Goal: Task Accomplishment & Management: Manage account settings

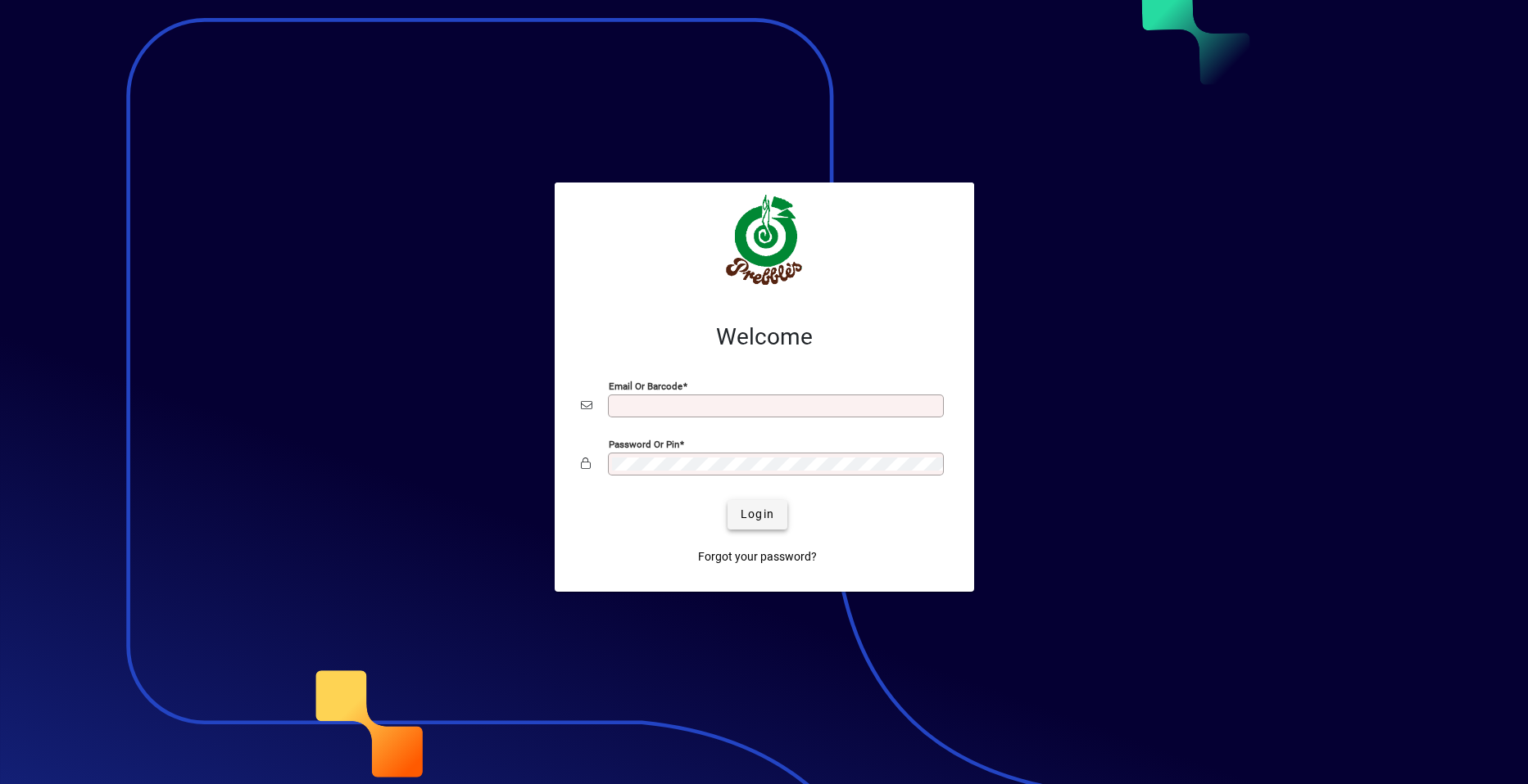
type input "**********"
click at [755, 517] on span "Login" at bounding box center [758, 514] width 34 height 17
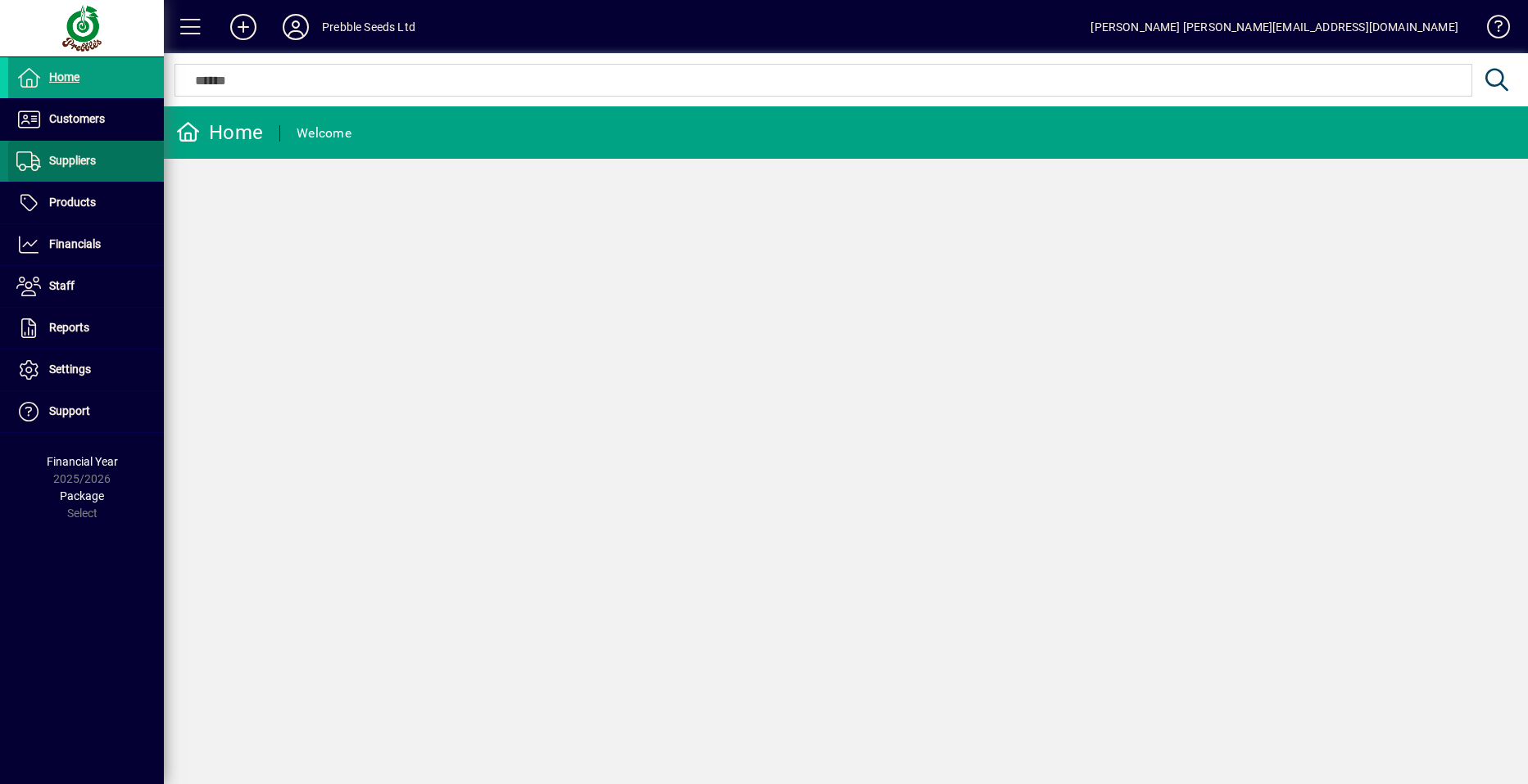
click at [82, 157] on span "Suppliers" at bounding box center [72, 160] width 47 height 13
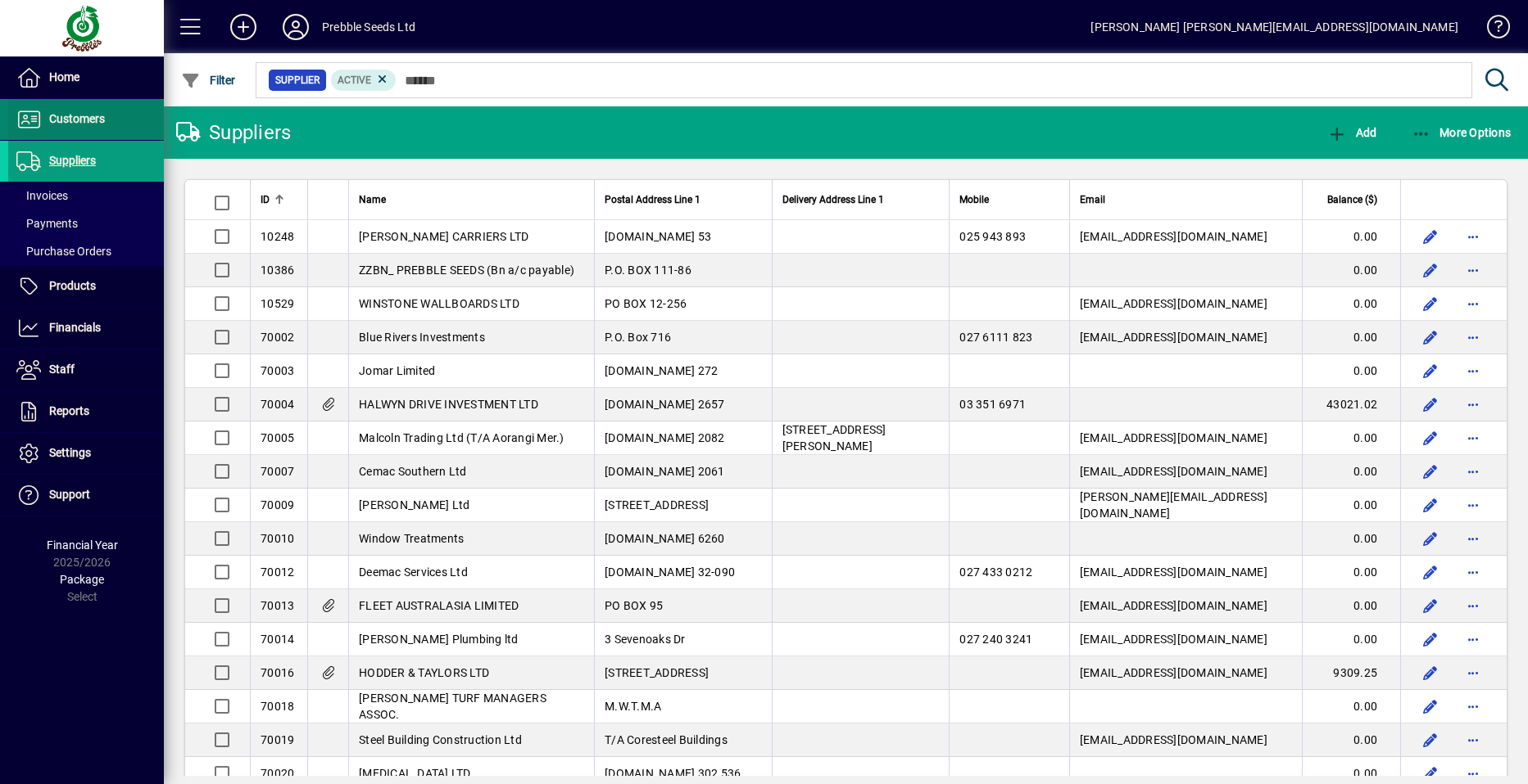
click at [99, 117] on span "Customers" at bounding box center [77, 118] width 56 height 13
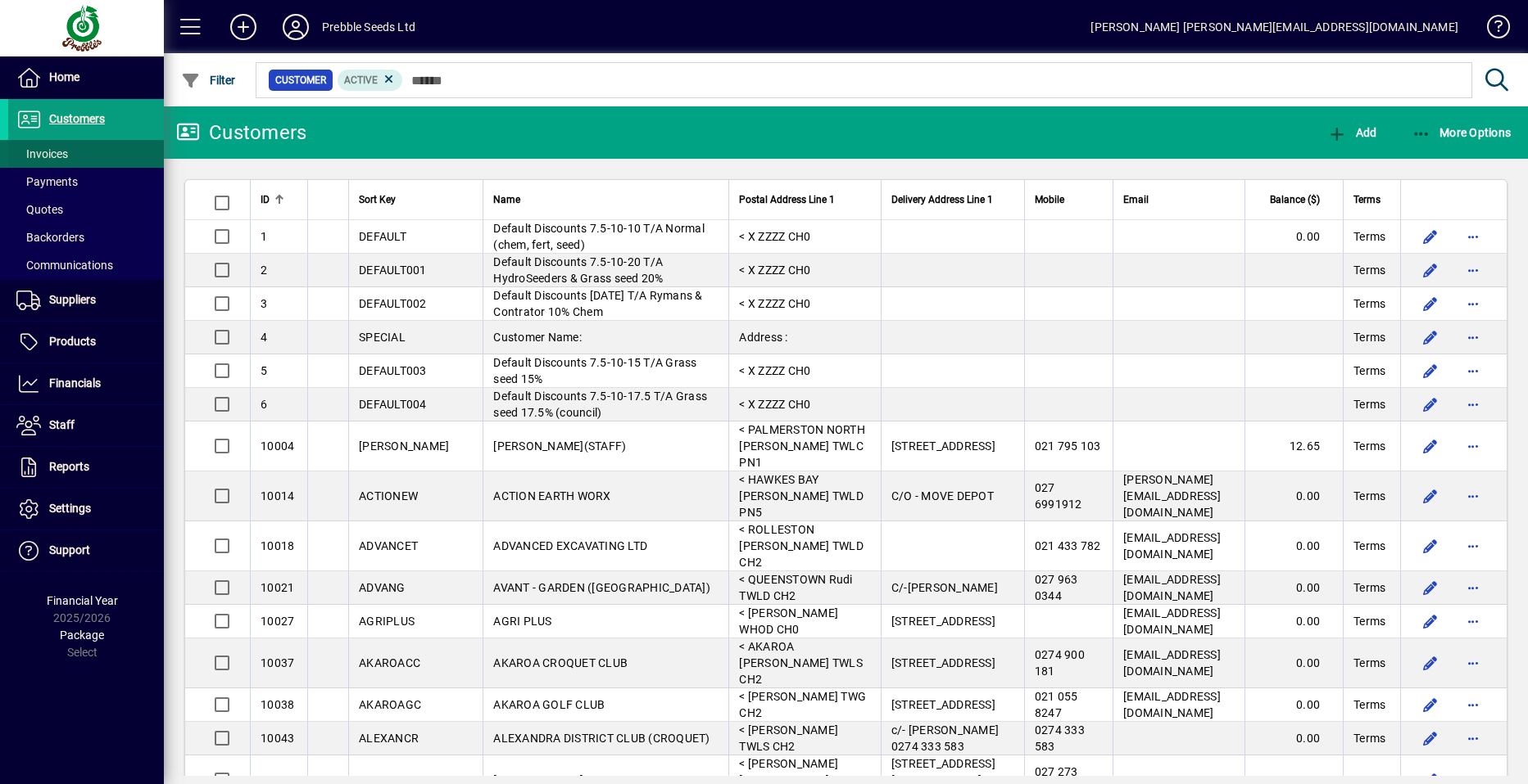
click at [82, 157] on span at bounding box center [85, 154] width 156 height 40
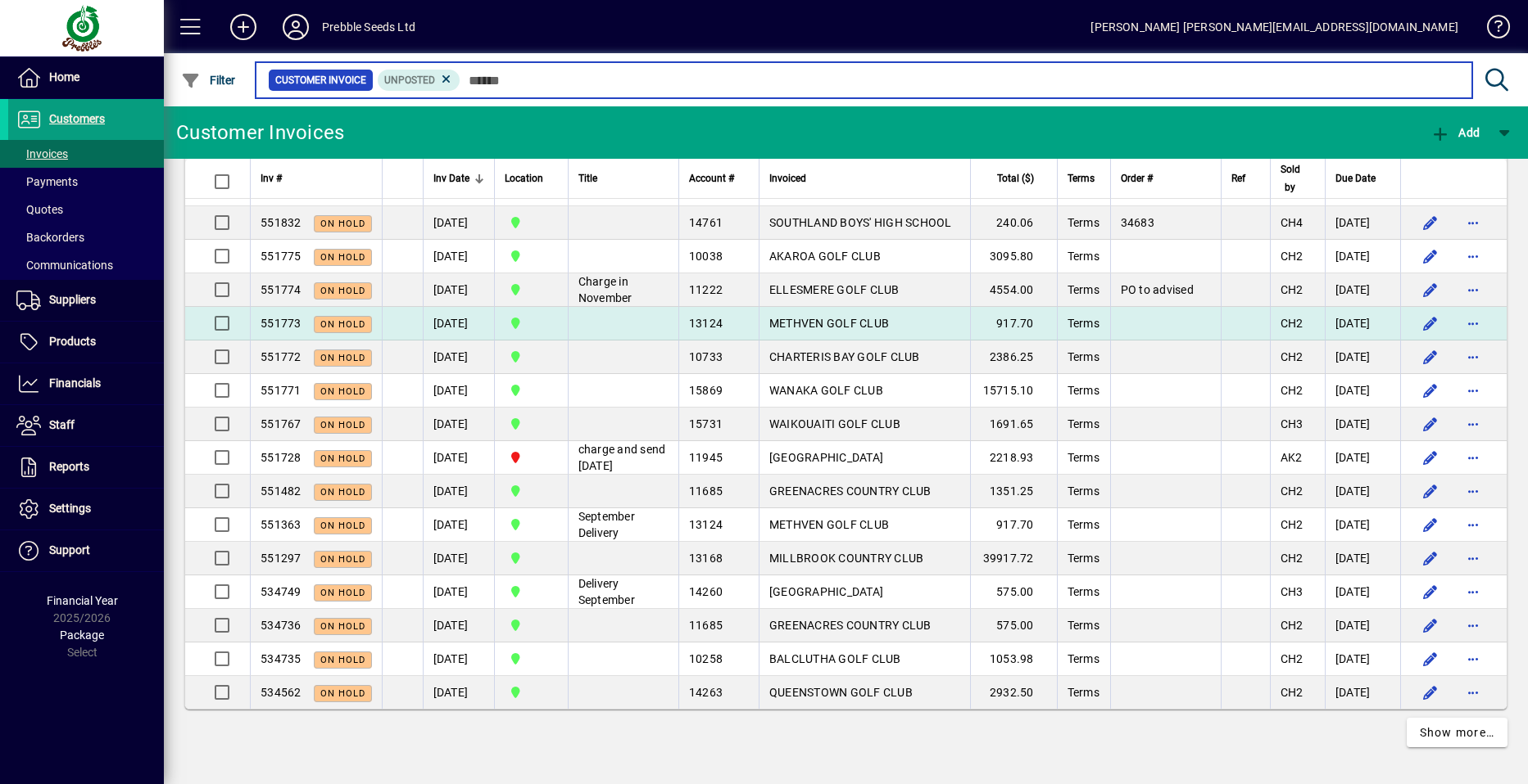
scroll to position [4342, 0]
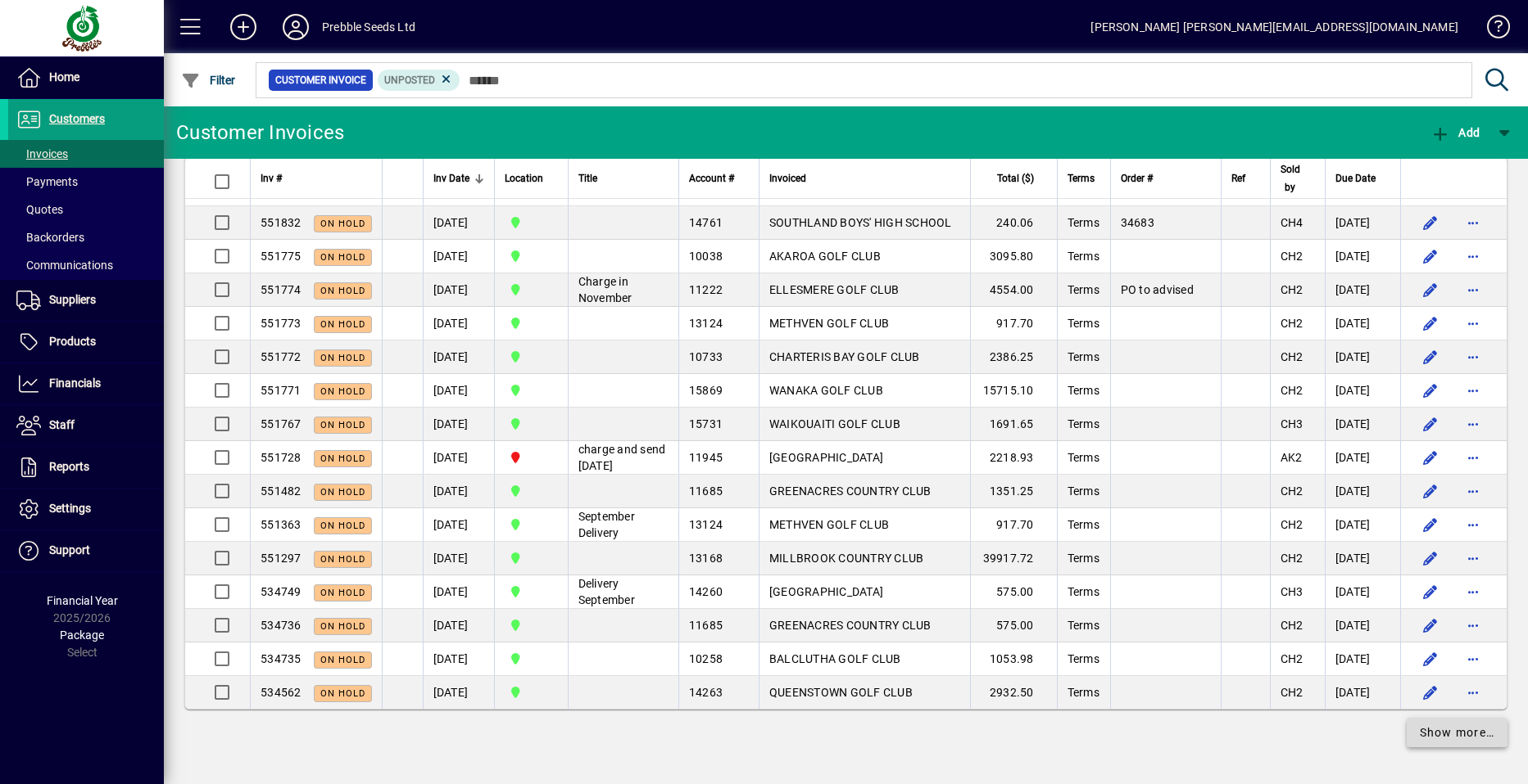
click at [1422, 733] on span "Show more…" at bounding box center [1458, 732] width 75 height 17
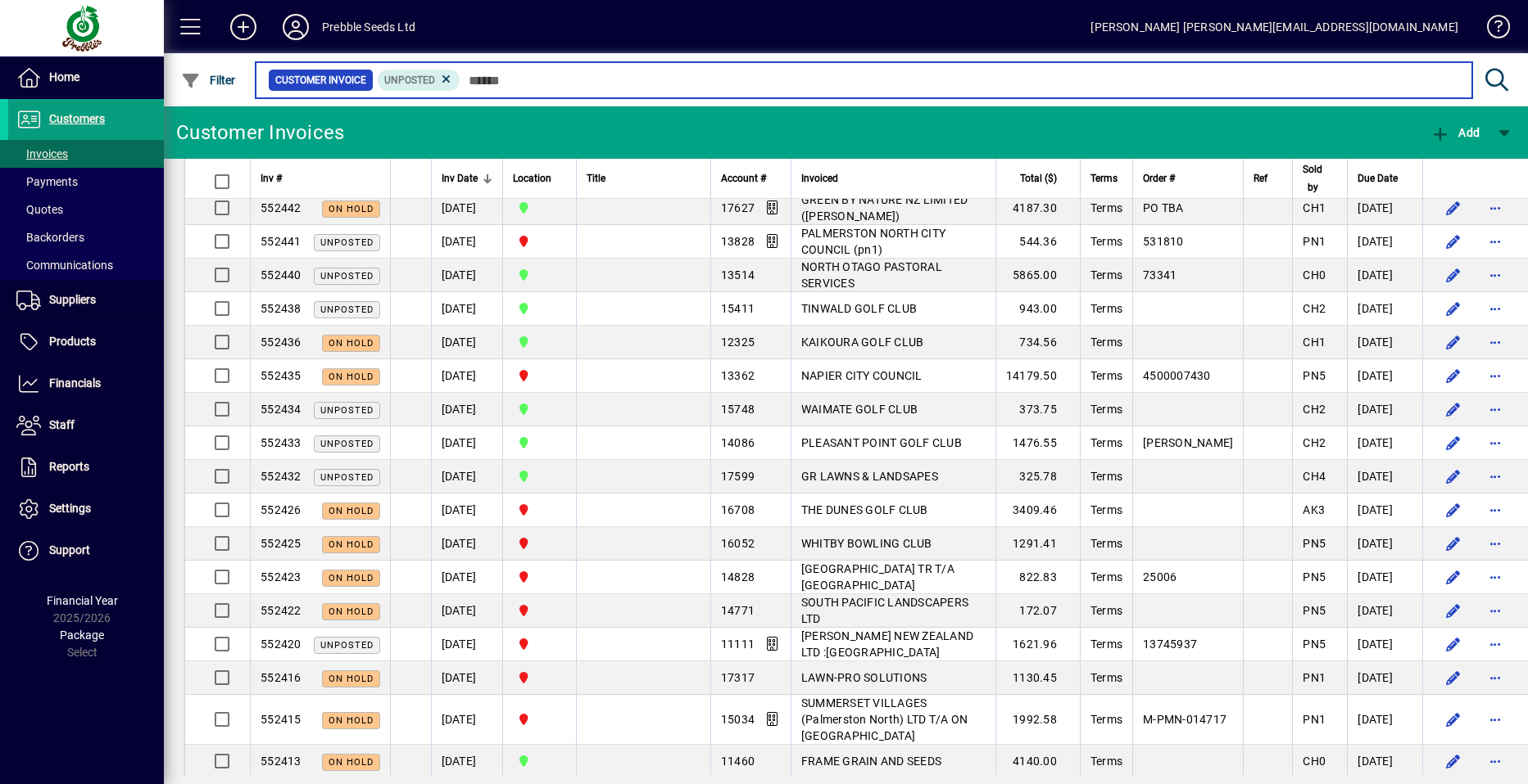
scroll to position [4833, 0]
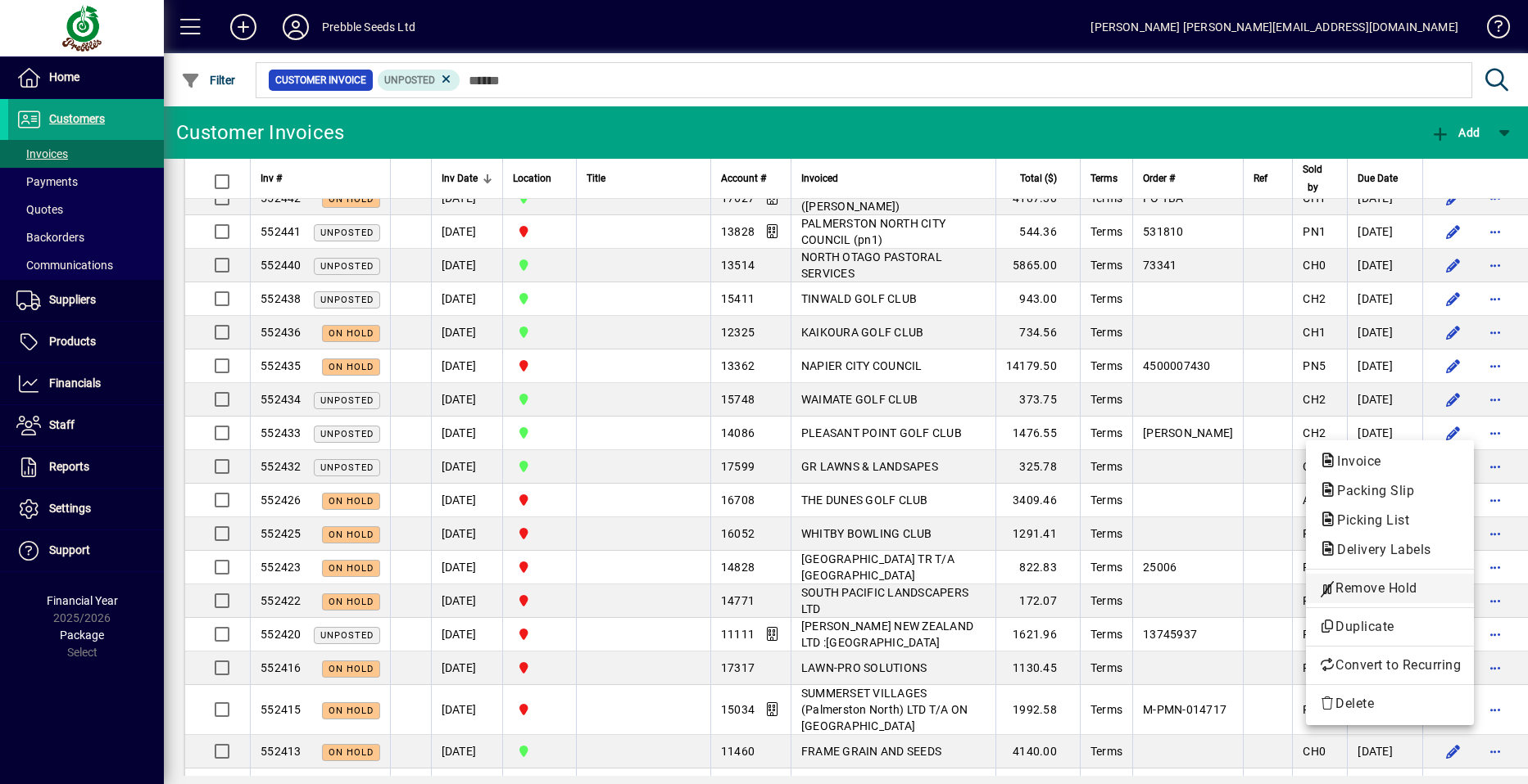
click at [1341, 589] on span "Remove Hold" at bounding box center [1389, 588] width 142 height 20
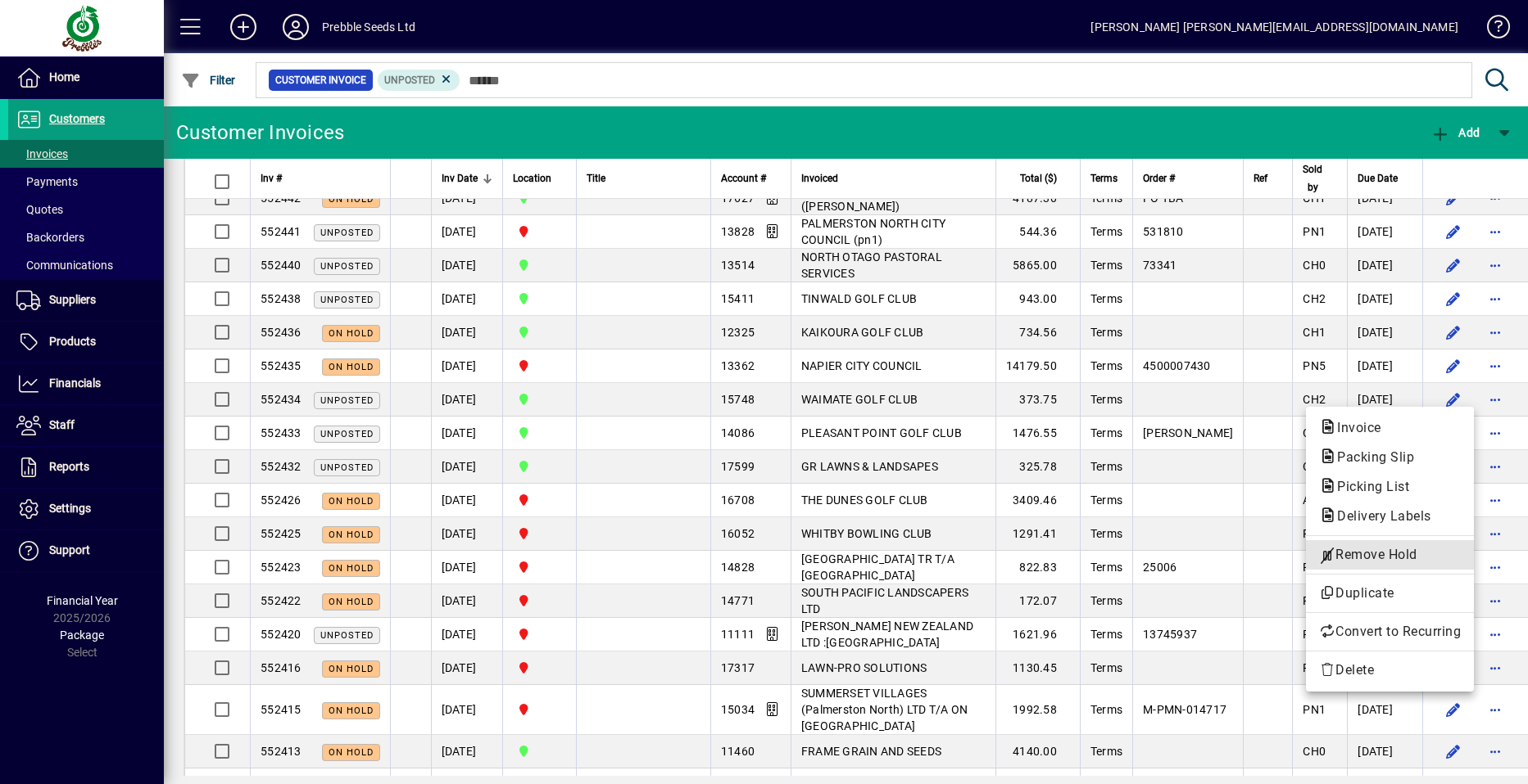
click at [1363, 556] on span "Remove Hold" at bounding box center [1389, 556] width 142 height 20
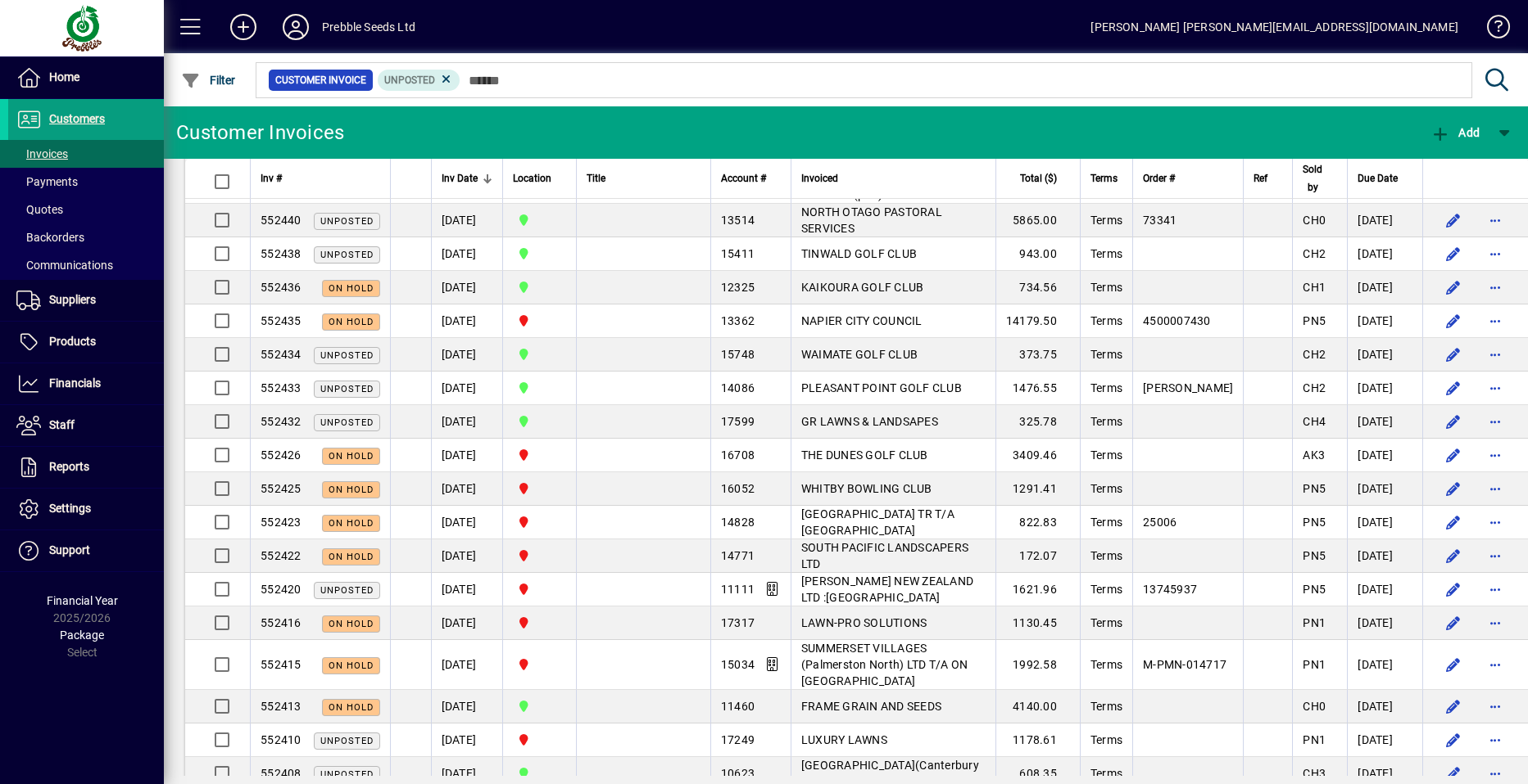
scroll to position [4997, 0]
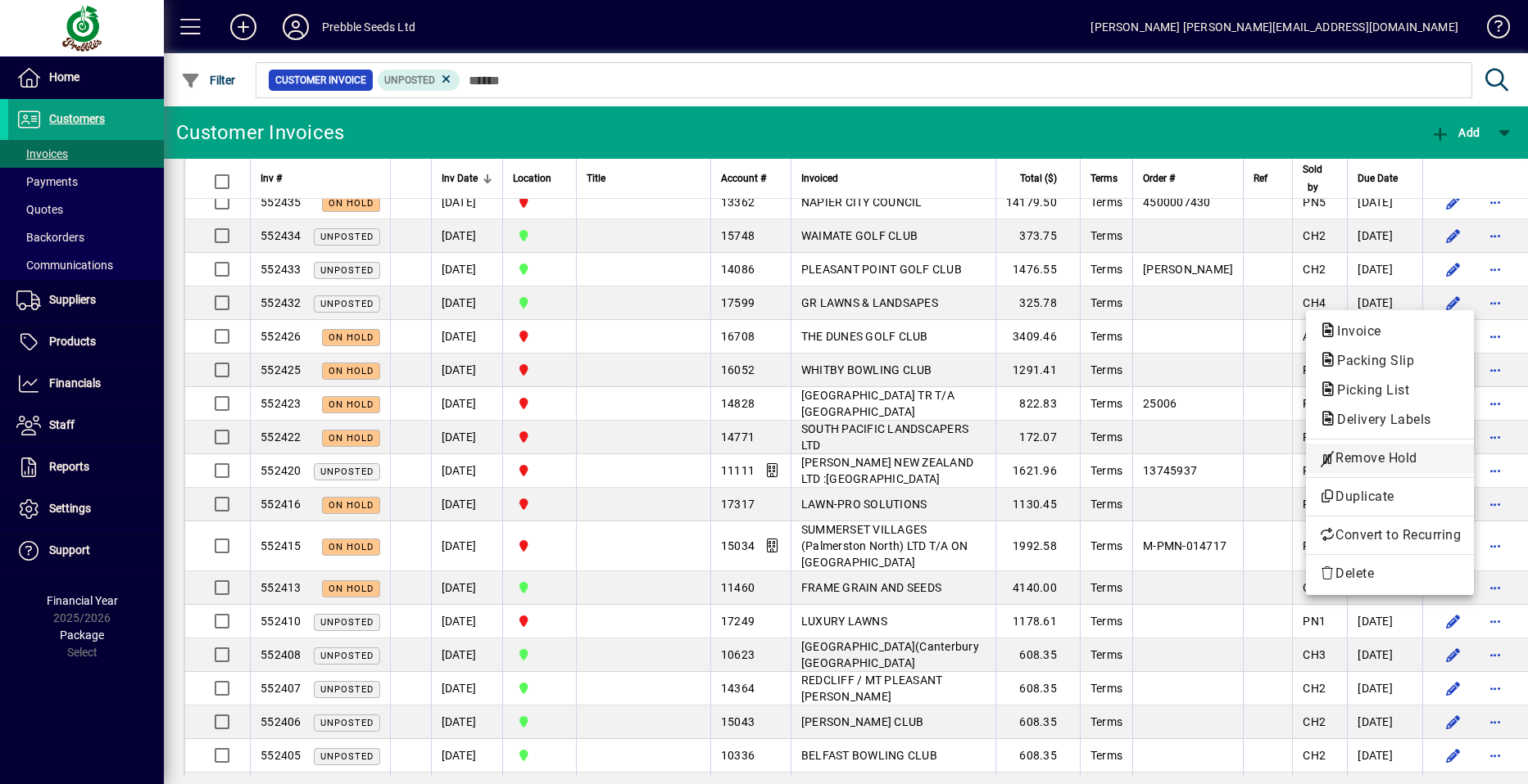
click at [1369, 456] on span "Remove Hold" at bounding box center [1389, 458] width 142 height 20
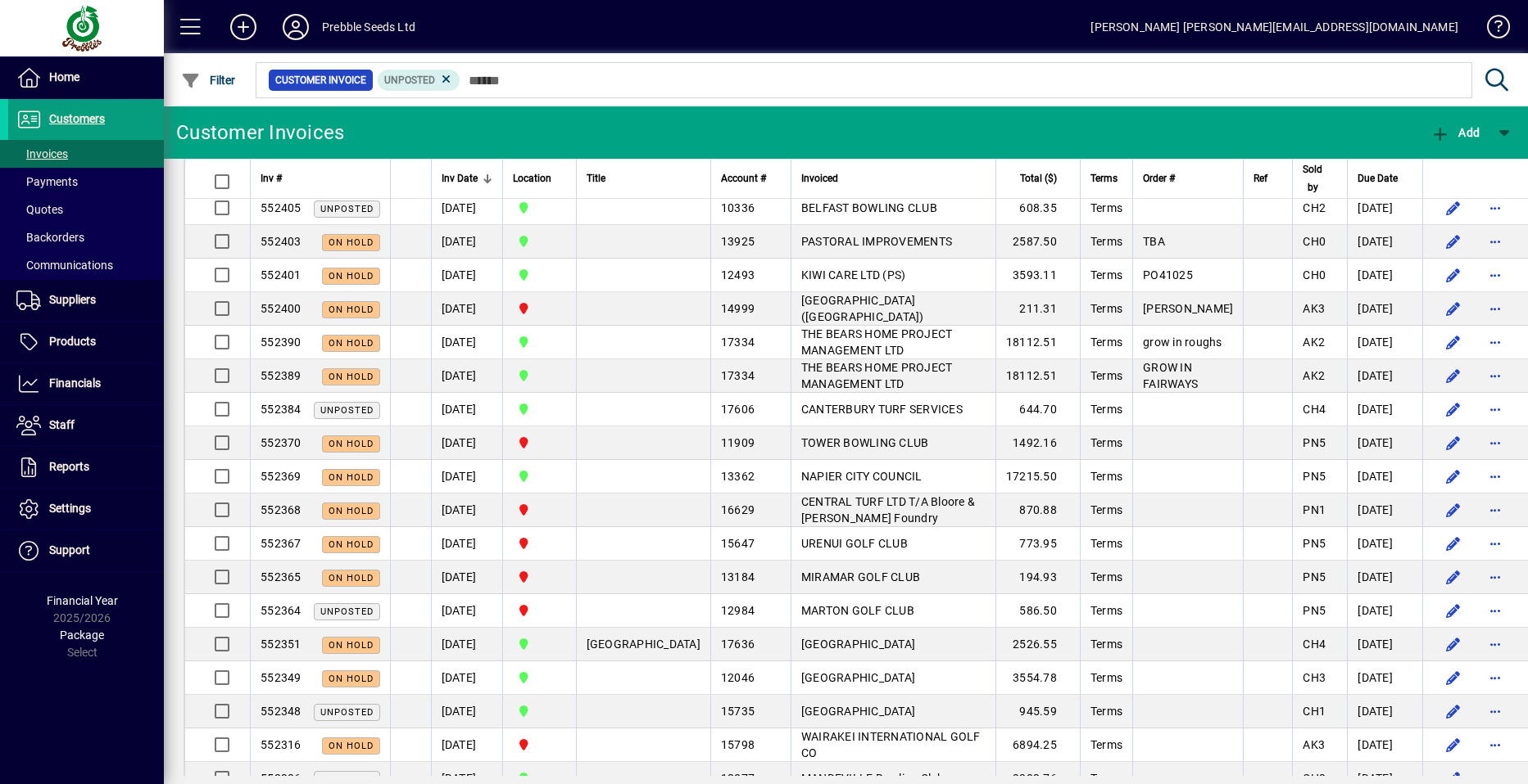
scroll to position [5569, 0]
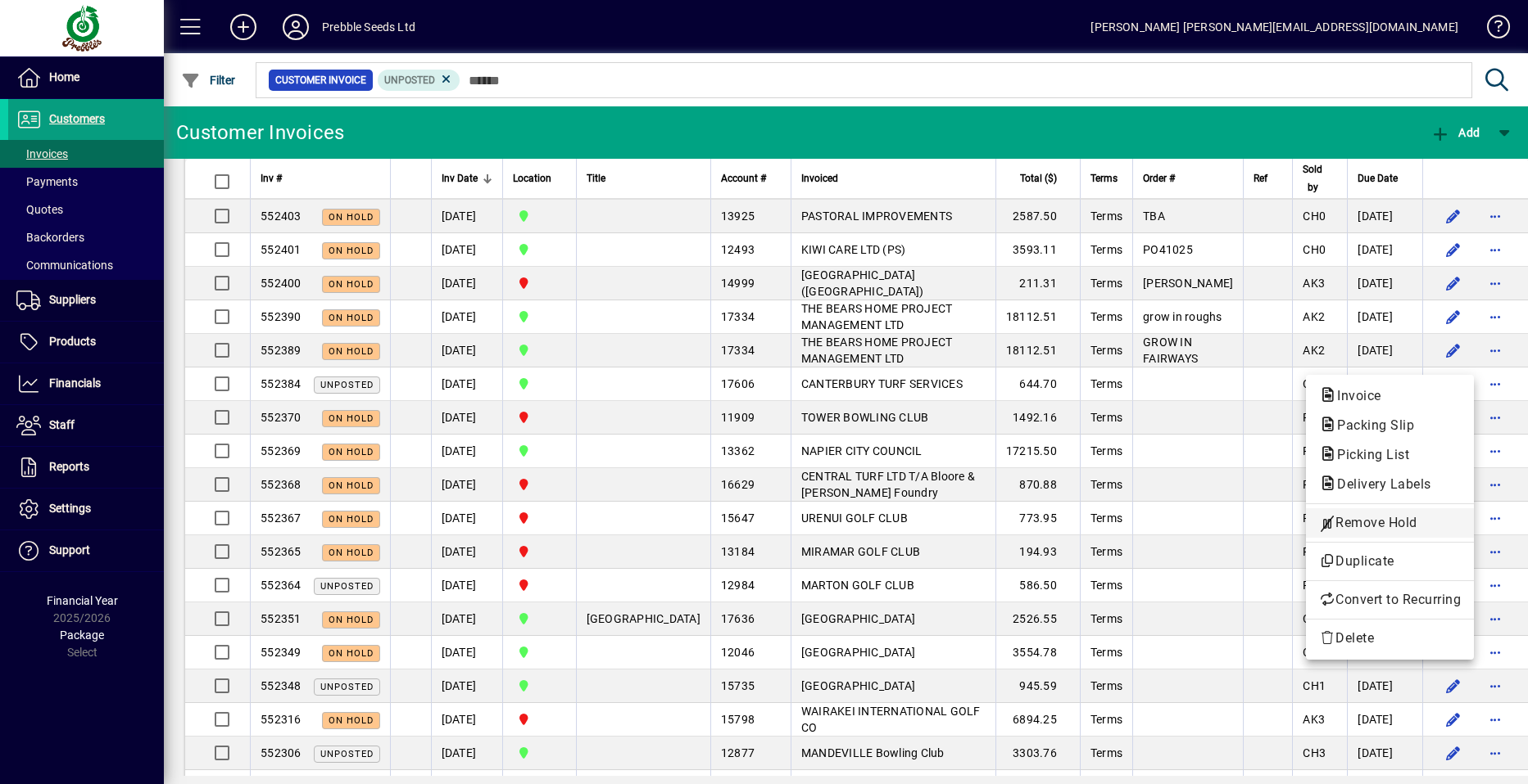
click at [1371, 526] on span "Remove Hold" at bounding box center [1389, 523] width 142 height 20
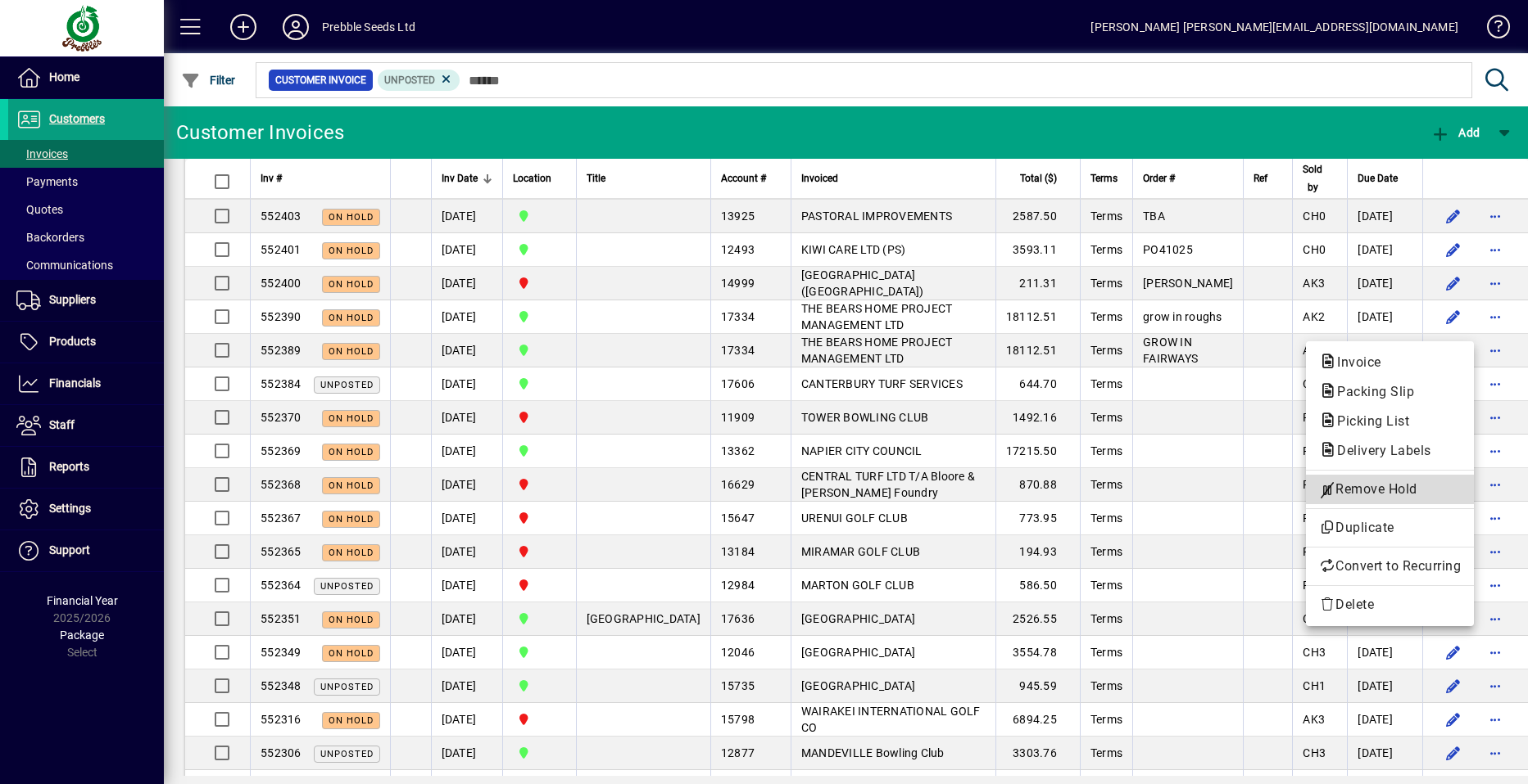
click at [1374, 489] on span "Remove Hold" at bounding box center [1389, 490] width 142 height 20
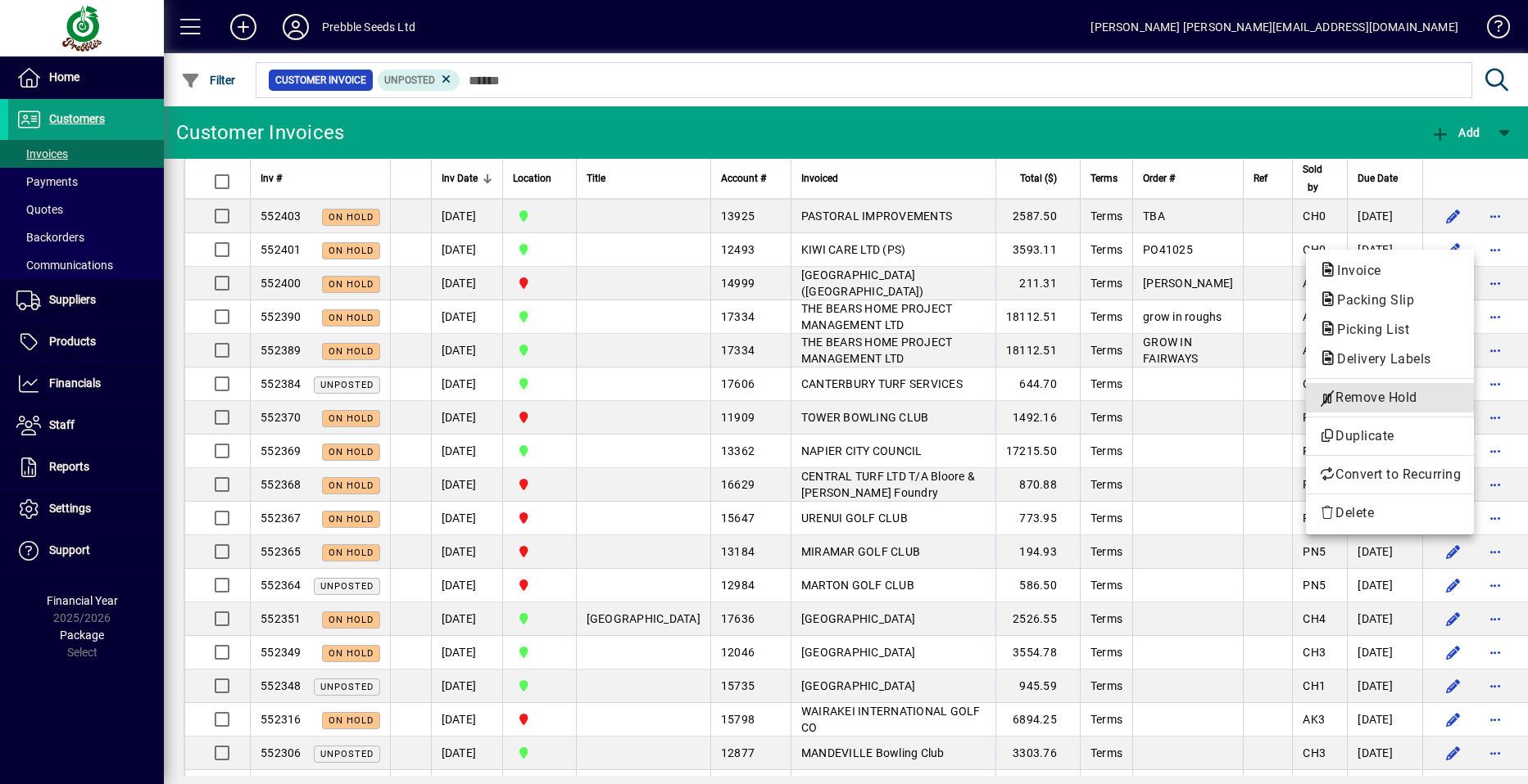
click at [1365, 399] on span "Remove Hold" at bounding box center [1389, 398] width 142 height 20
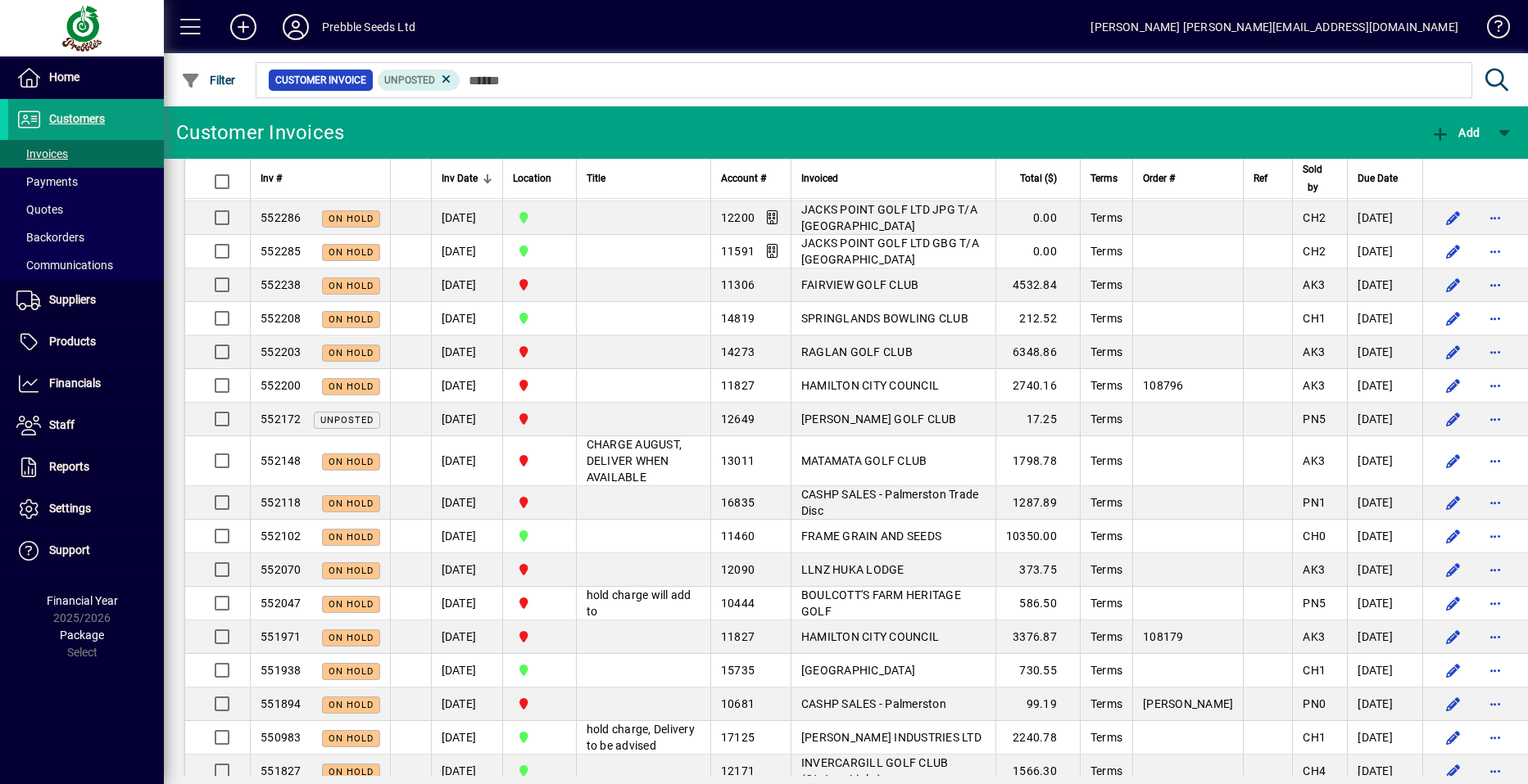
scroll to position [6634, 0]
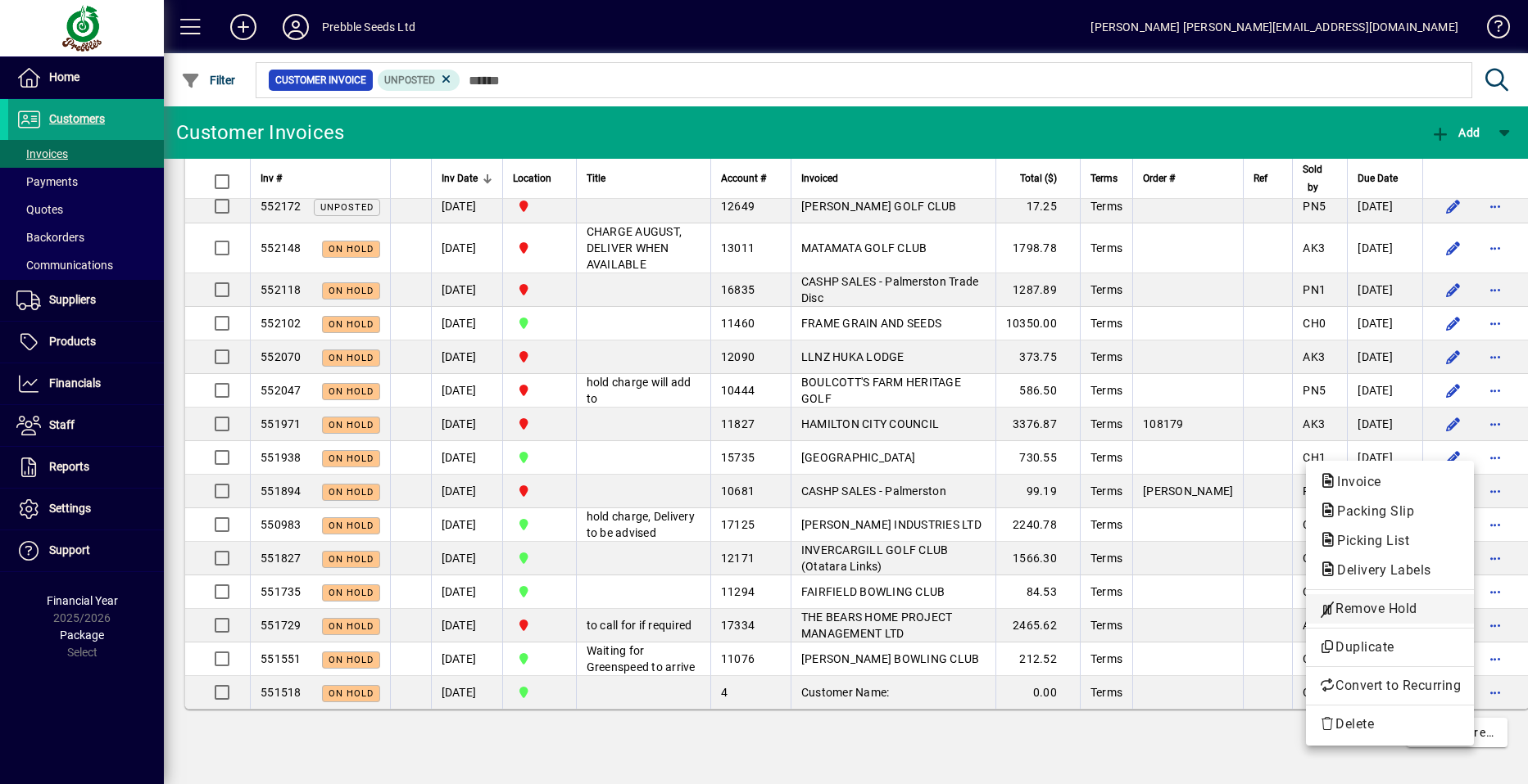
click at [1375, 606] on span "Remove Hold" at bounding box center [1389, 609] width 142 height 20
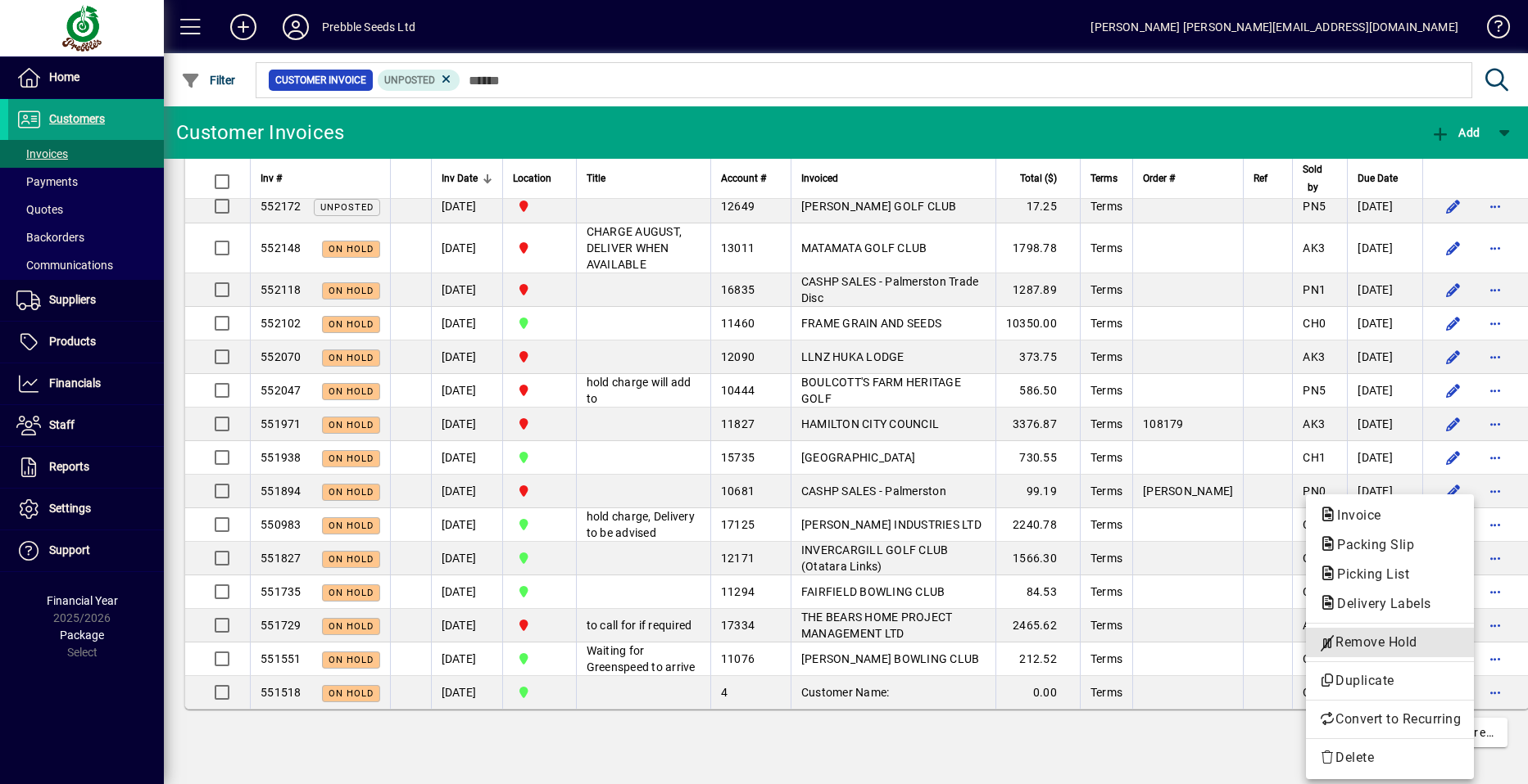
drag, startPoint x: 1362, startPoint y: 639, endPoint x: 1314, endPoint y: 632, distance: 48.5
click at [1362, 639] on span "Remove Hold" at bounding box center [1389, 643] width 142 height 20
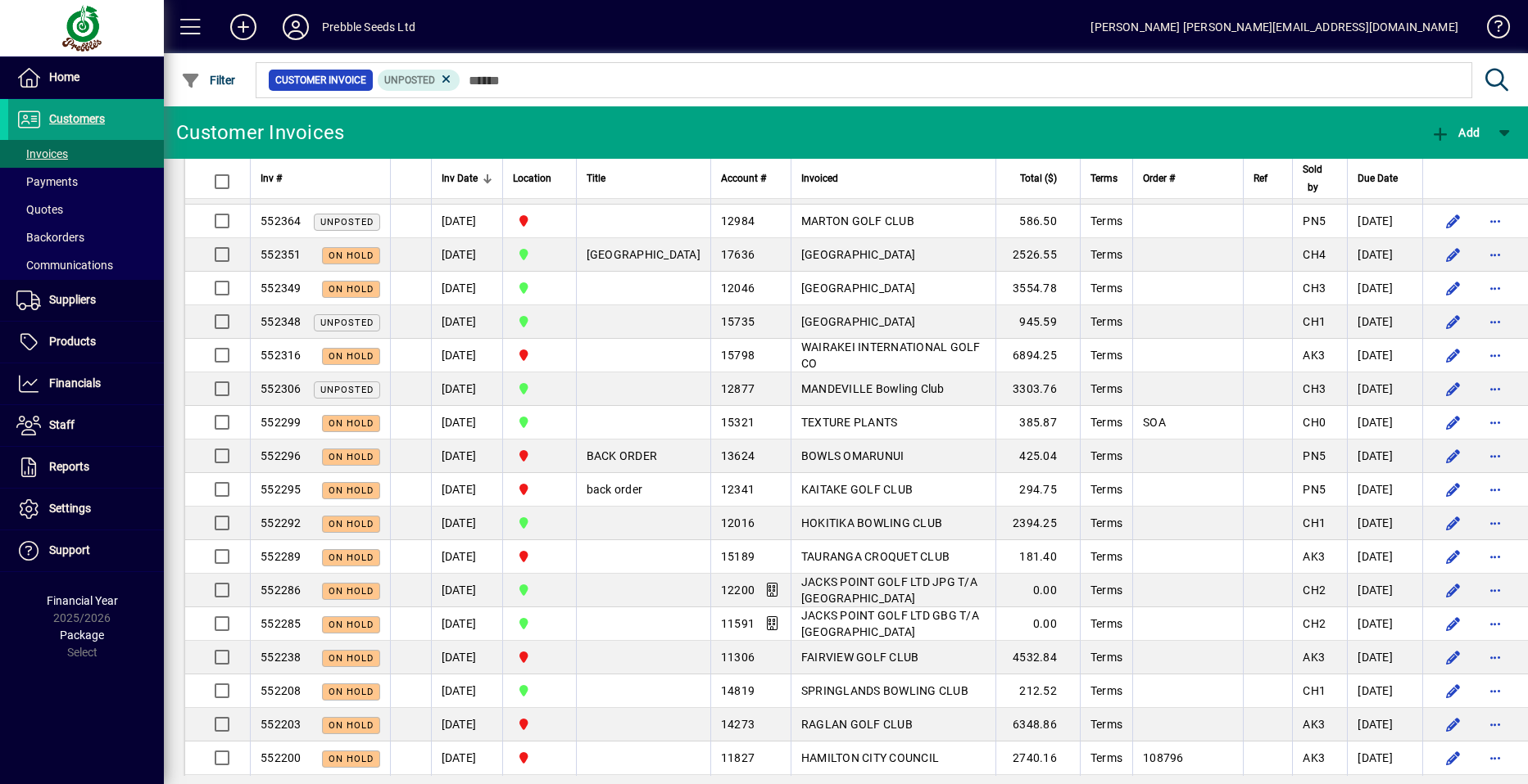
scroll to position [5815, 0]
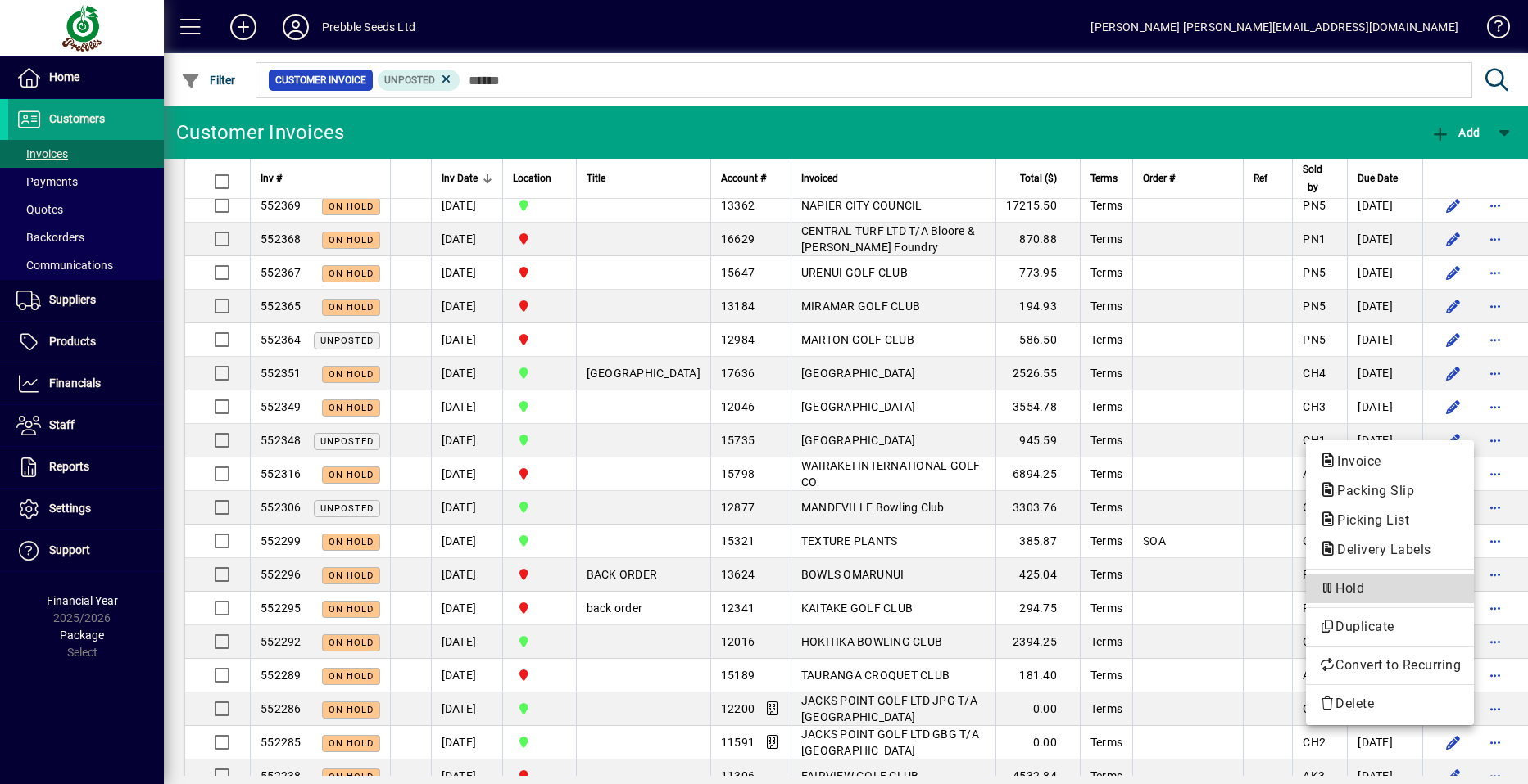
click at [1357, 588] on span "Hold" at bounding box center [1389, 588] width 142 height 20
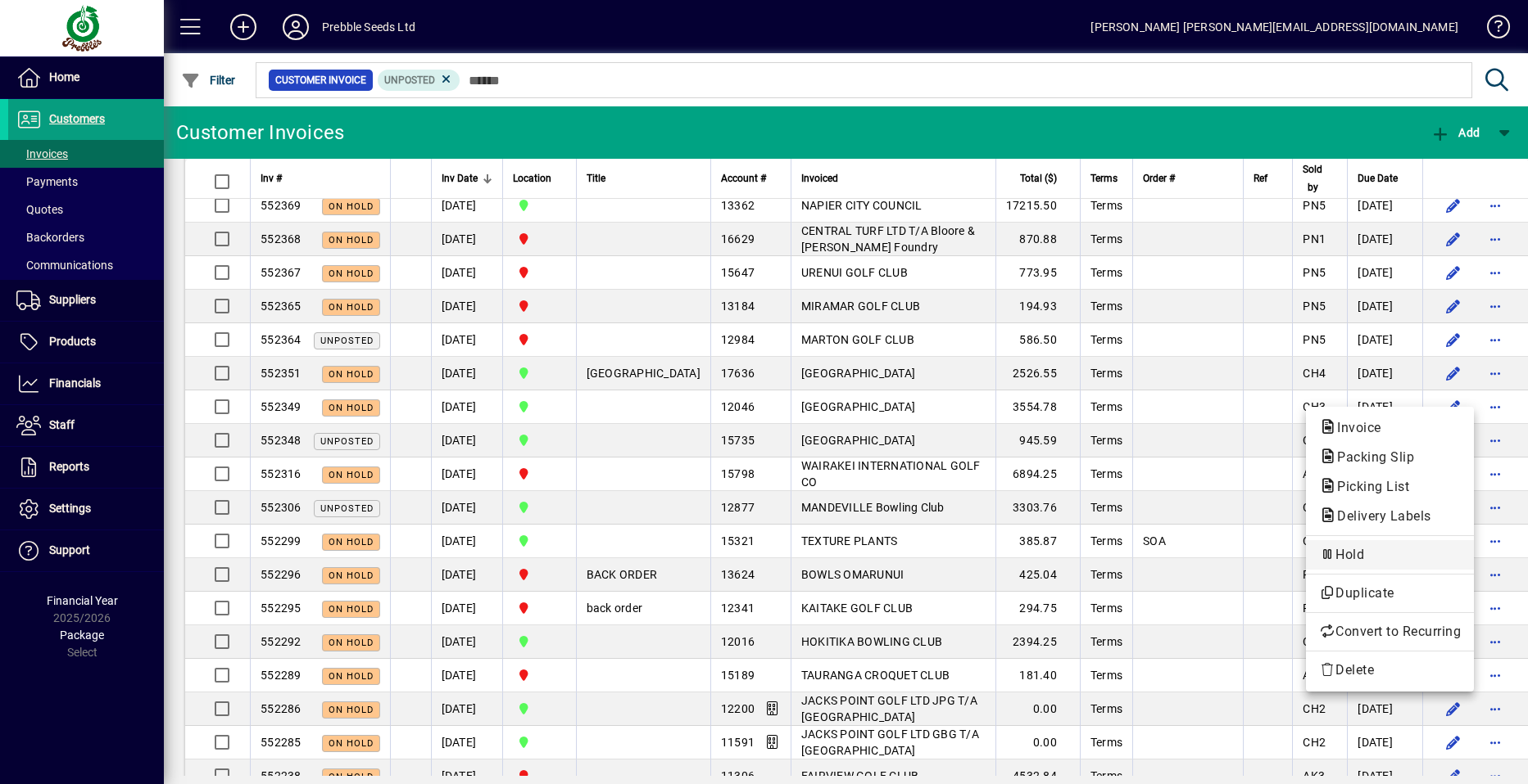
click at [1354, 554] on span "Hold" at bounding box center [1389, 556] width 142 height 20
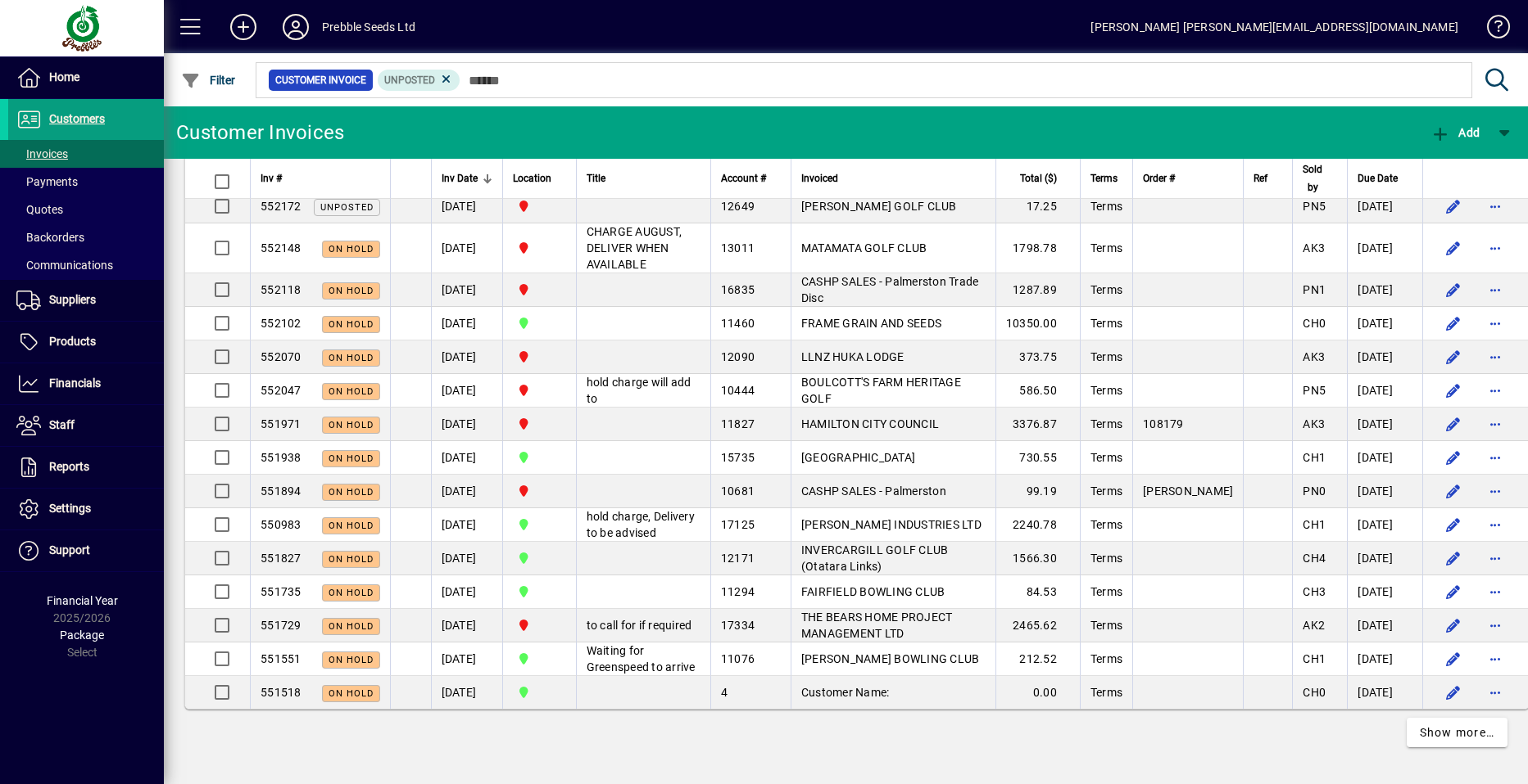
scroll to position [7780, 0]
drag, startPoint x: 1446, startPoint y: 732, endPoint x: 1432, endPoint y: 728, distance: 14.6
click at [1446, 732] on span "Show more…" at bounding box center [1458, 732] width 75 height 17
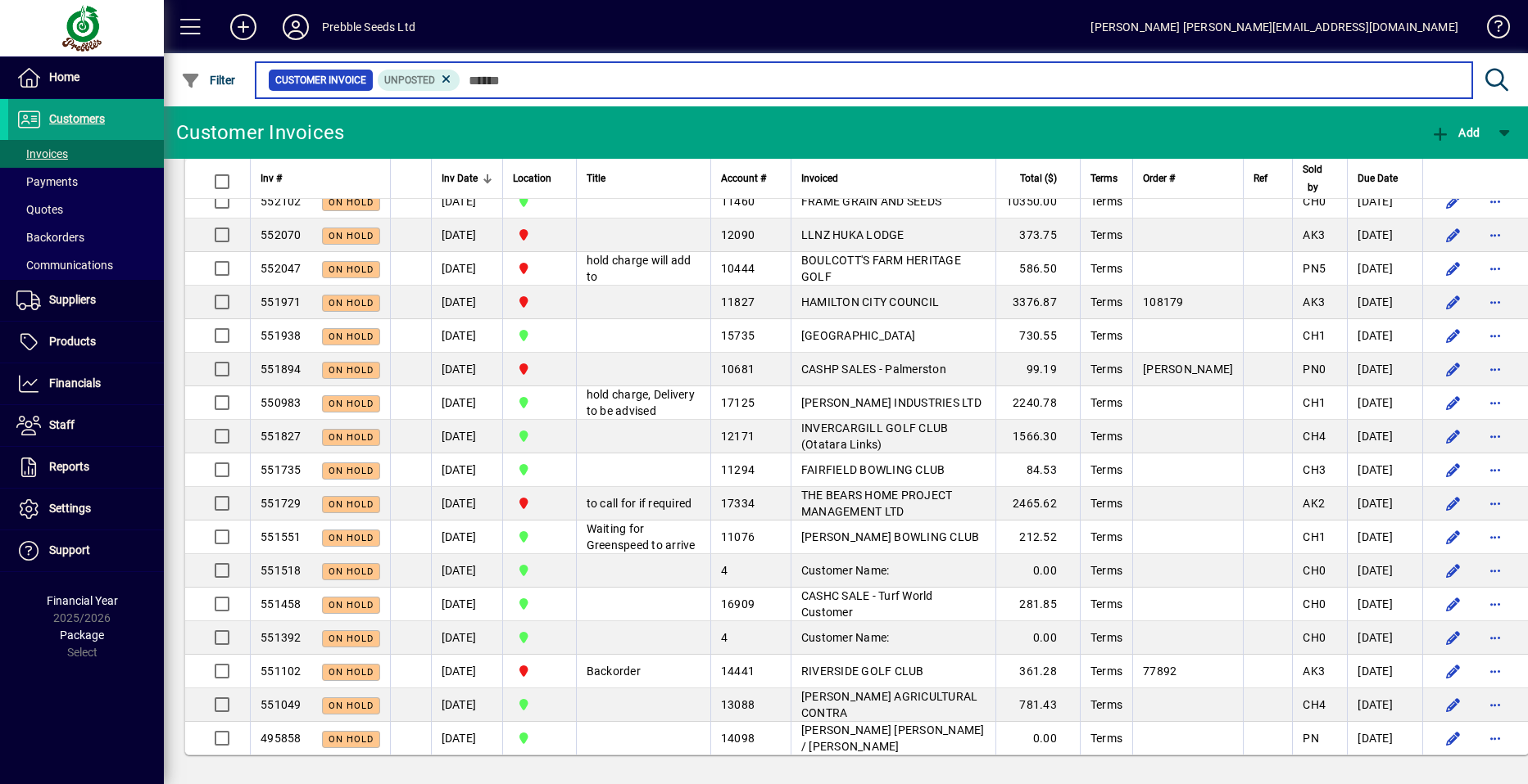
scroll to position [7615, 0]
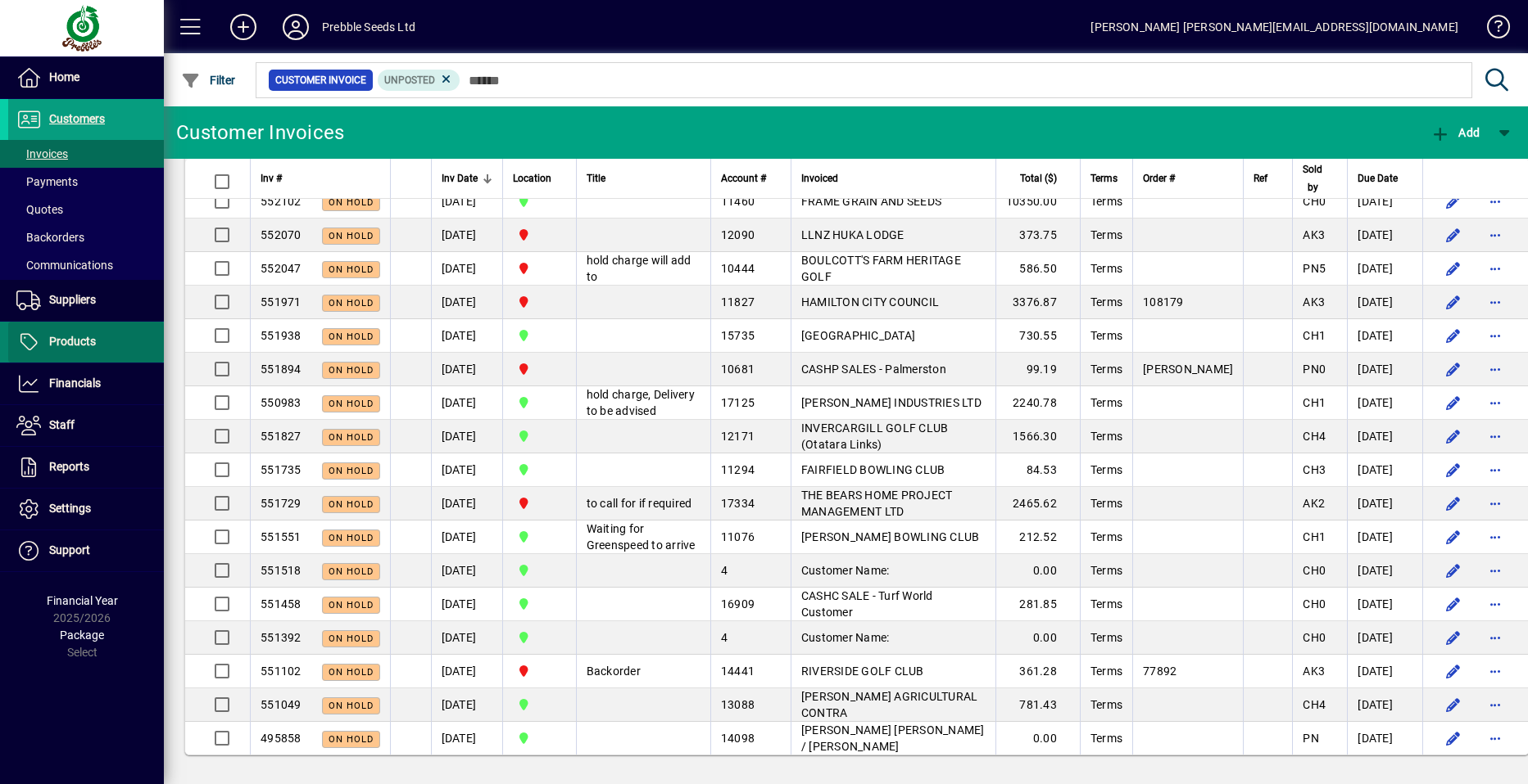
click at [78, 341] on span "Products" at bounding box center [72, 340] width 47 height 13
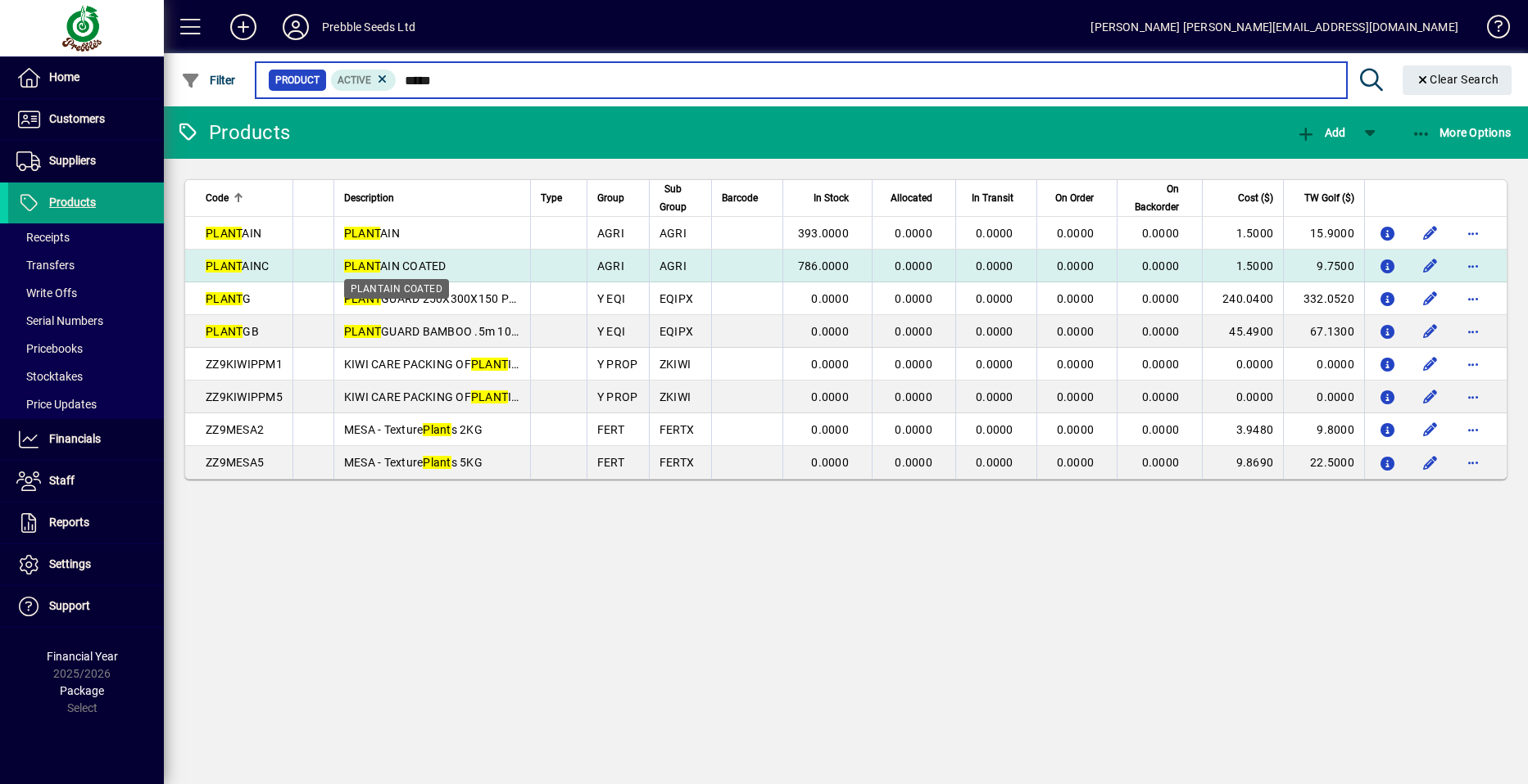
type input "*****"
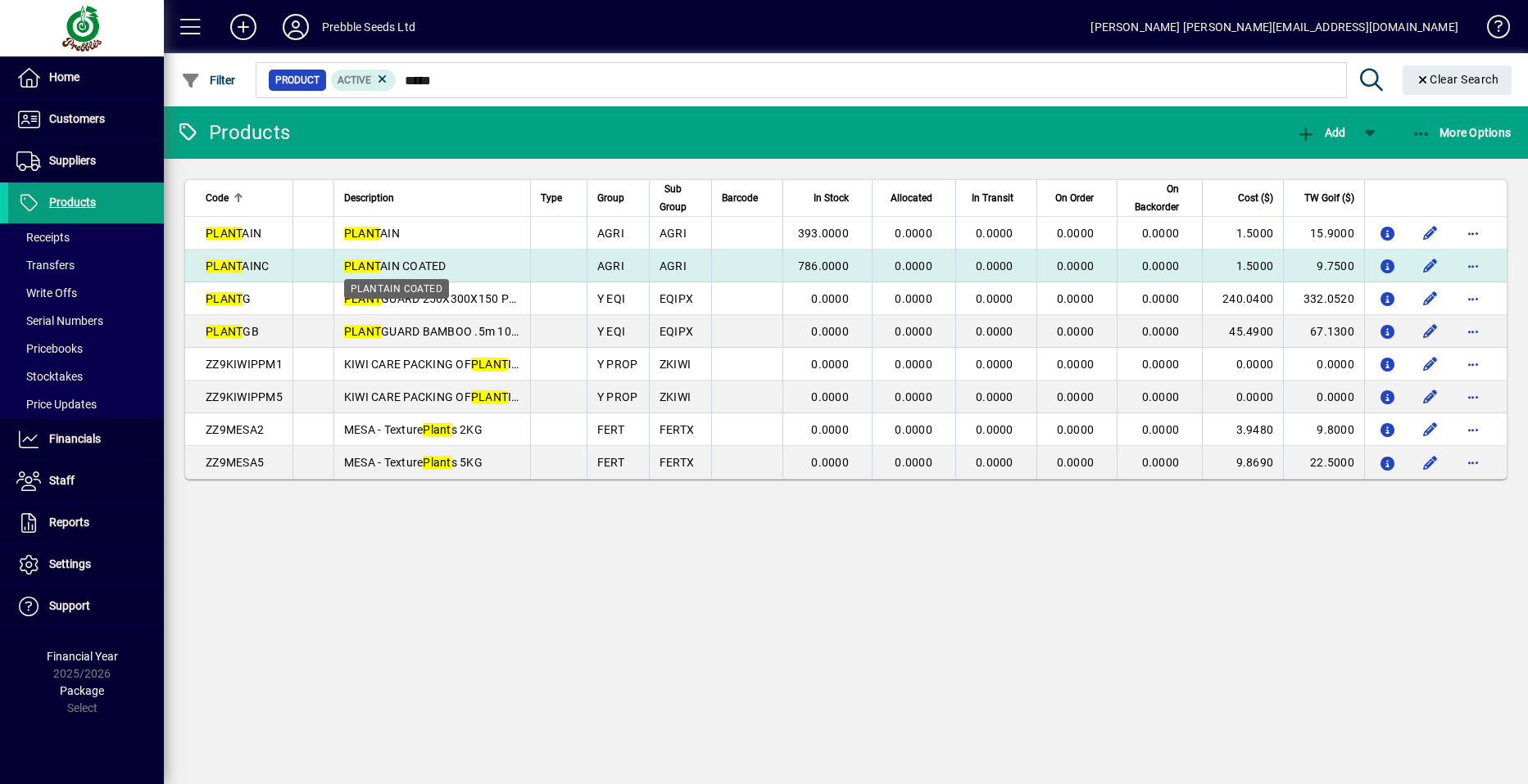
click at [380, 265] on span "PLANT AIN COATED" at bounding box center [395, 266] width 102 height 13
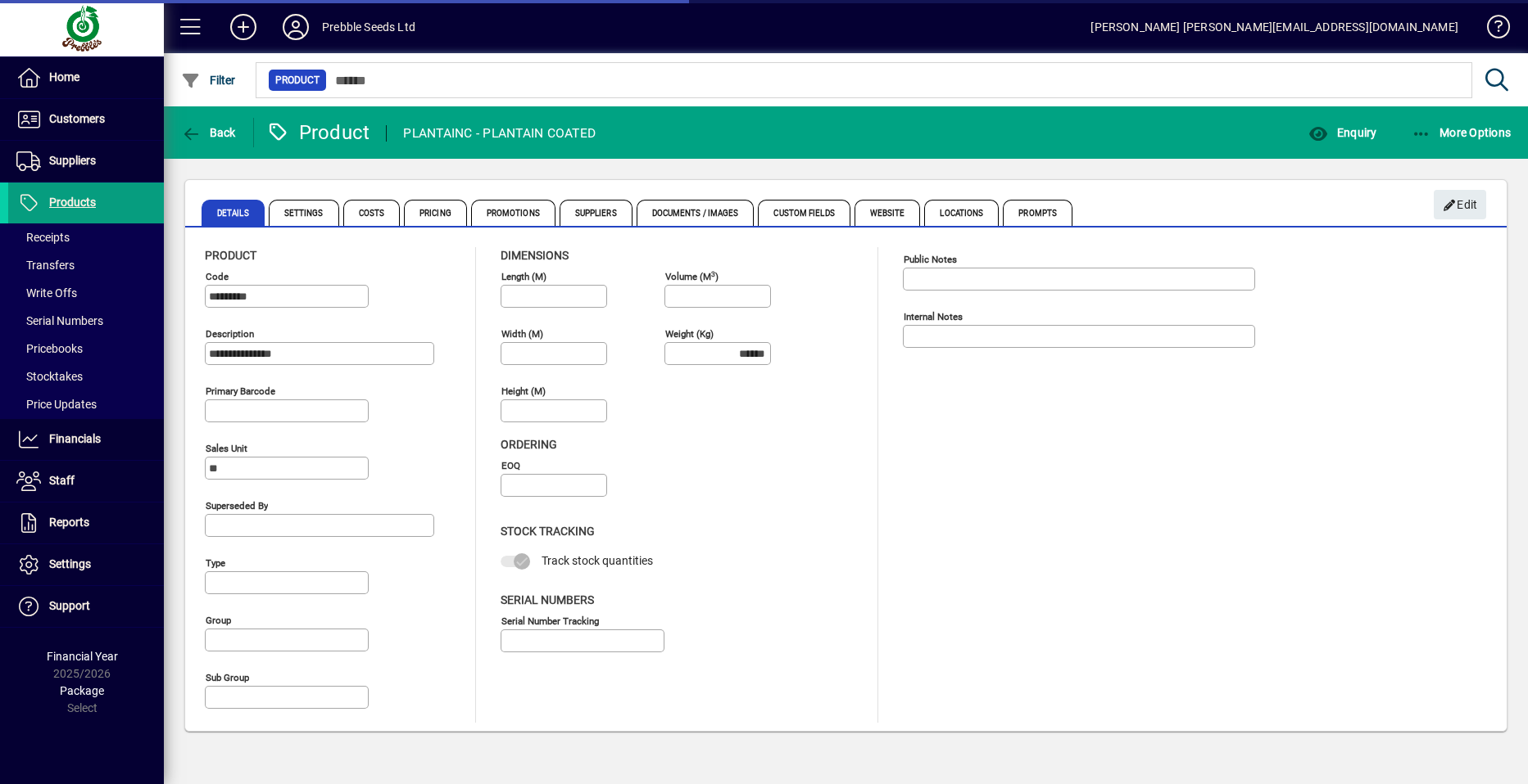
type input "**********"
type input "****"
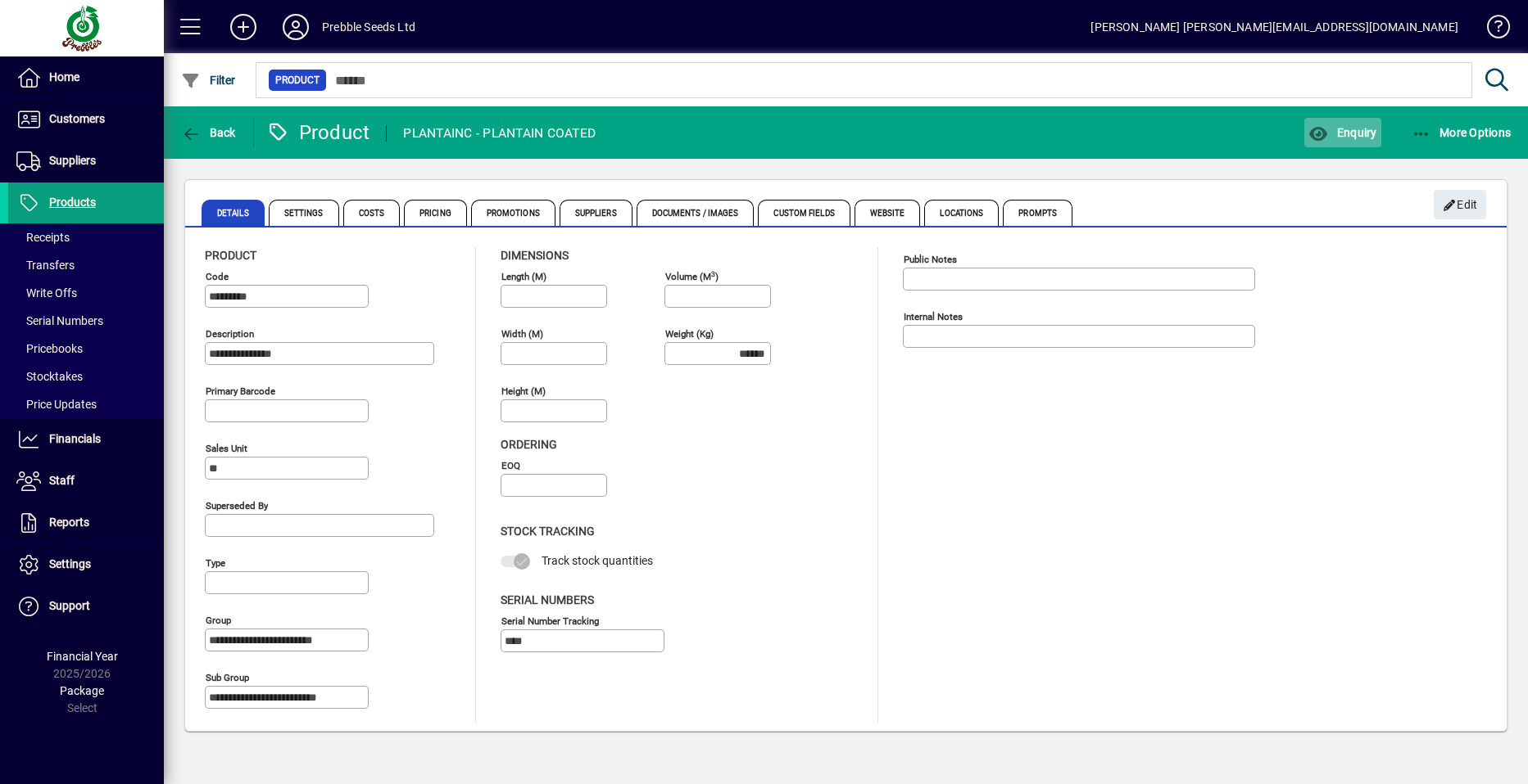
click at [1346, 133] on span "Enquiry" at bounding box center [1342, 132] width 68 height 13
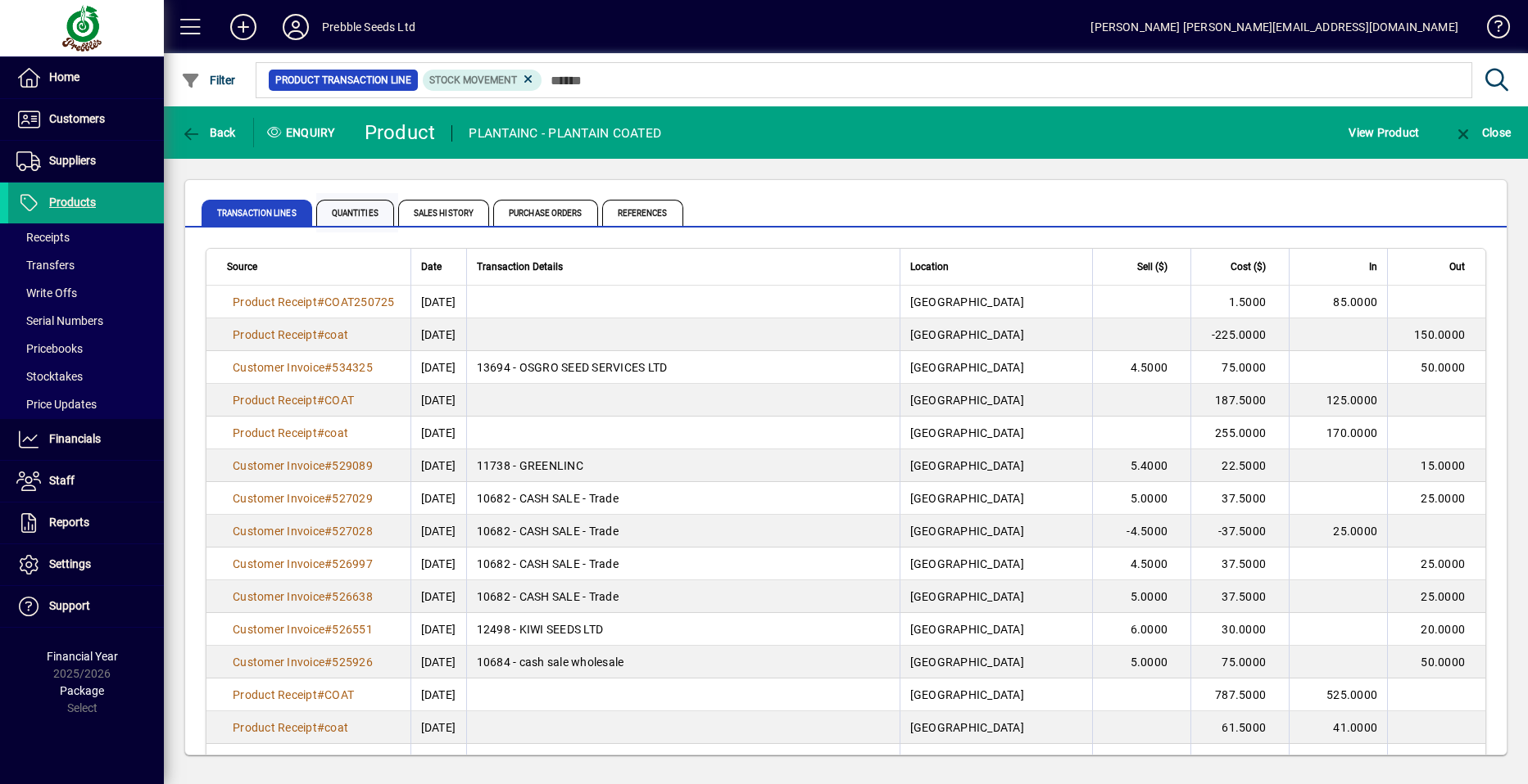
click at [351, 213] on span "Quantities" at bounding box center [354, 212] width 77 height 26
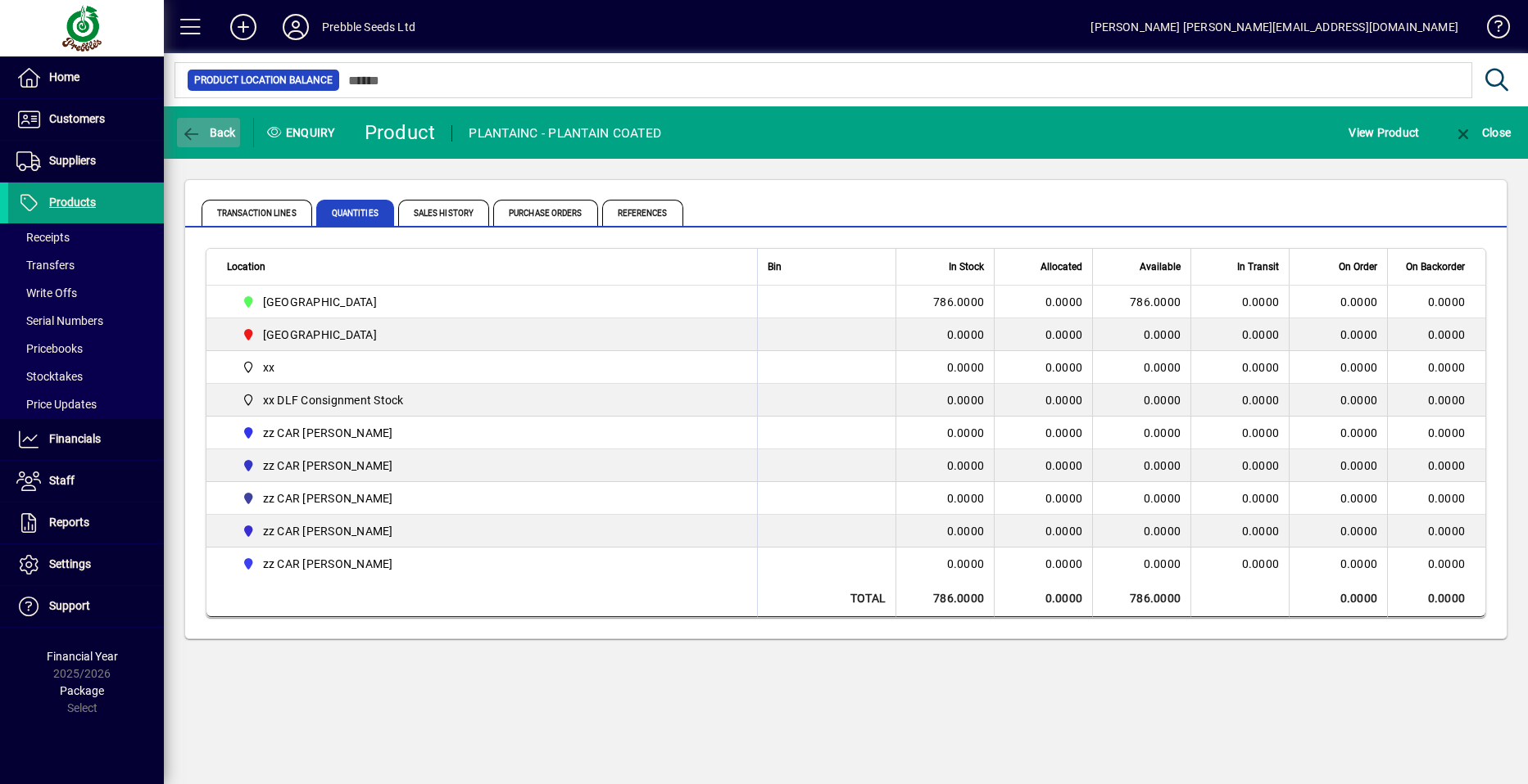
click at [220, 130] on span "Back" at bounding box center [208, 132] width 55 height 13
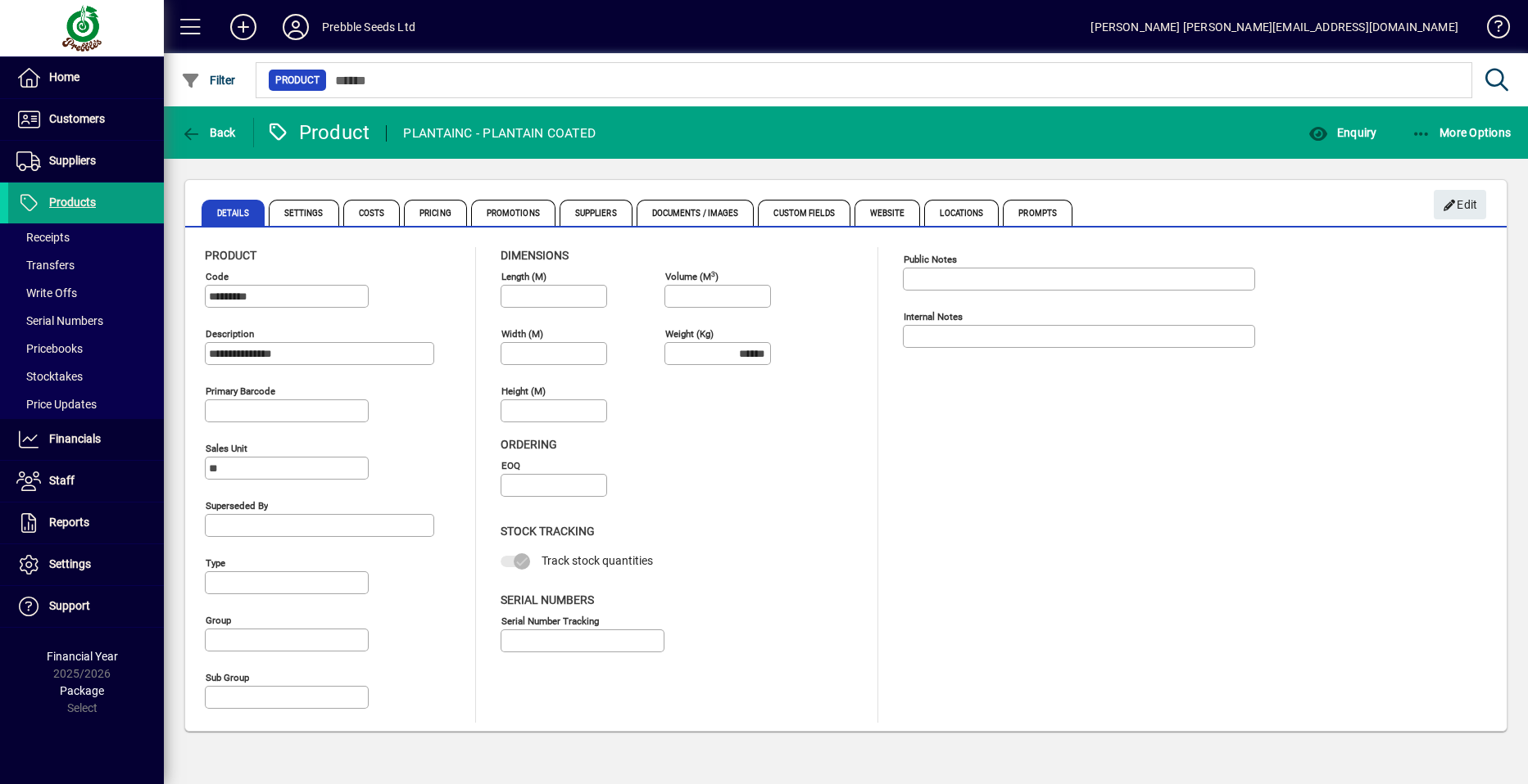
type input "**********"
type input "****"
click at [208, 129] on span "Back" at bounding box center [208, 132] width 55 height 13
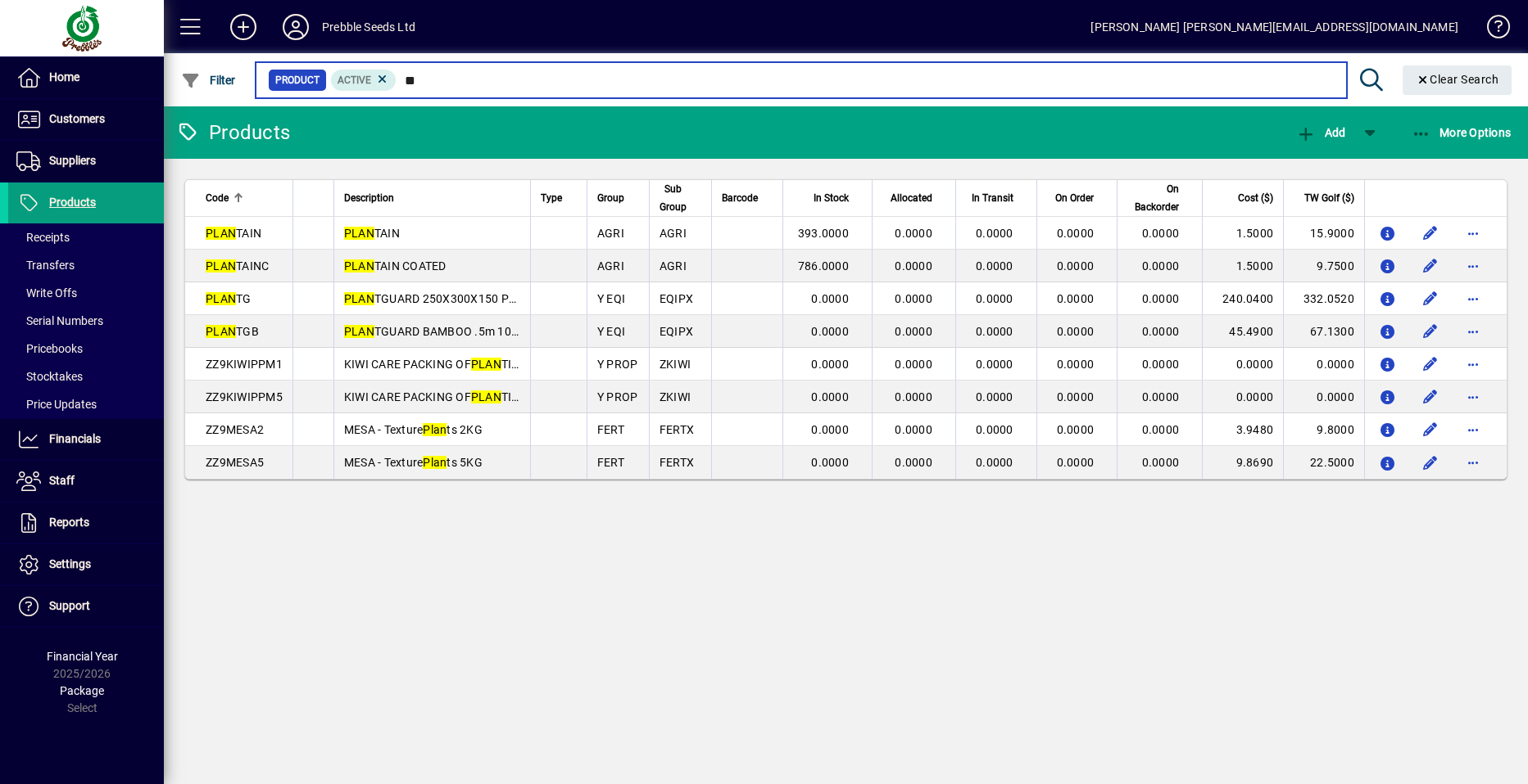
type input "*"
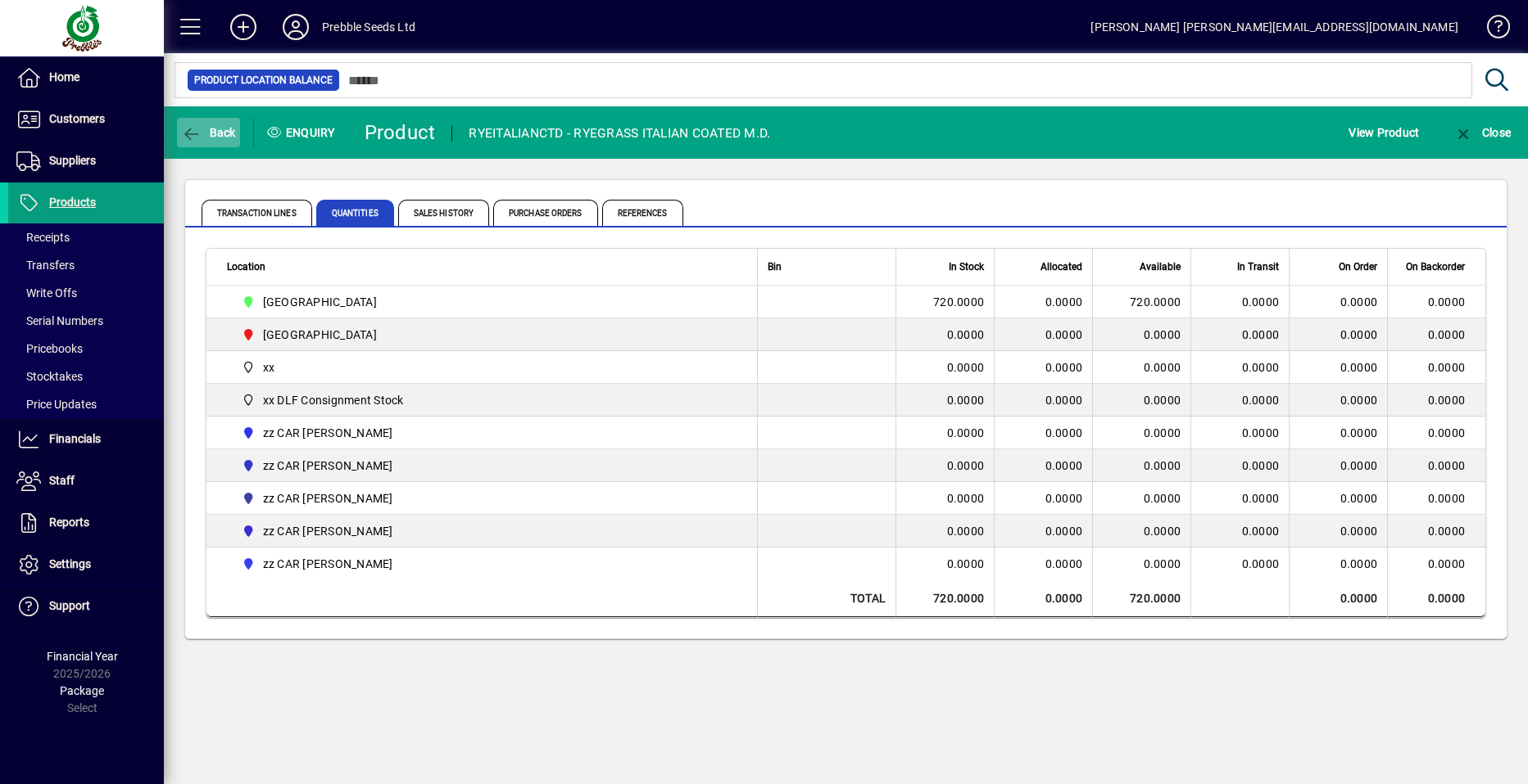
click at [221, 129] on span "Back" at bounding box center [208, 132] width 55 height 13
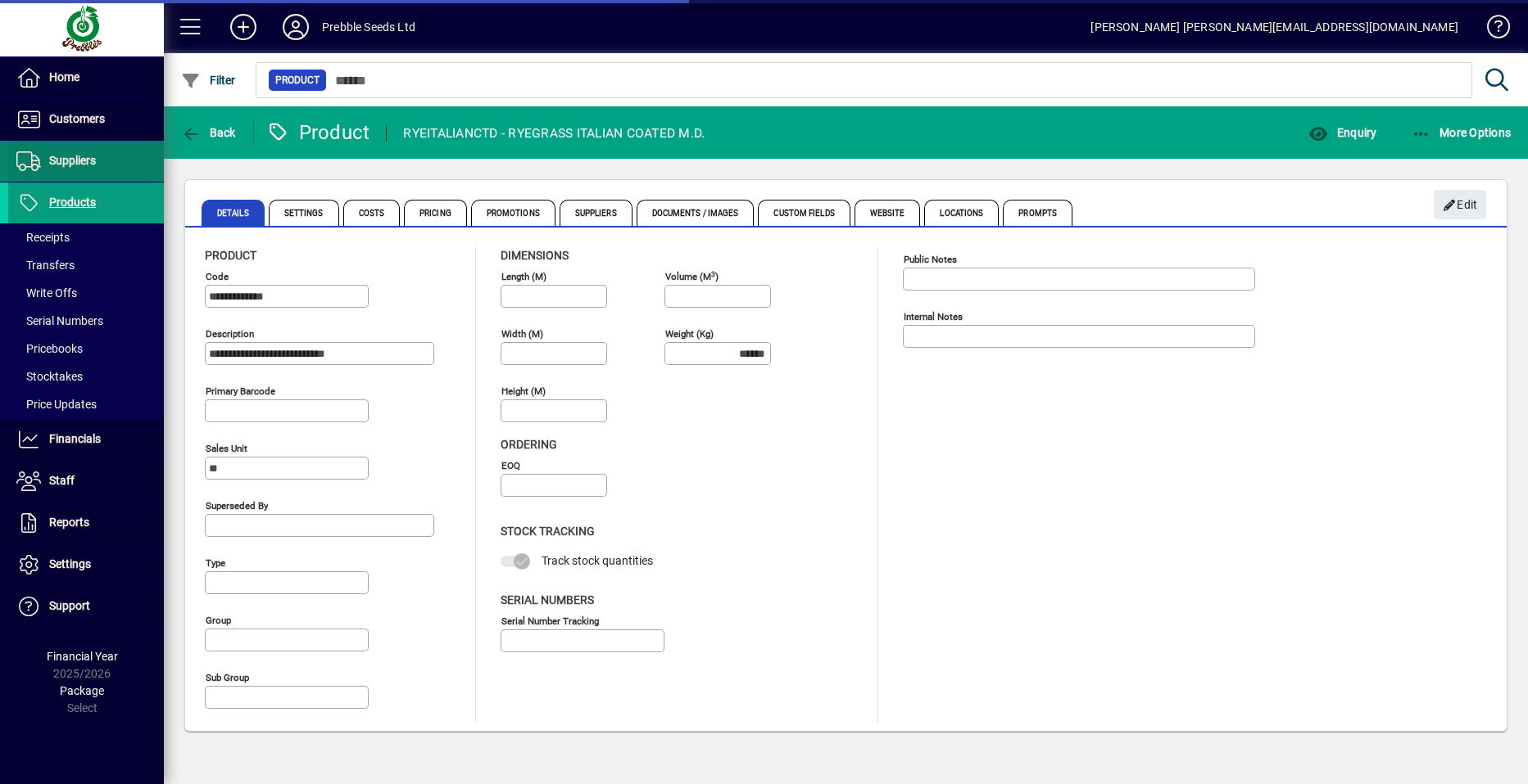
type input "**********"
type input "****"
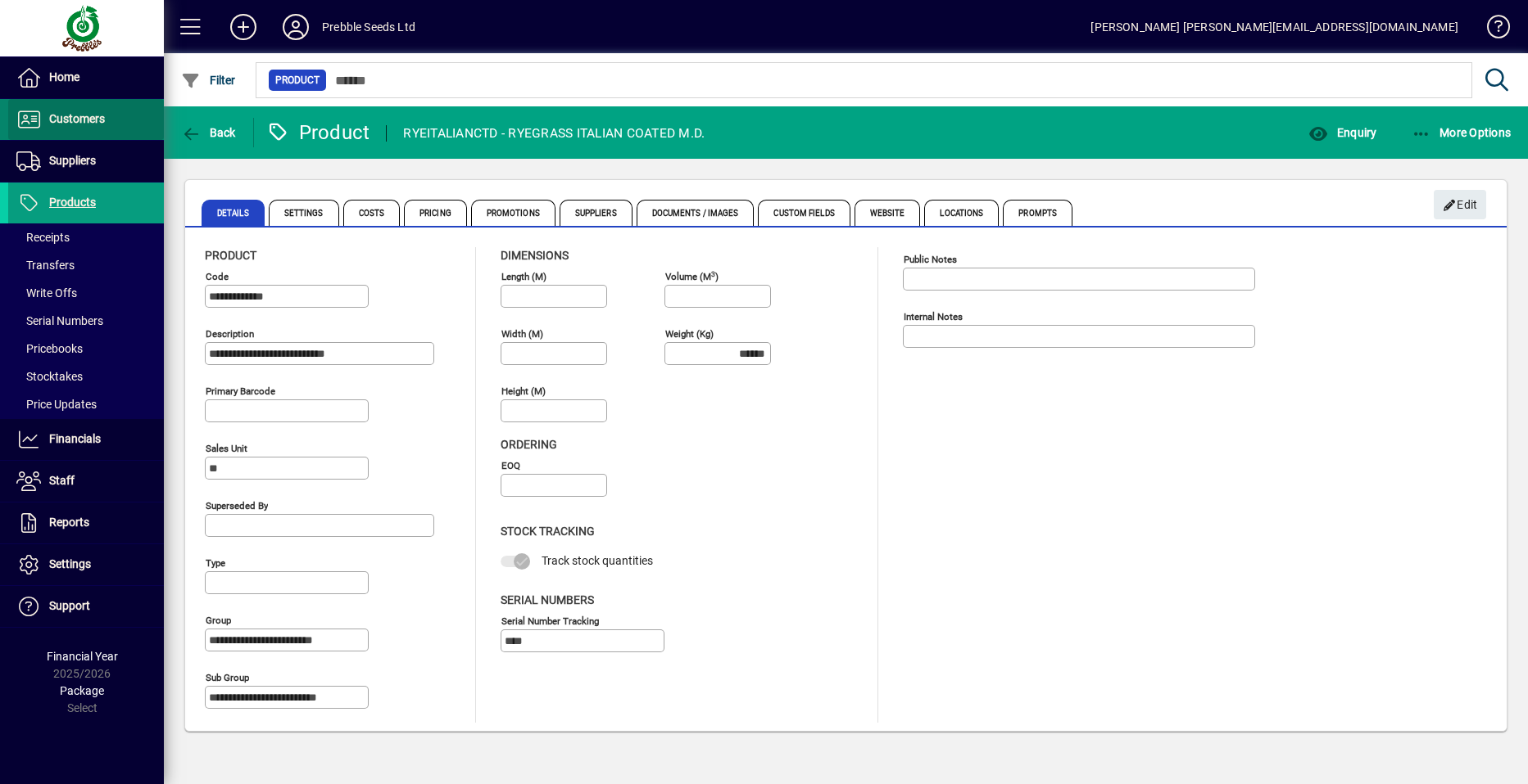
click at [104, 115] on span "Customers" at bounding box center [77, 118] width 56 height 13
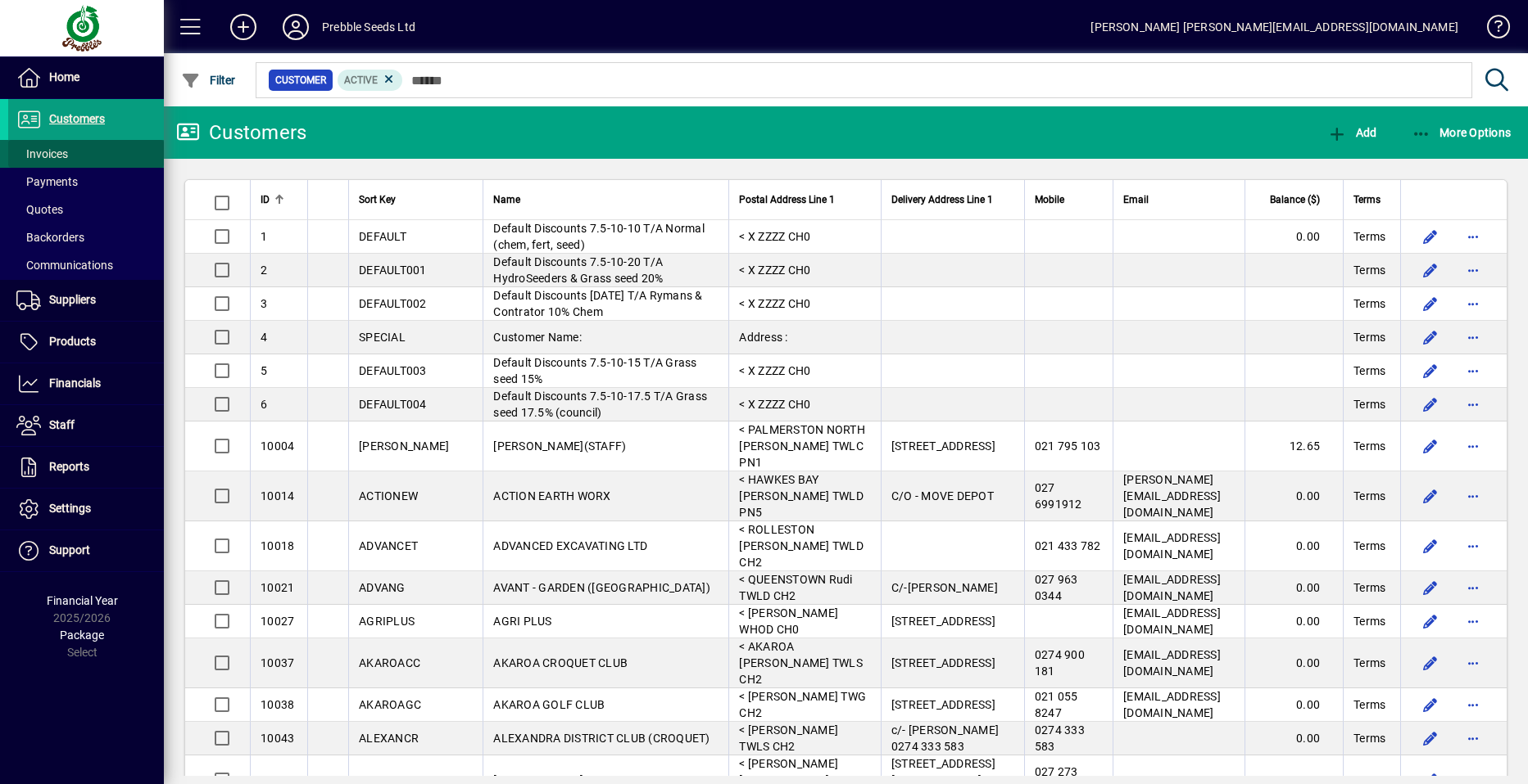
click at [96, 153] on span at bounding box center [85, 154] width 156 height 40
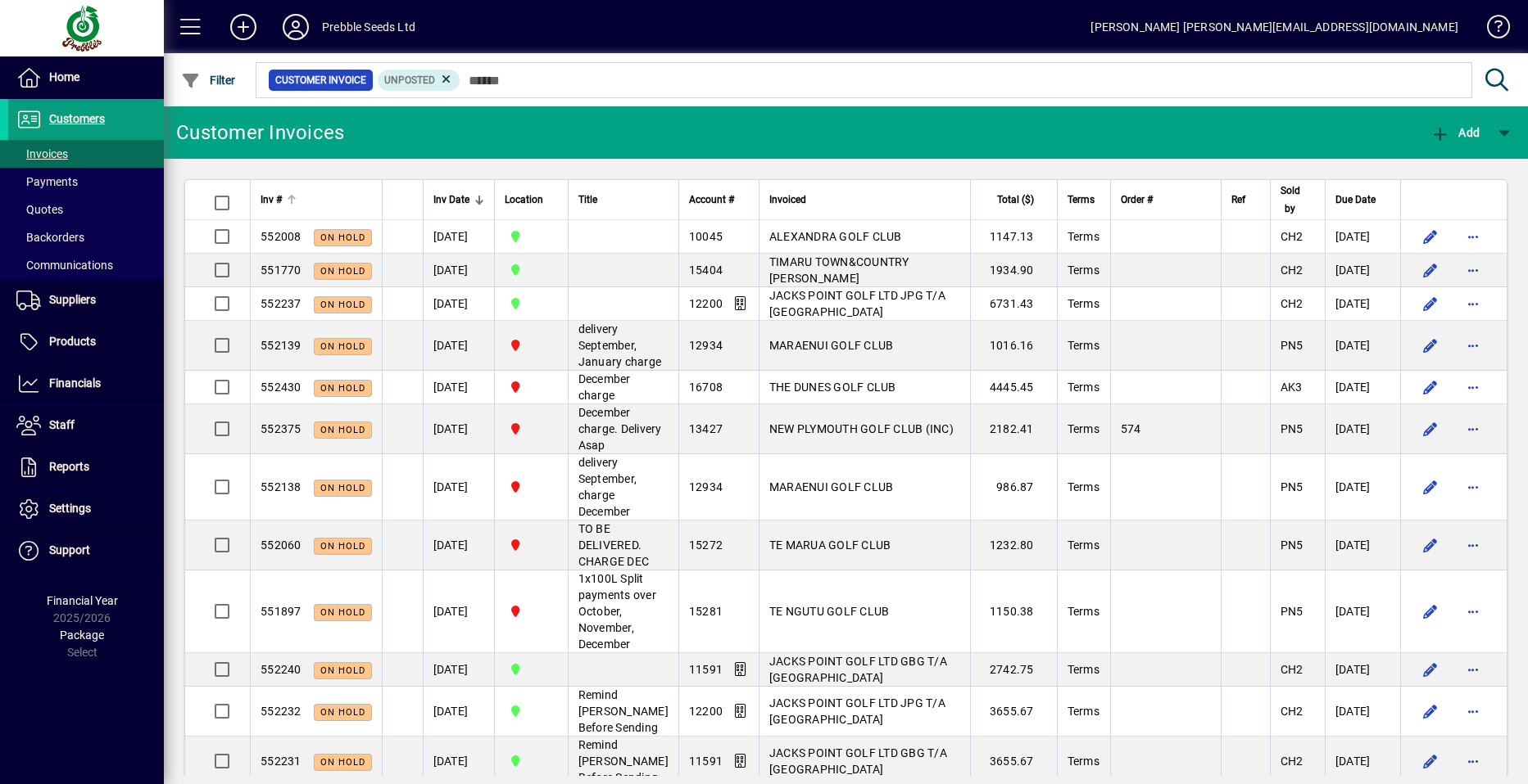
click at [287, 195] on div "Inv #" at bounding box center [316, 199] width 111 height 18
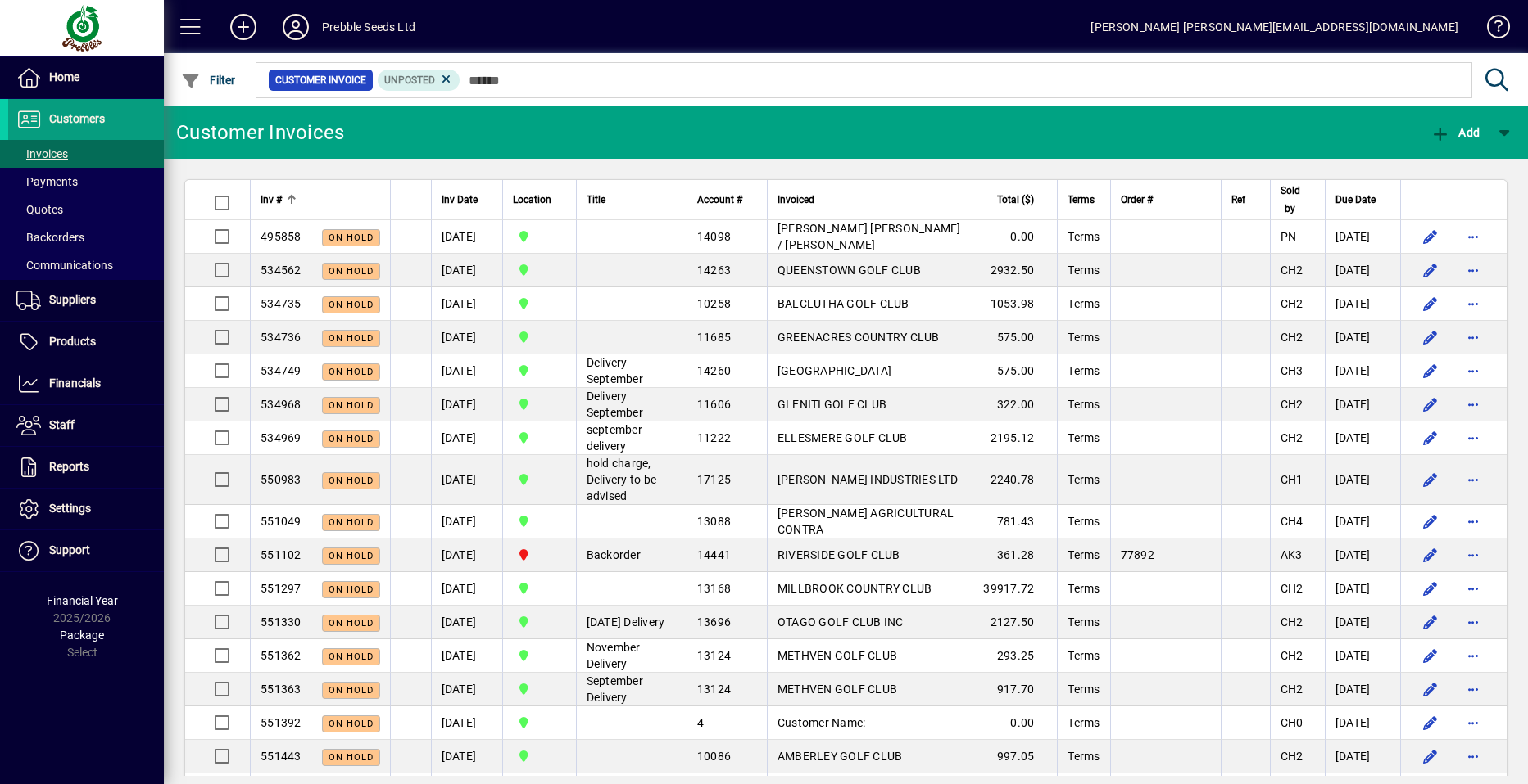
click at [276, 196] on span "Inv #" at bounding box center [270, 199] width 21 height 18
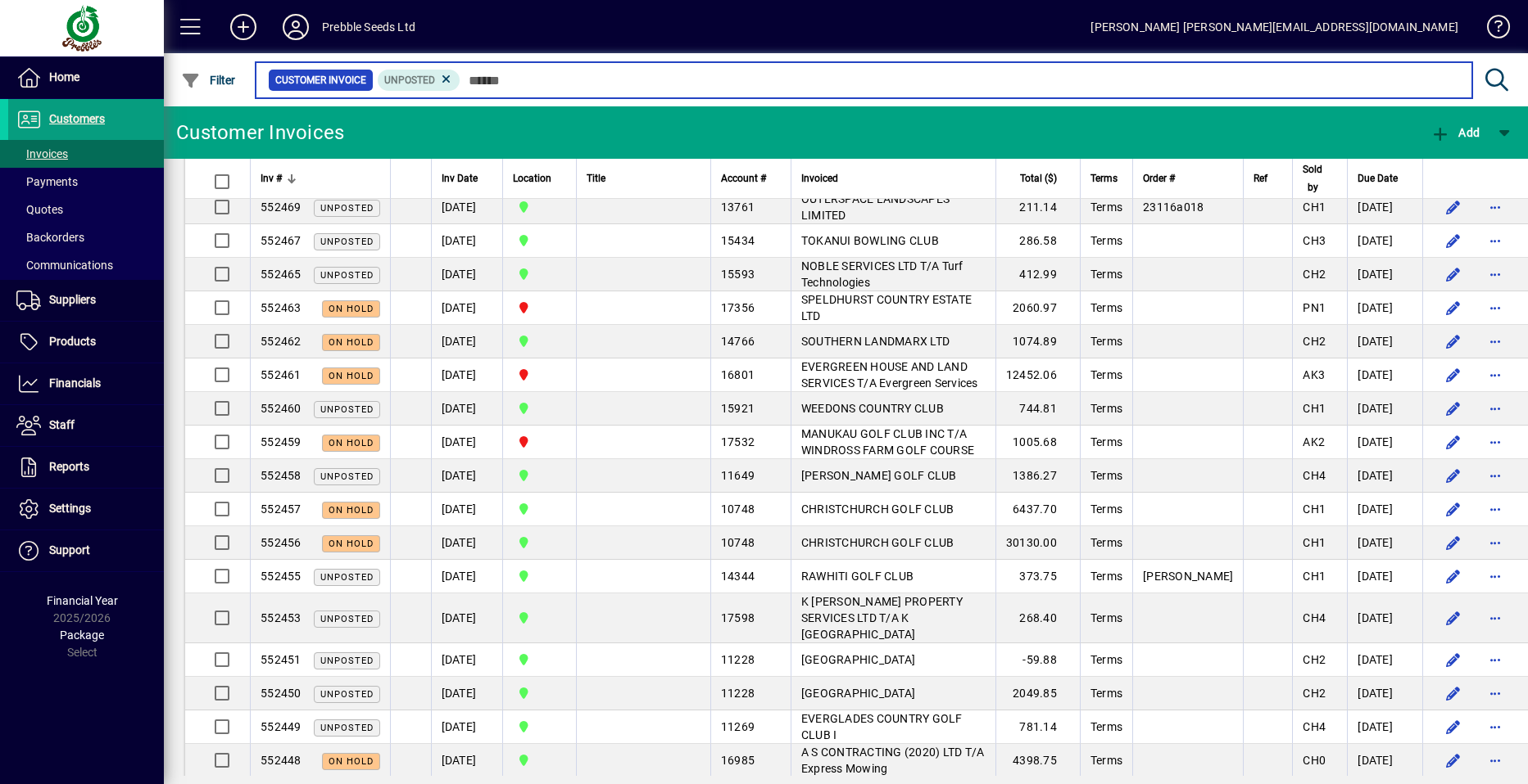
scroll to position [410, 0]
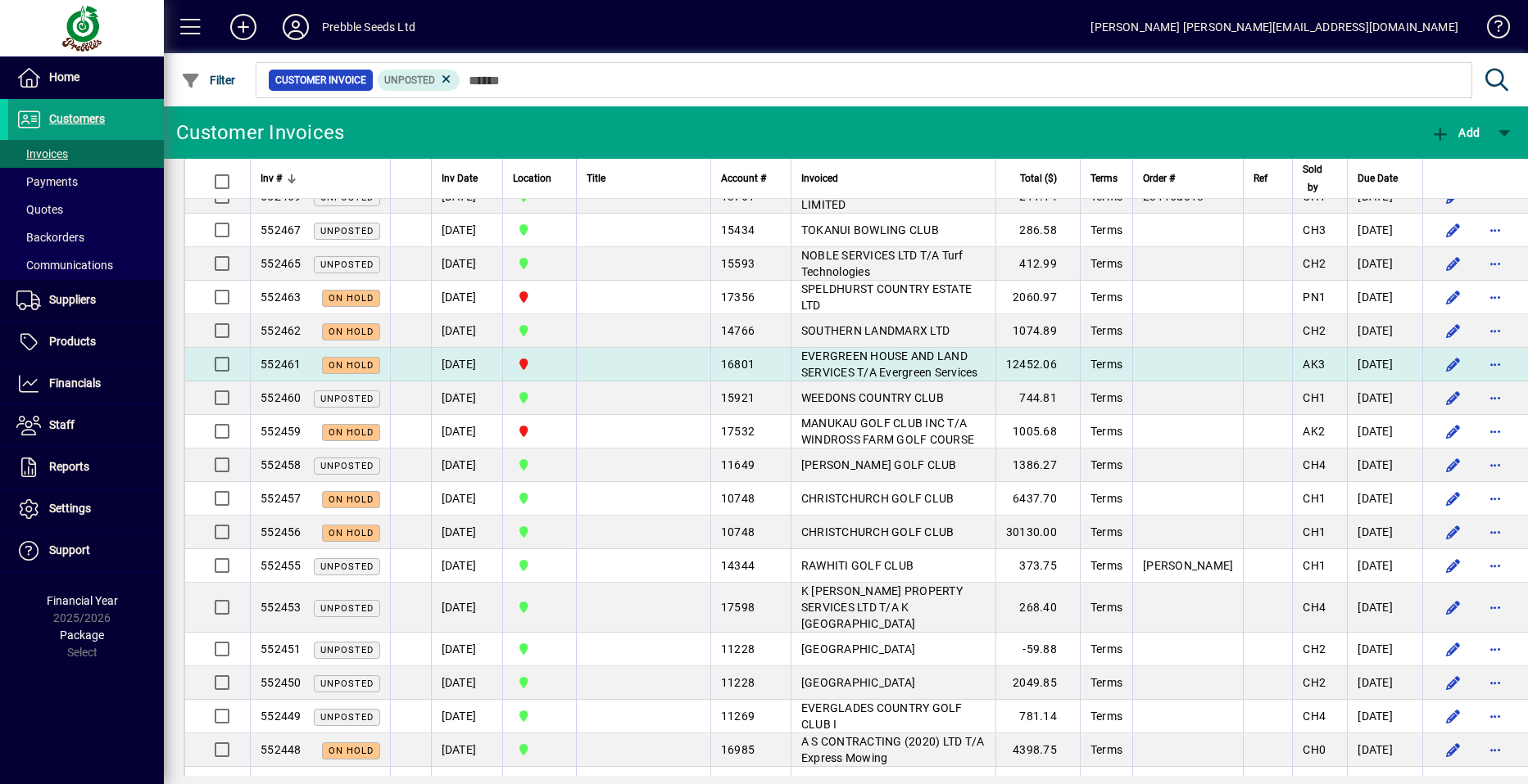
click at [825, 357] on span "EVERGREEN HOUSE AND LAND SERVICES T/A Evergreen Services" at bounding box center [890, 364] width 177 height 30
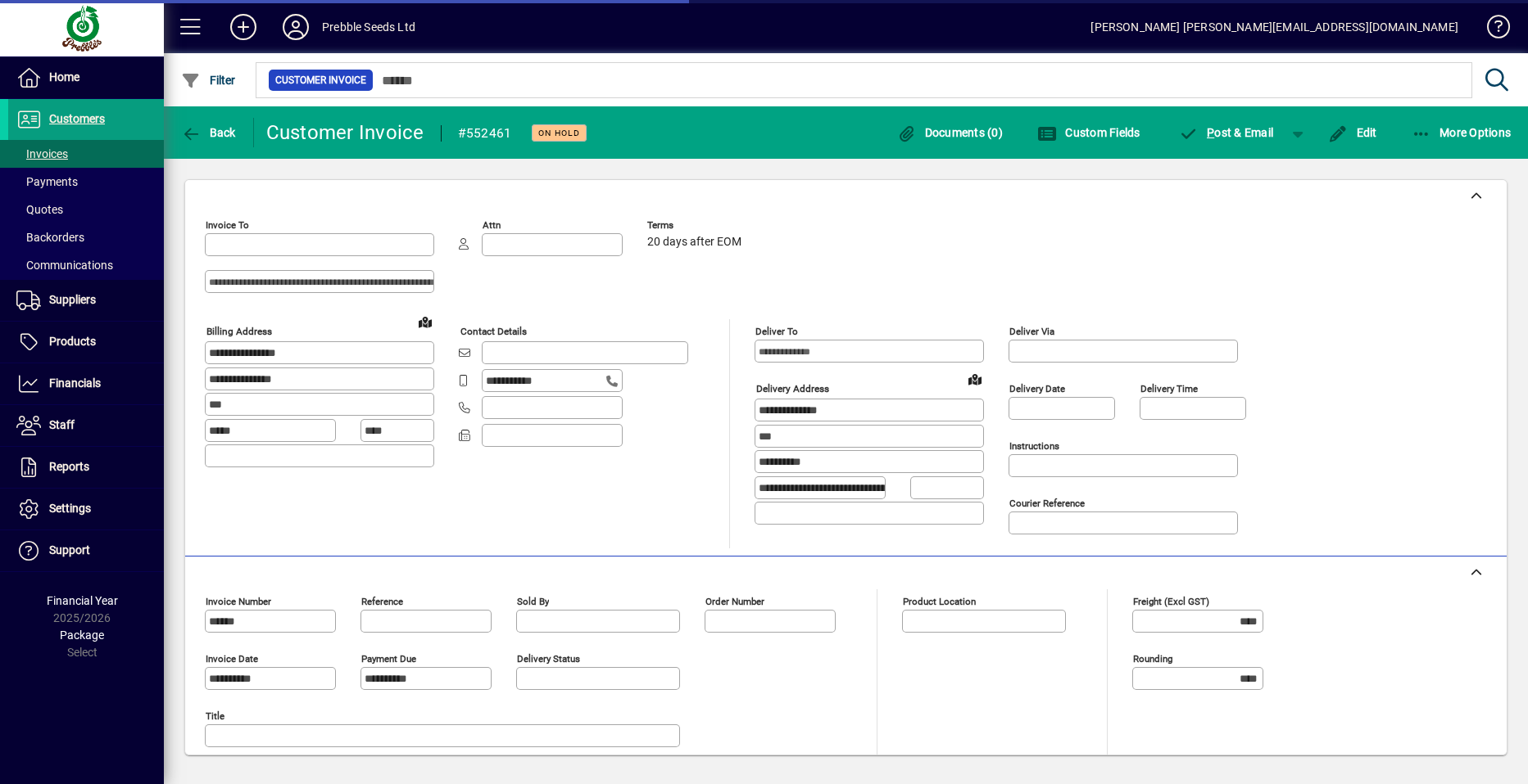
type input "**********"
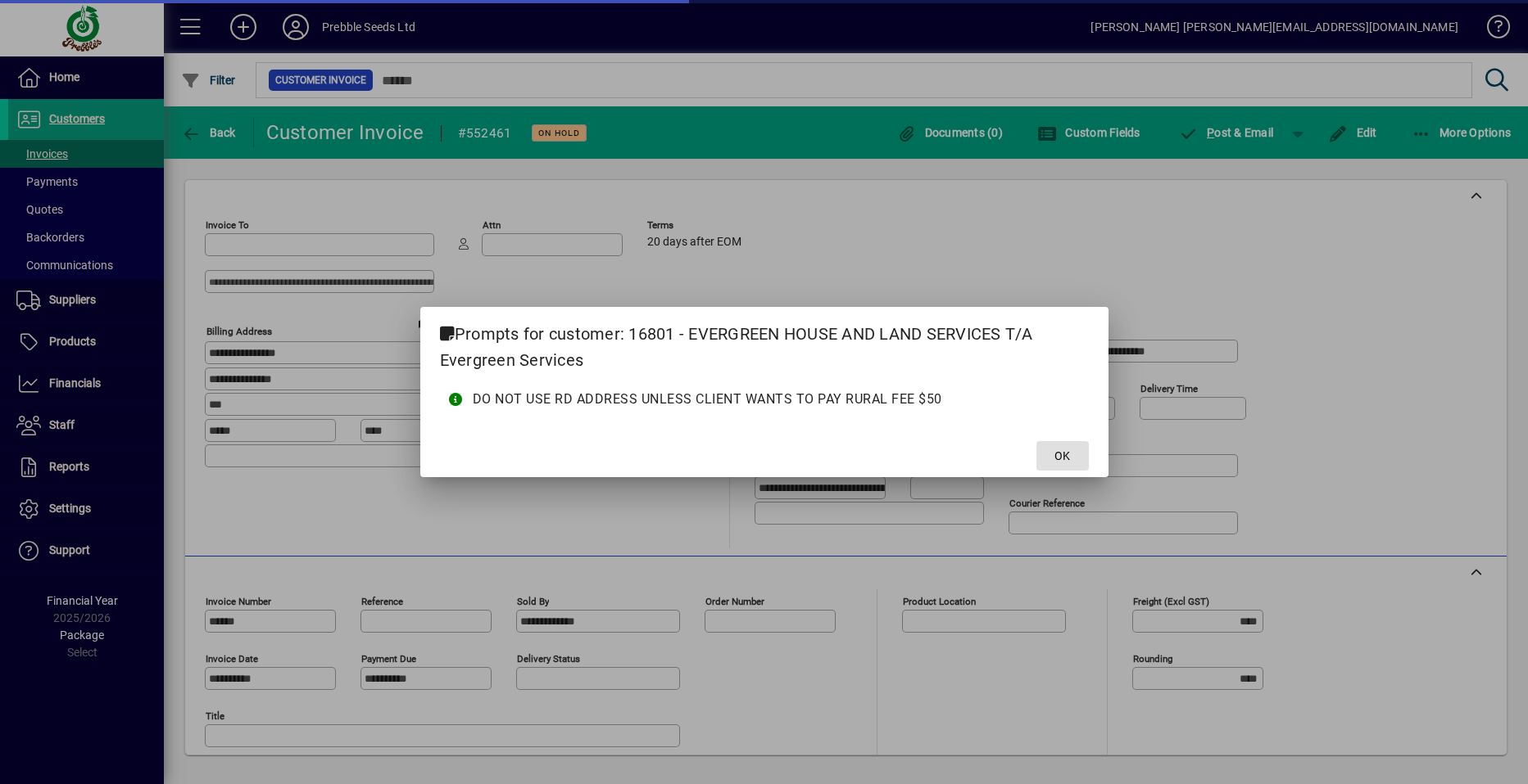
type input "**********"
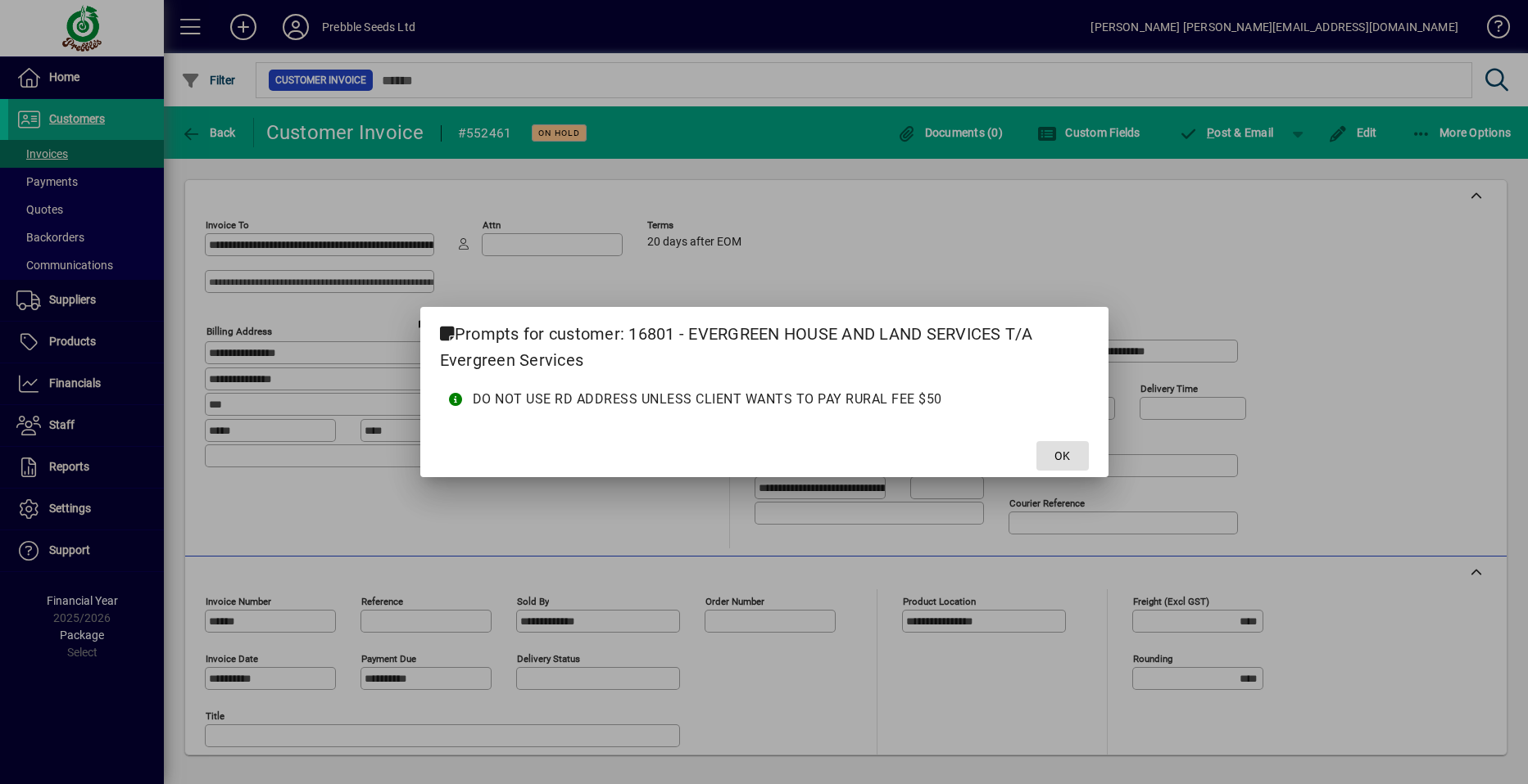
click at [1061, 453] on span "OK" at bounding box center [1062, 456] width 16 height 17
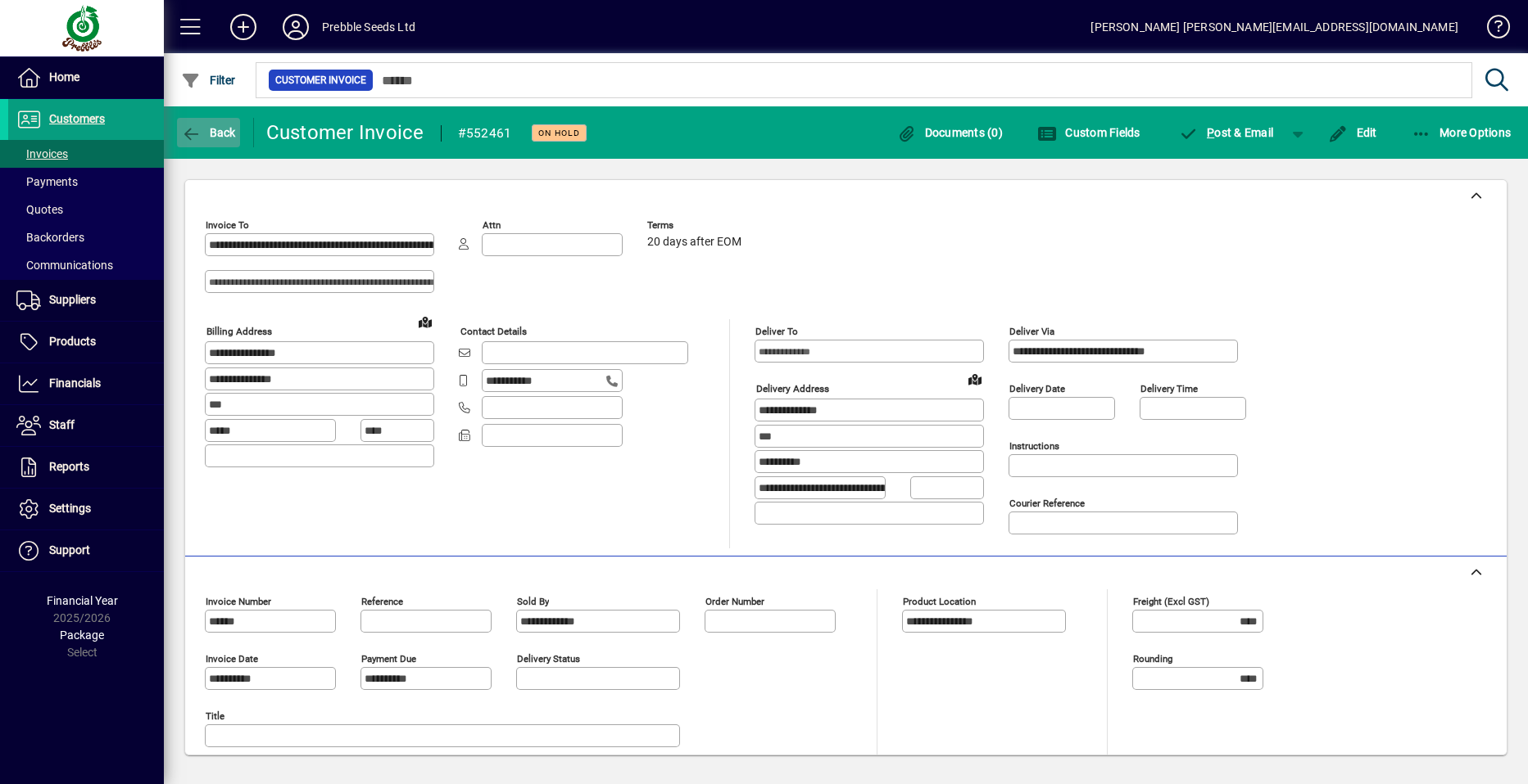
click at [208, 132] on span "Back" at bounding box center [208, 132] width 55 height 13
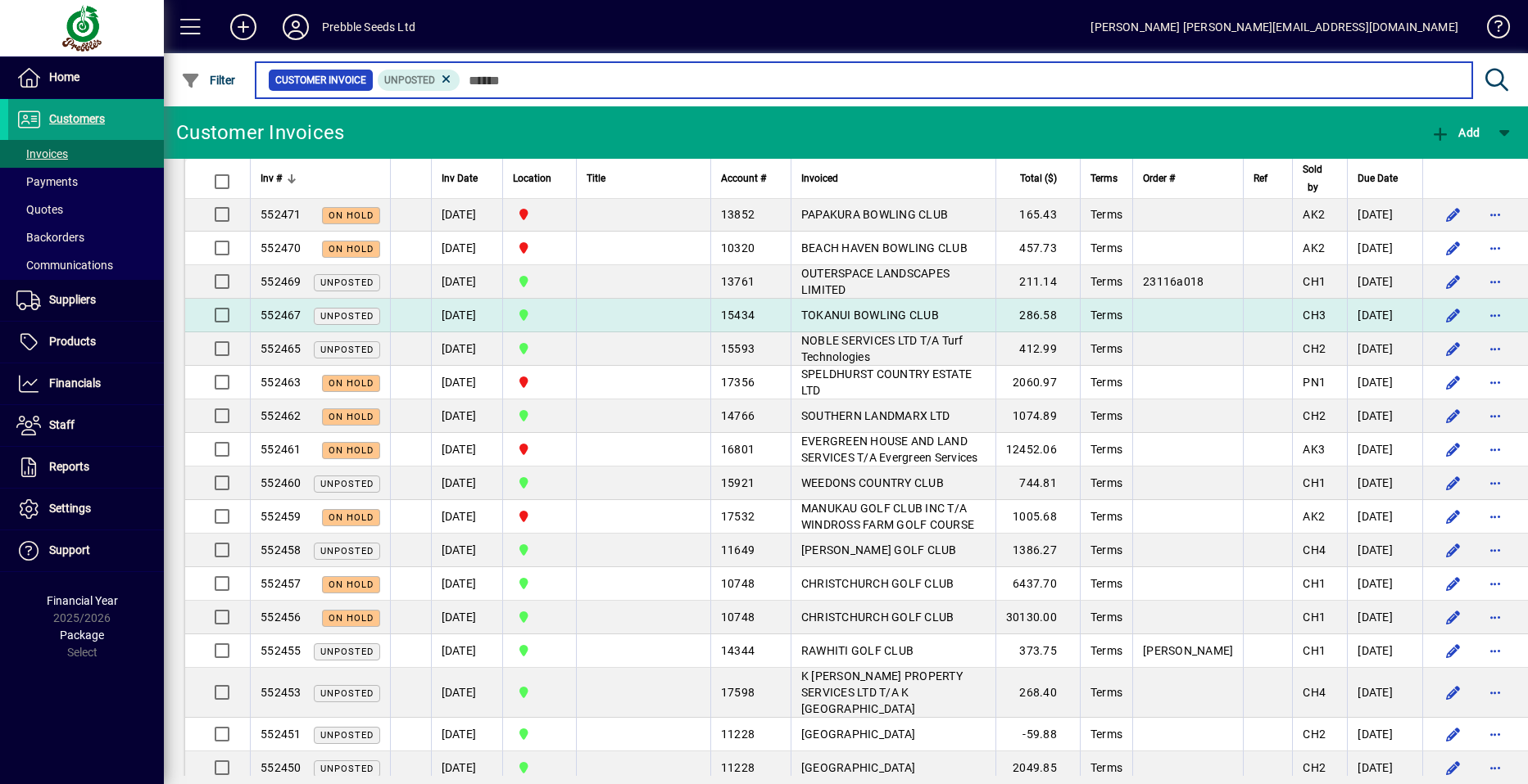
scroll to position [327, 0]
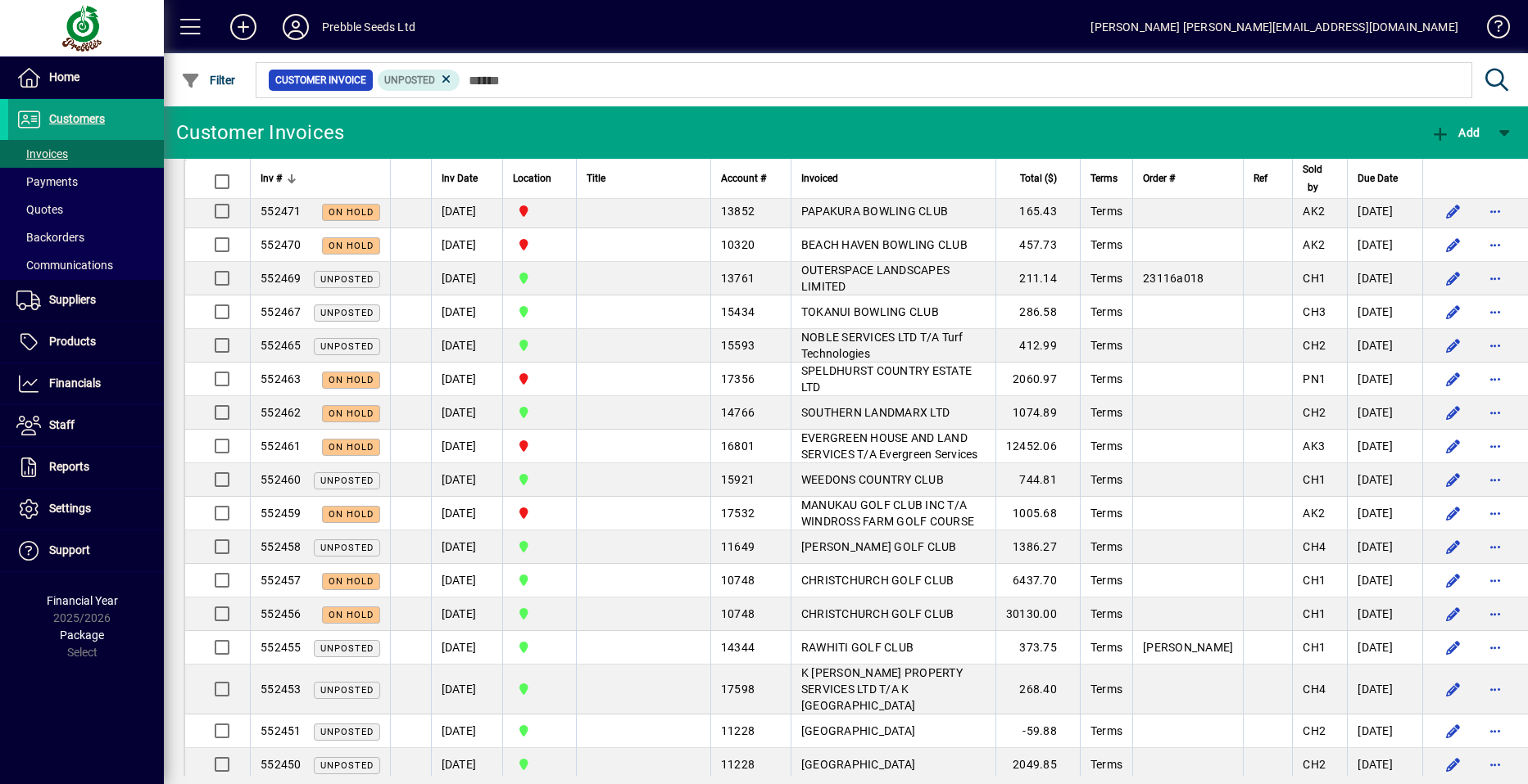
click at [828, 380] on span "SPELDHURST COUNTRY ESTATE LTD" at bounding box center [887, 379] width 171 height 30
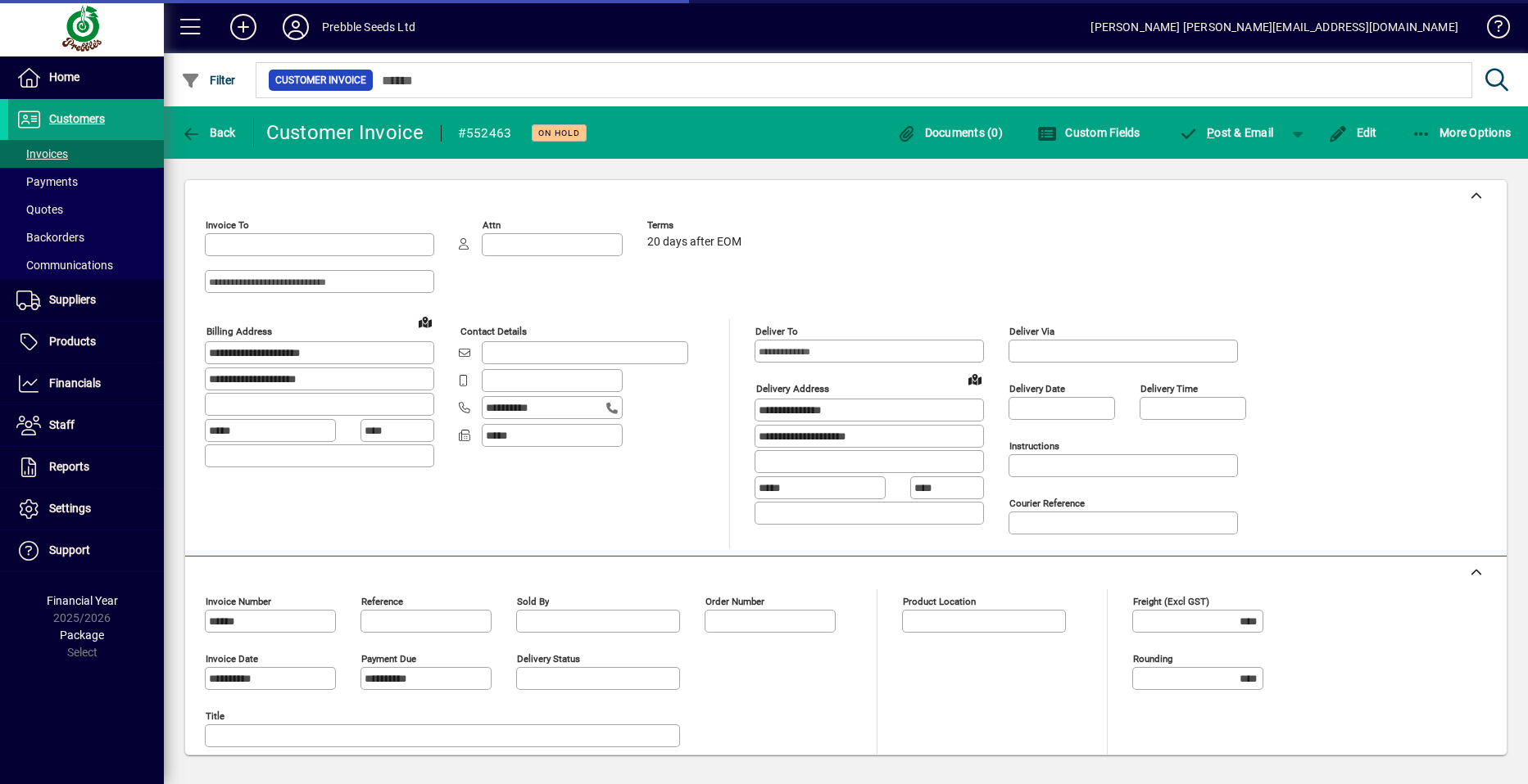
type input "**********"
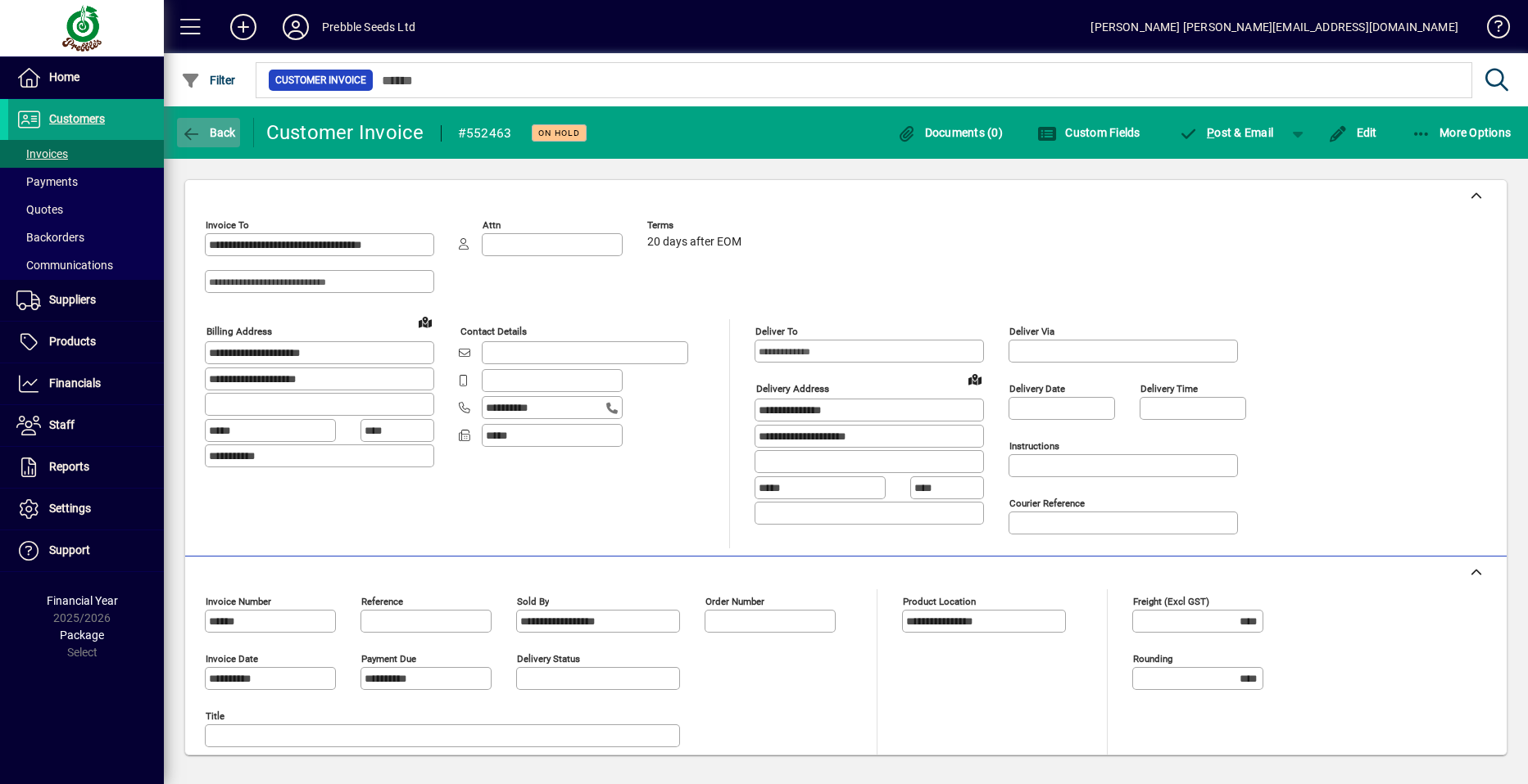
click at [214, 129] on span "Back" at bounding box center [208, 132] width 55 height 13
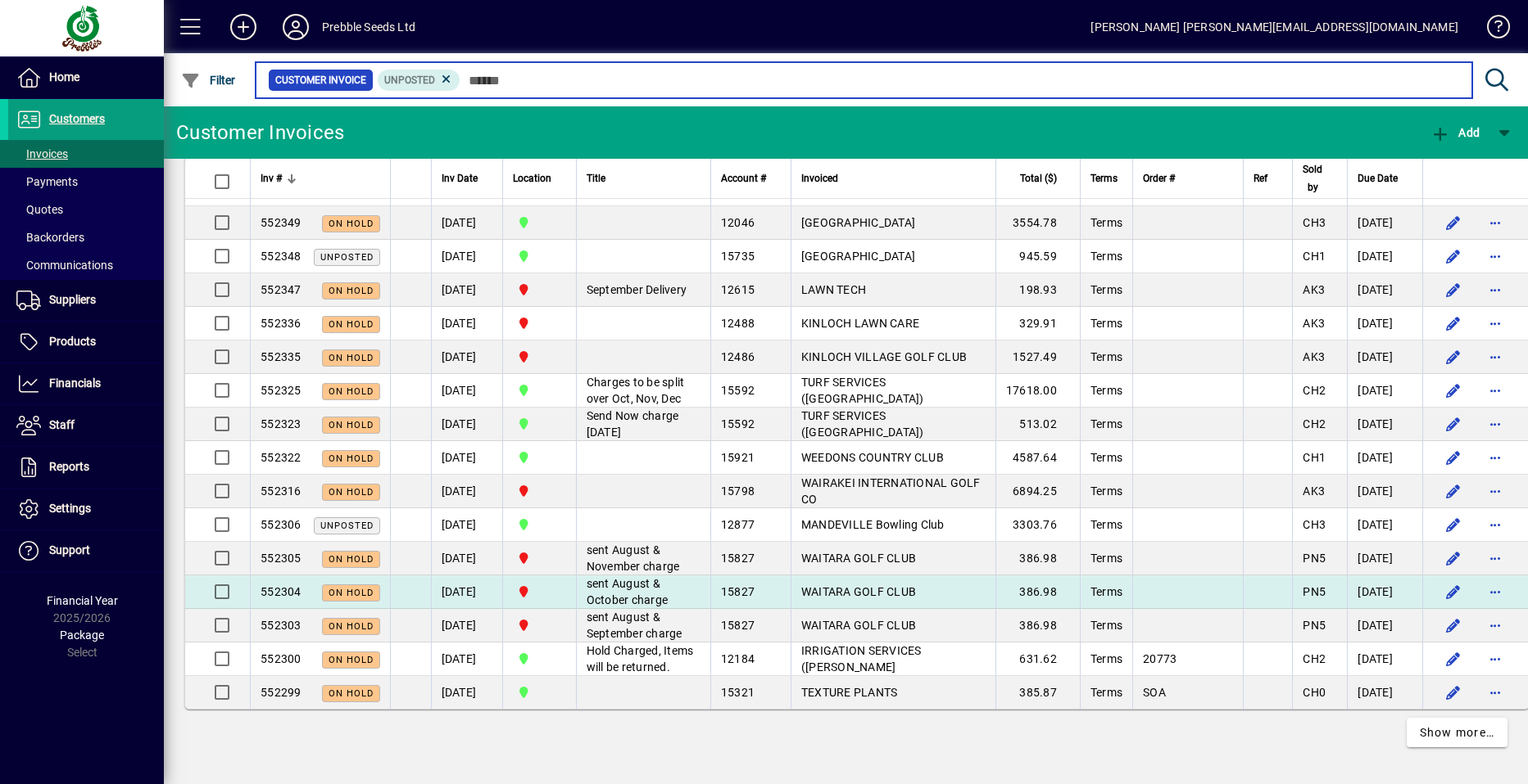
scroll to position [3327, 0]
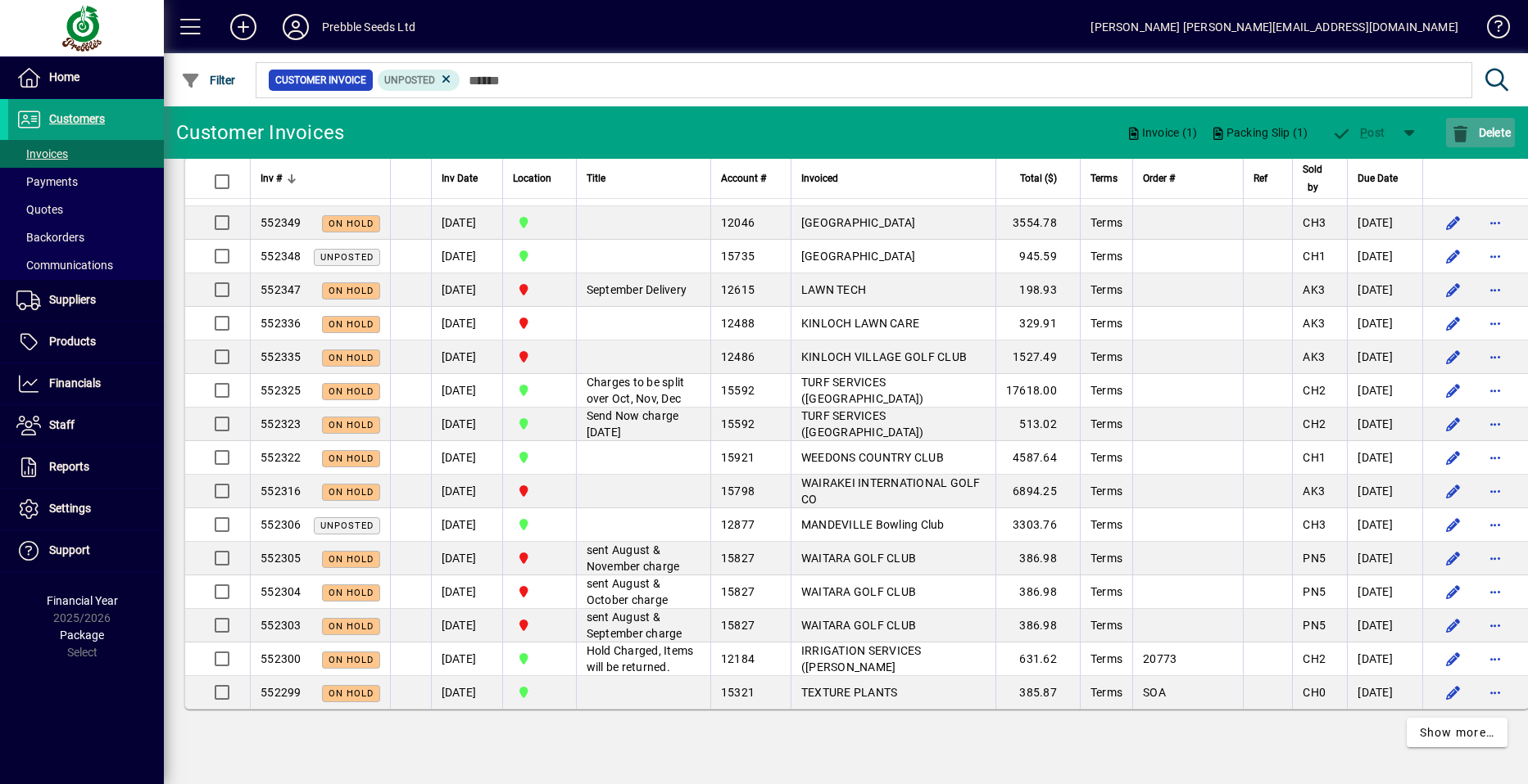
click at [1479, 129] on span "Delete" at bounding box center [1479, 132] width 61 height 13
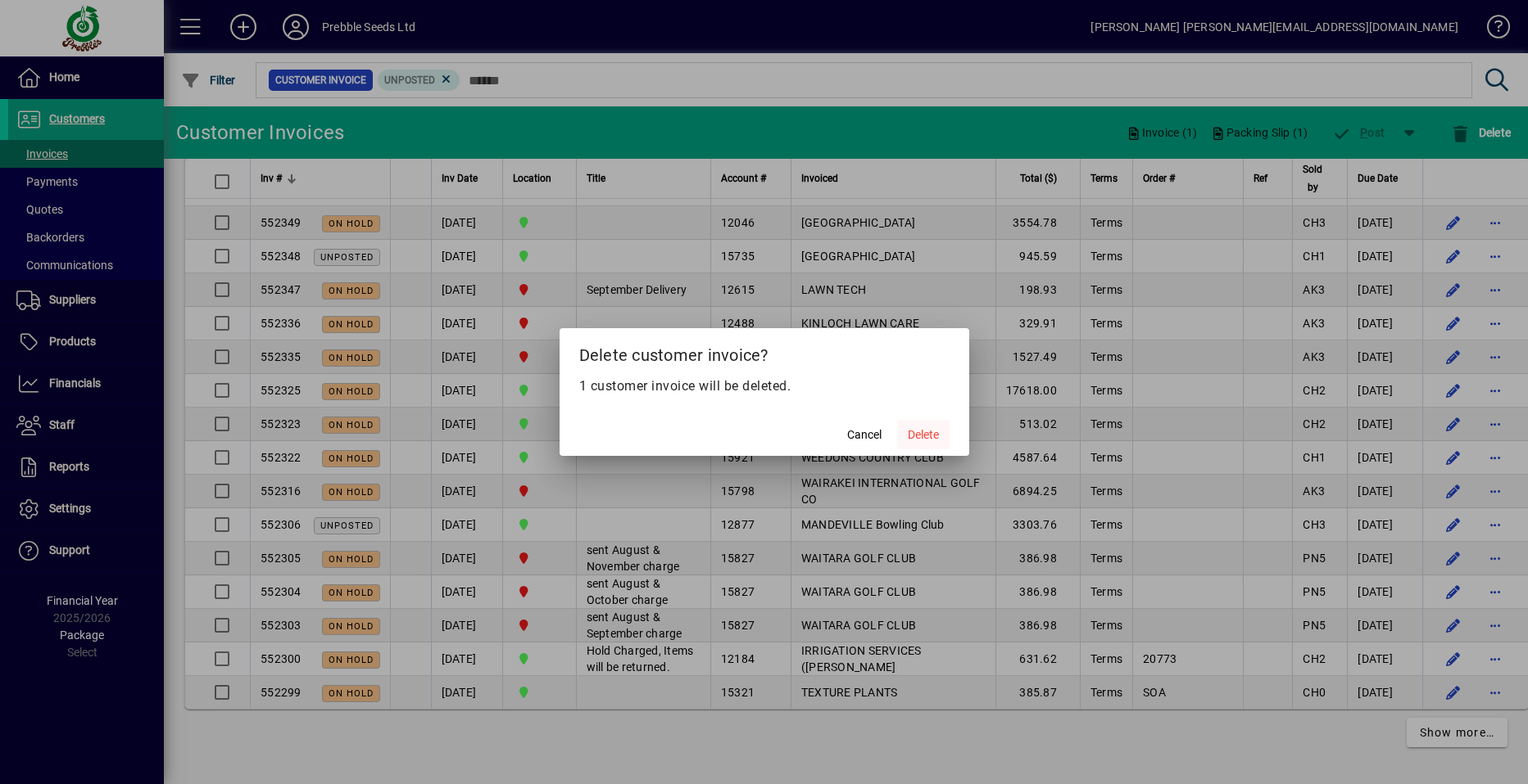
click at [915, 434] on span "Delete" at bounding box center [922, 435] width 31 height 17
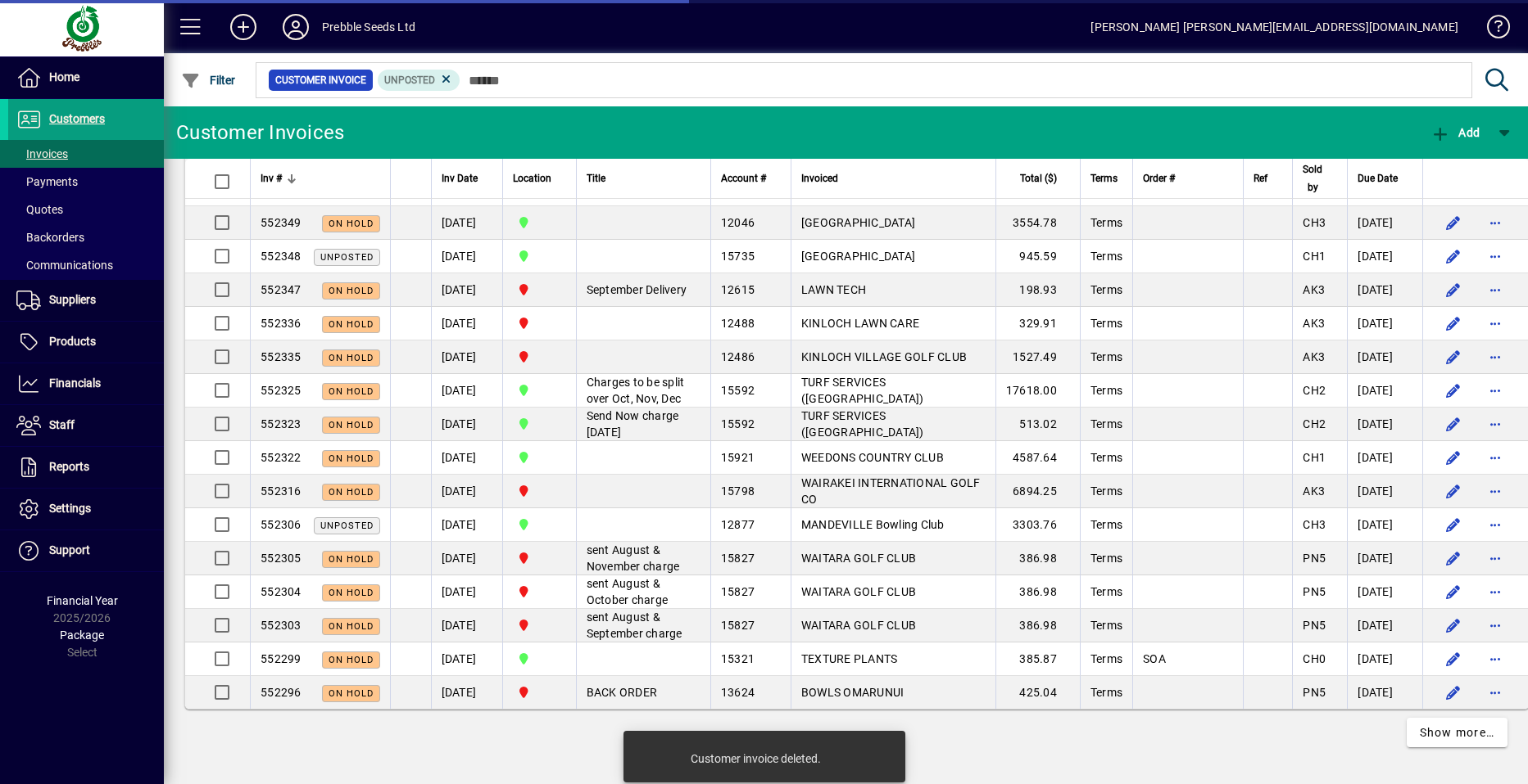
scroll to position [3277, 0]
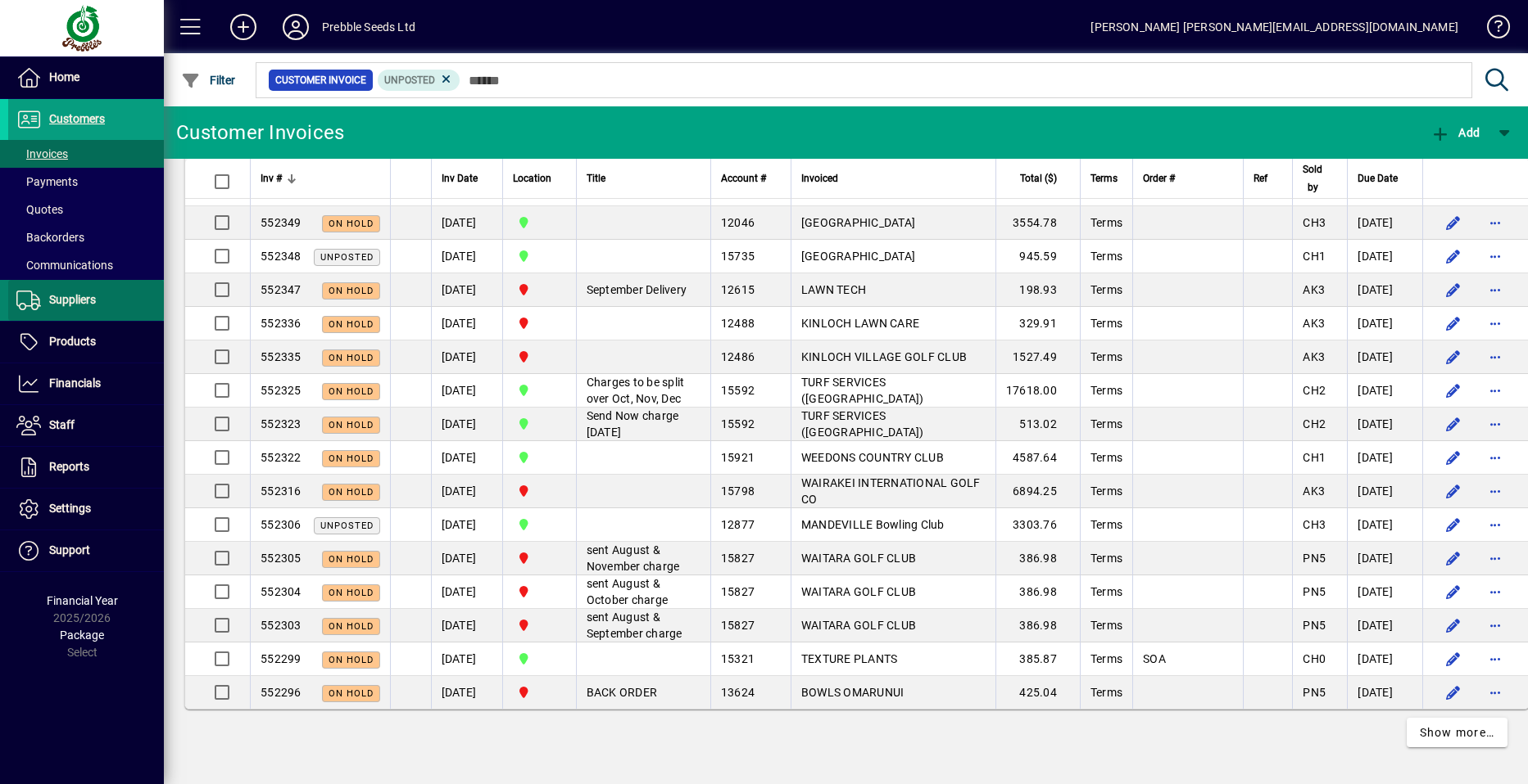
click at [71, 303] on span "Suppliers" at bounding box center [72, 299] width 47 height 13
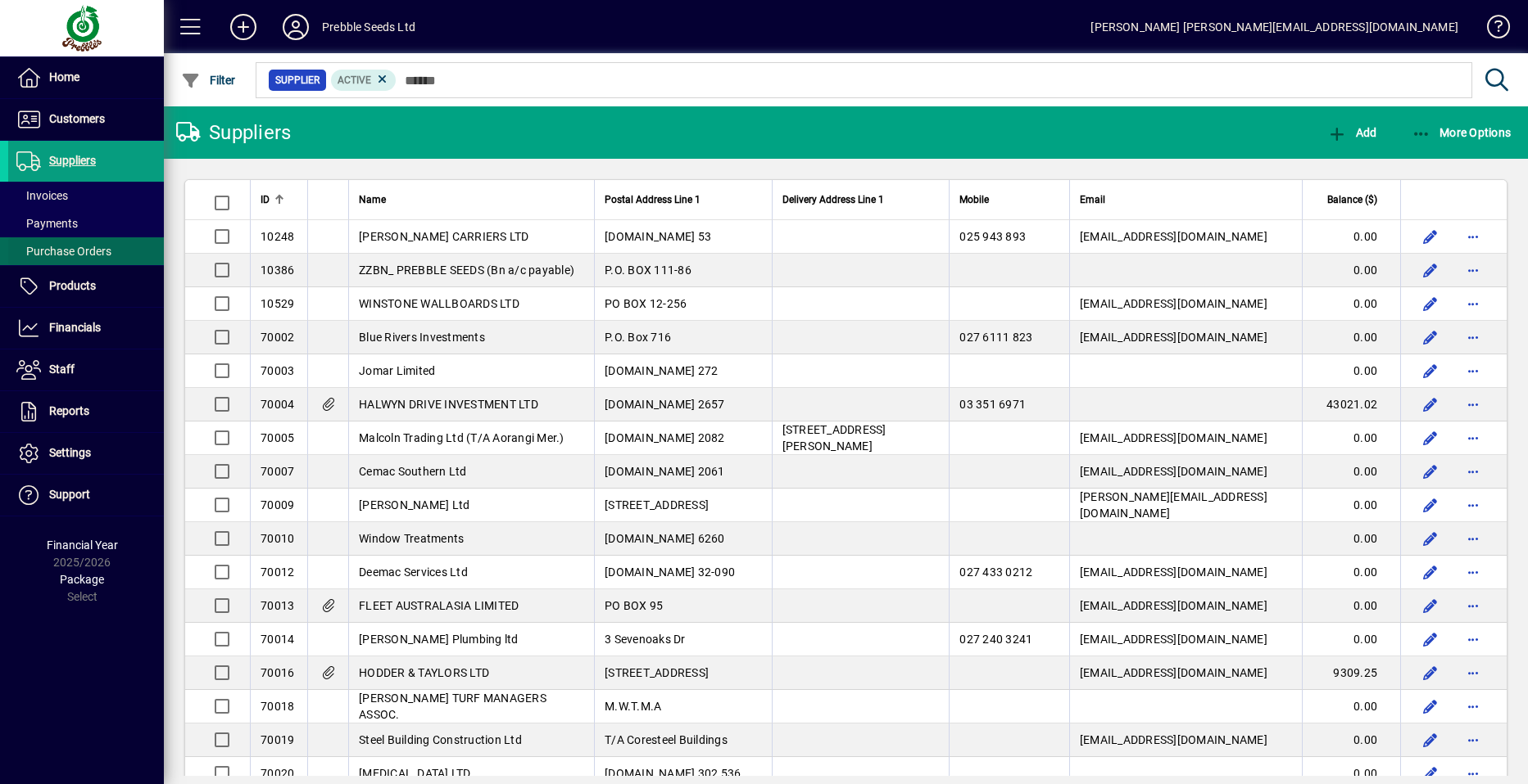
click at [96, 250] on span "Purchase Orders" at bounding box center [65, 251] width 95 height 13
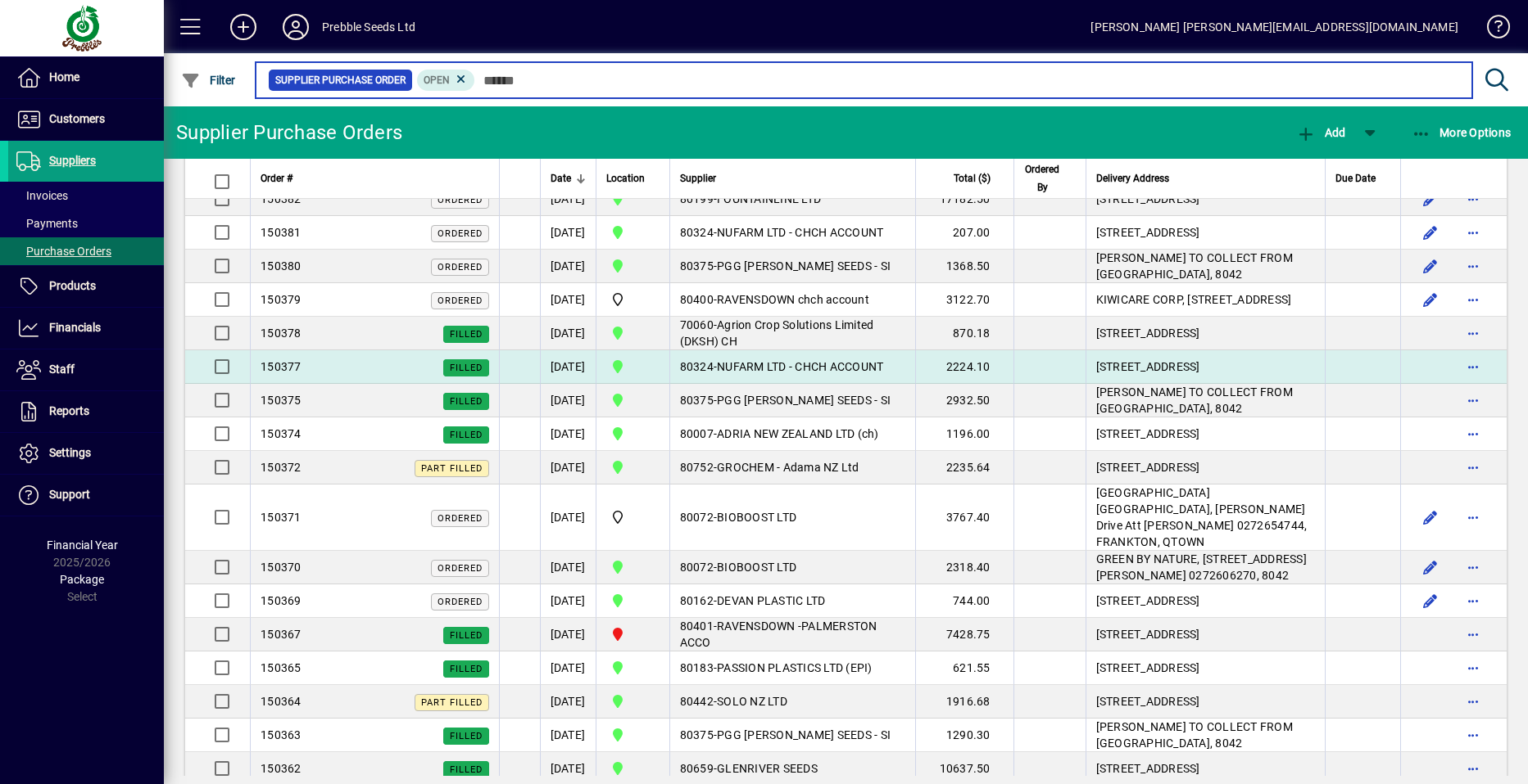
scroll to position [327, 0]
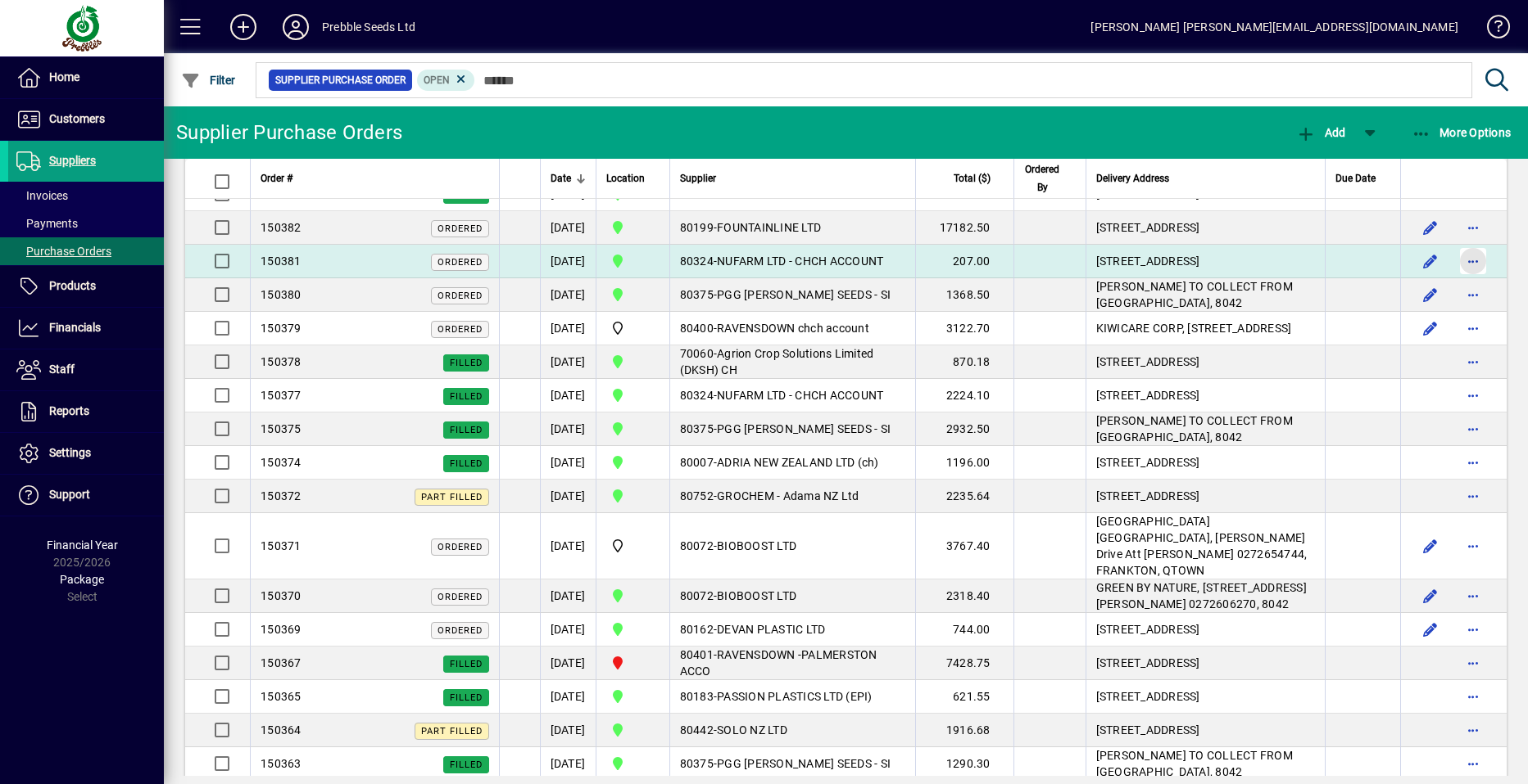
click at [1456, 281] on span "button" at bounding box center [1473, 261] width 40 height 40
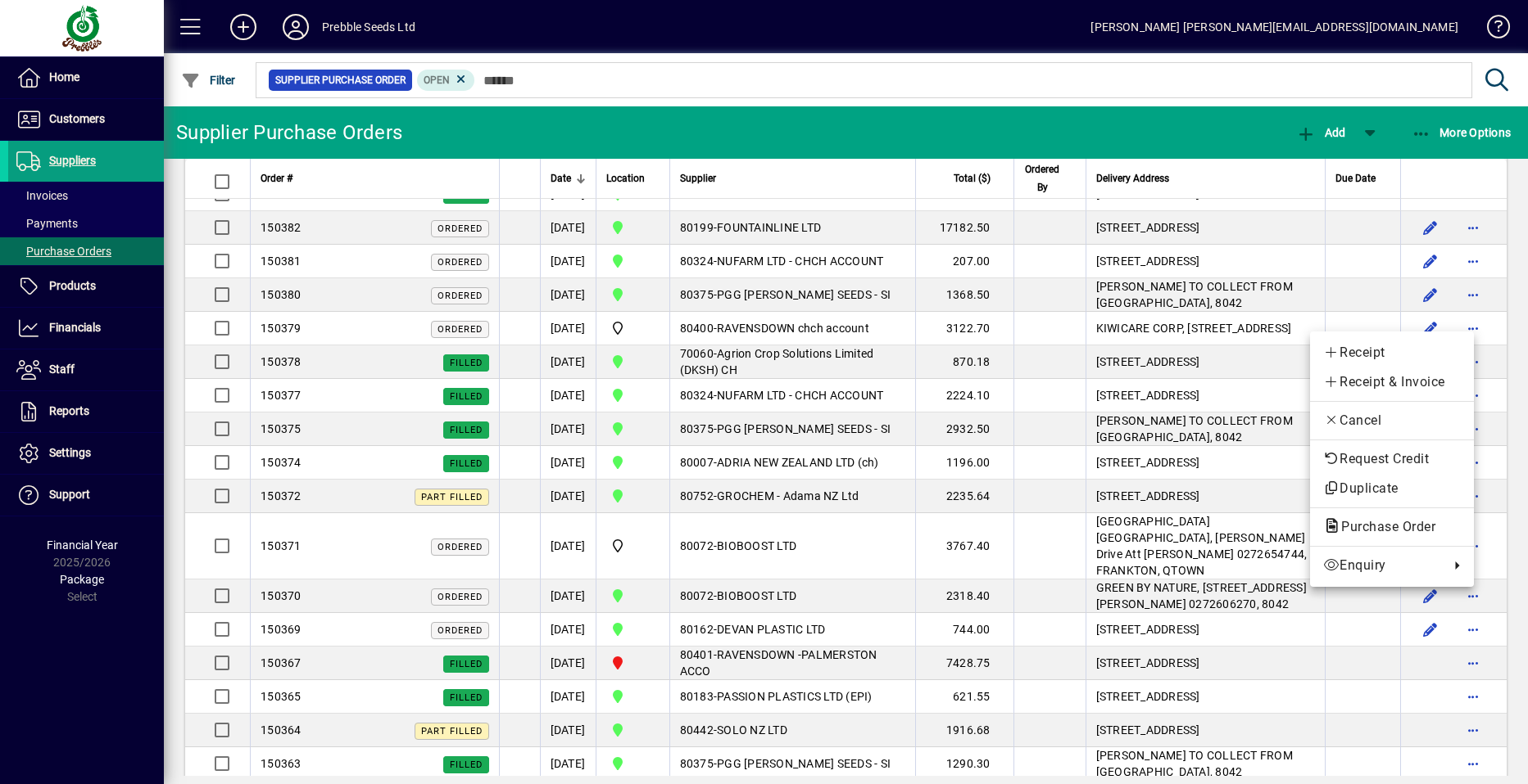
click at [1369, 352] on span "Receipt" at bounding box center [1392, 353] width 138 height 20
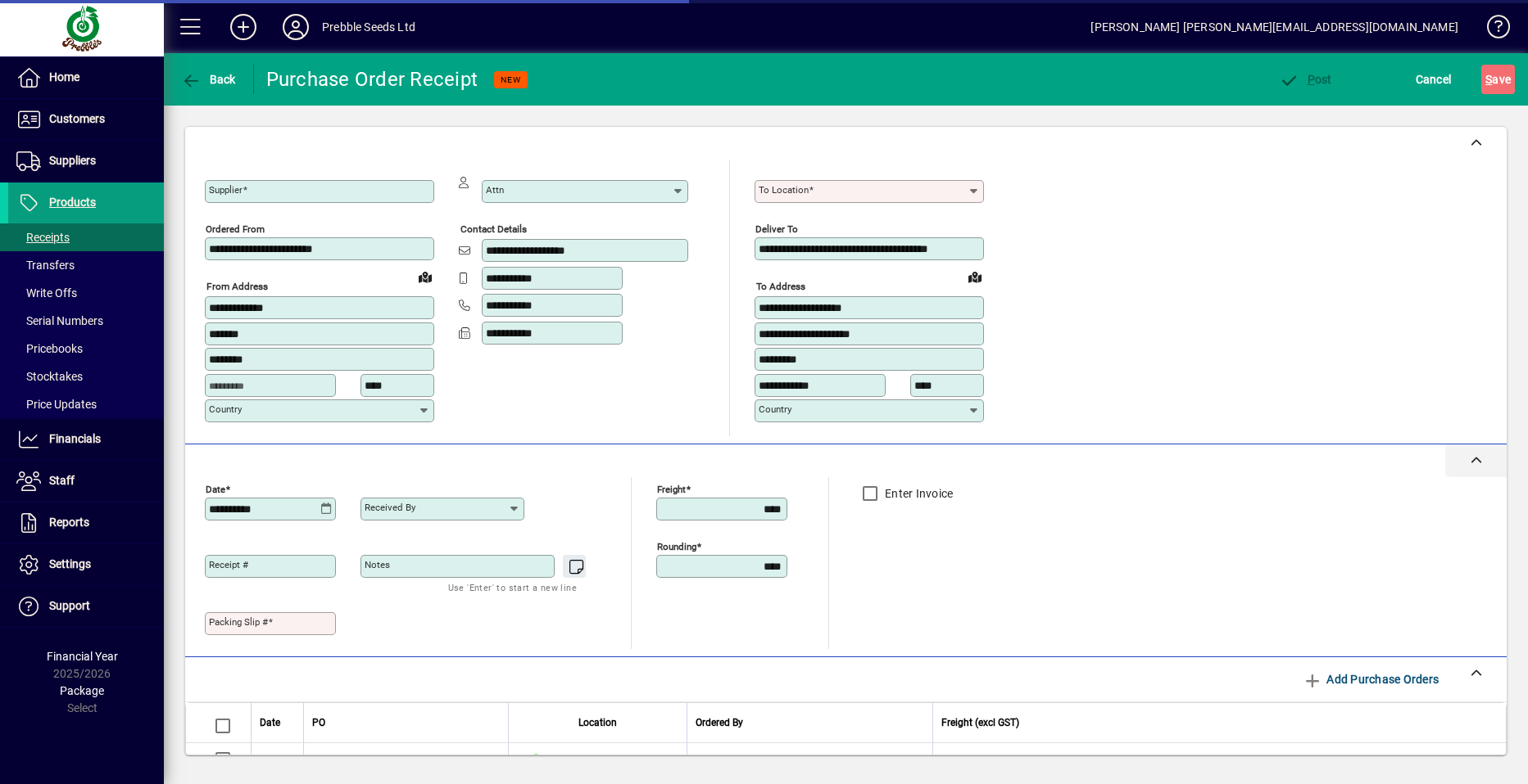
type input "**********"
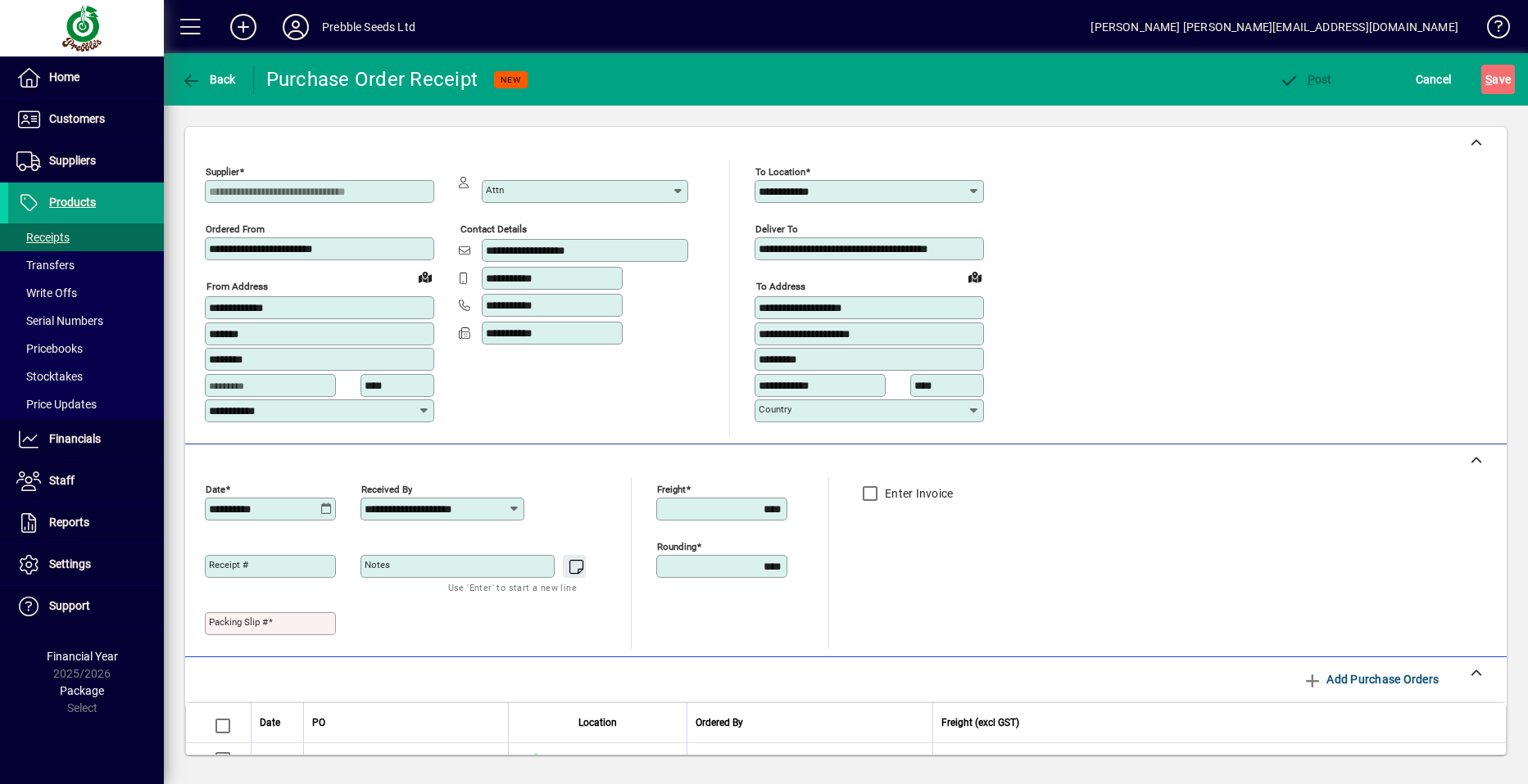
click at [214, 621] on mat-label "Packing Slip #" at bounding box center [237, 622] width 59 height 12
click at [214, 621] on input "Packing Slip #" at bounding box center [271, 623] width 126 height 13
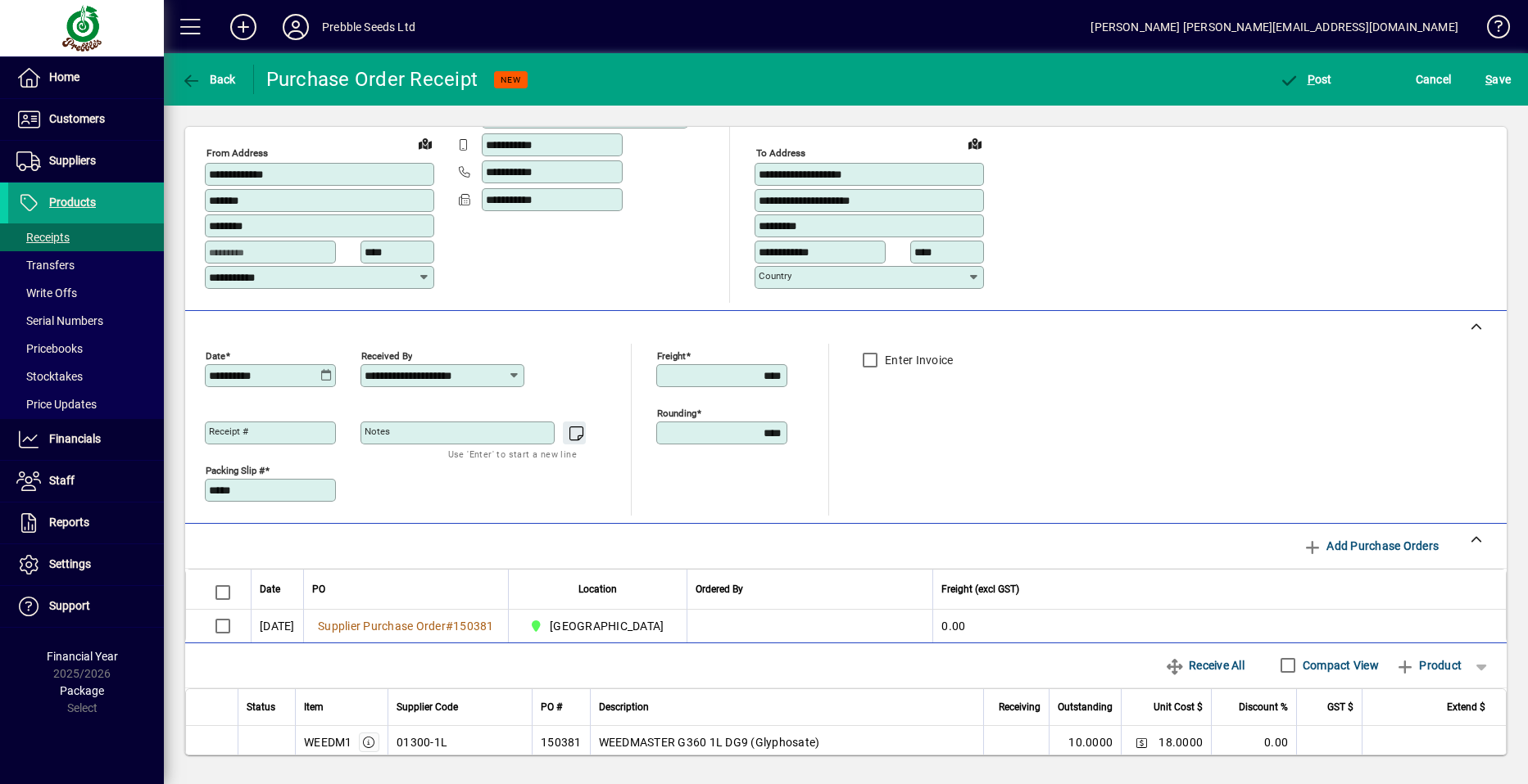
scroll to position [231, 0]
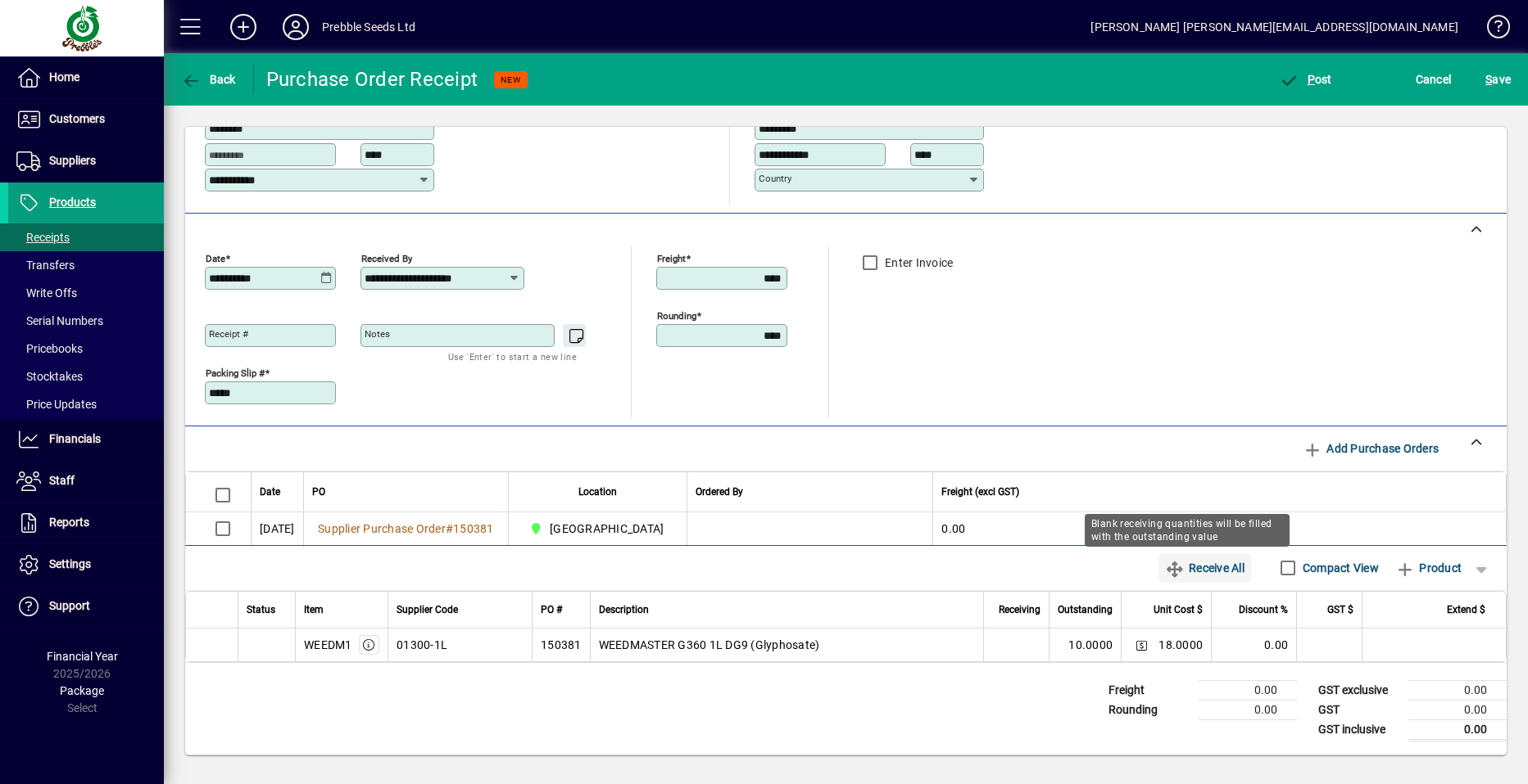
type input "*****"
click at [1184, 568] on span "Receive All" at bounding box center [1204, 568] width 79 height 26
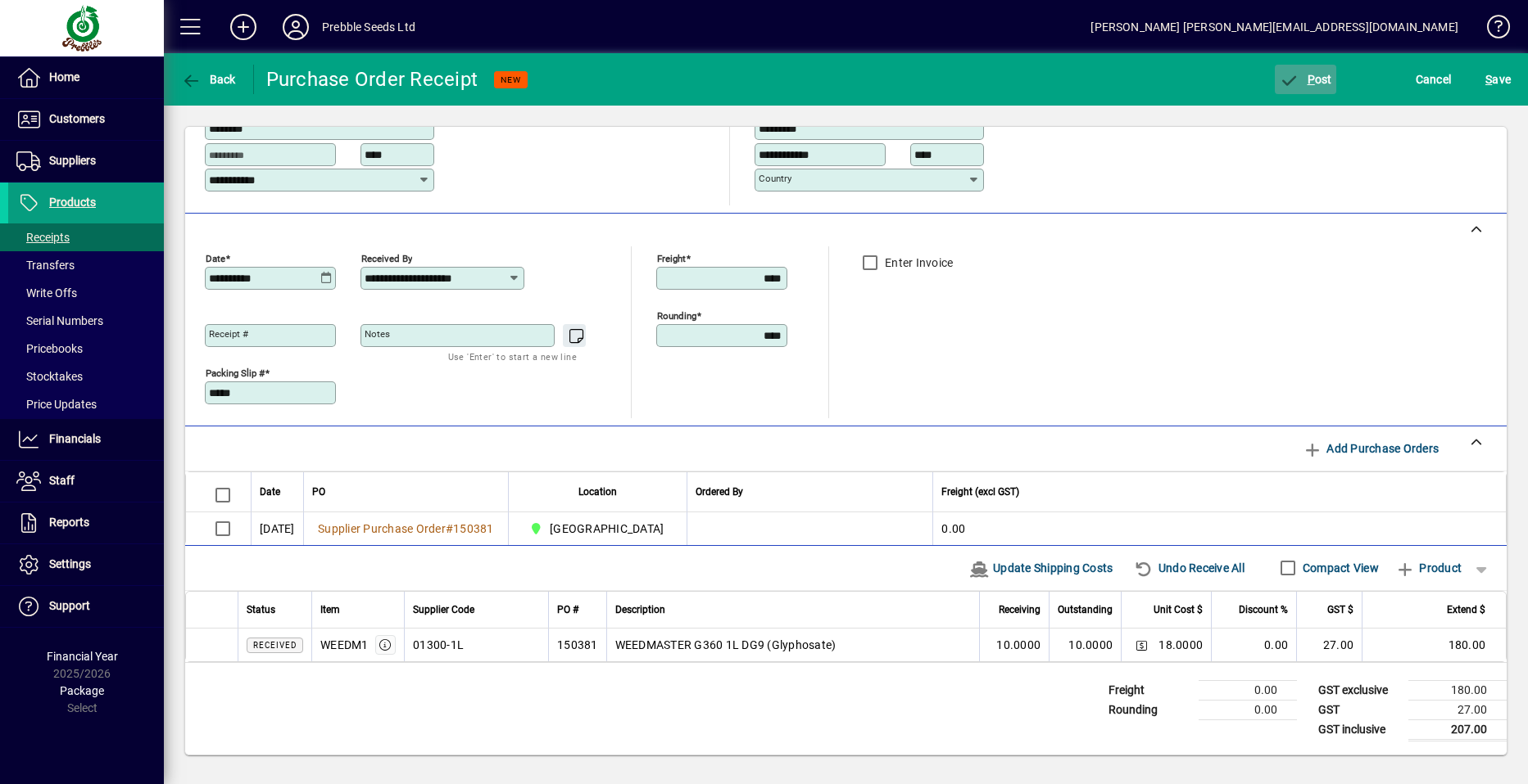
click at [1305, 79] on span "P ost" at bounding box center [1306, 78] width 54 height 13
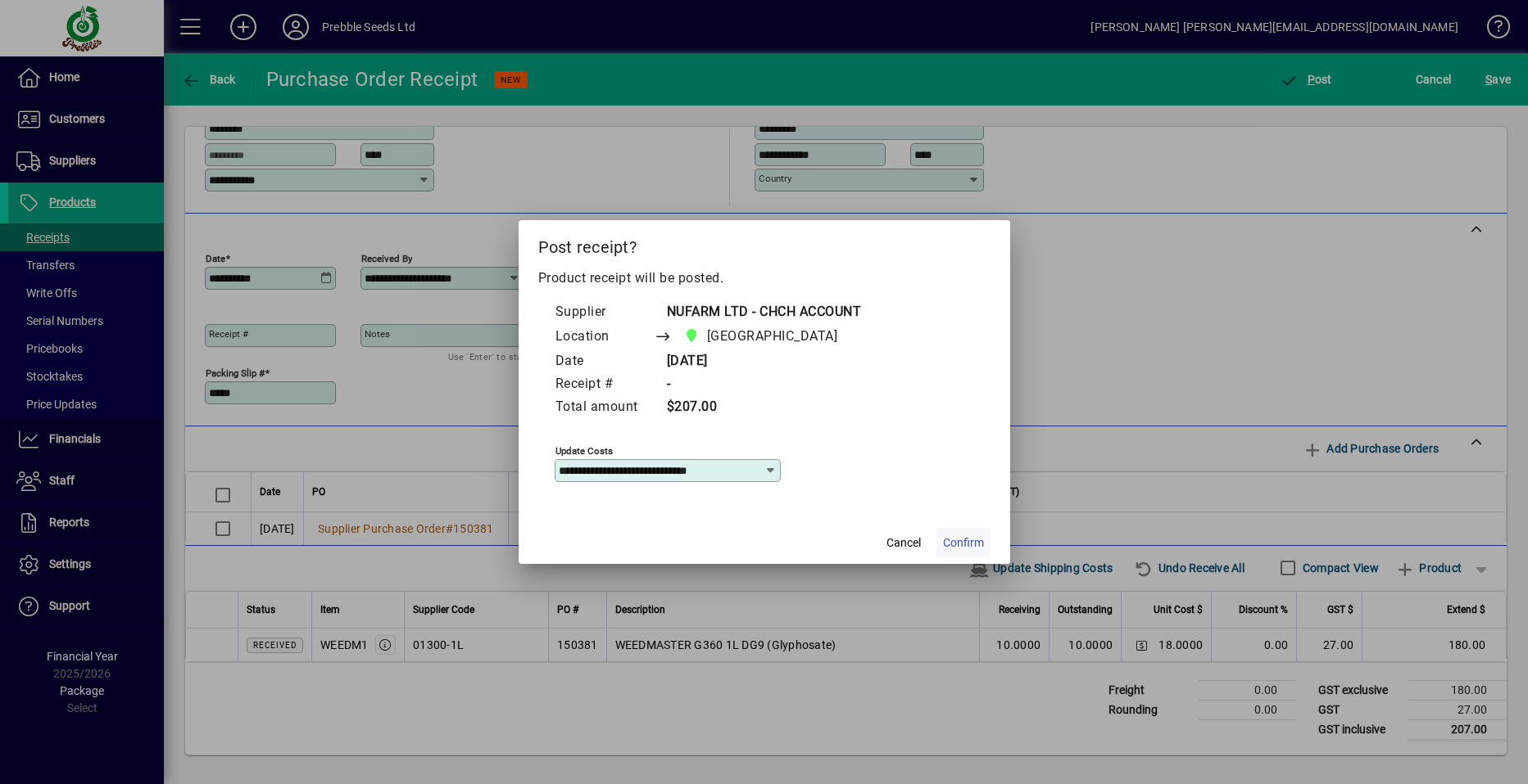
click at [967, 546] on span "Confirm" at bounding box center [963, 543] width 41 height 17
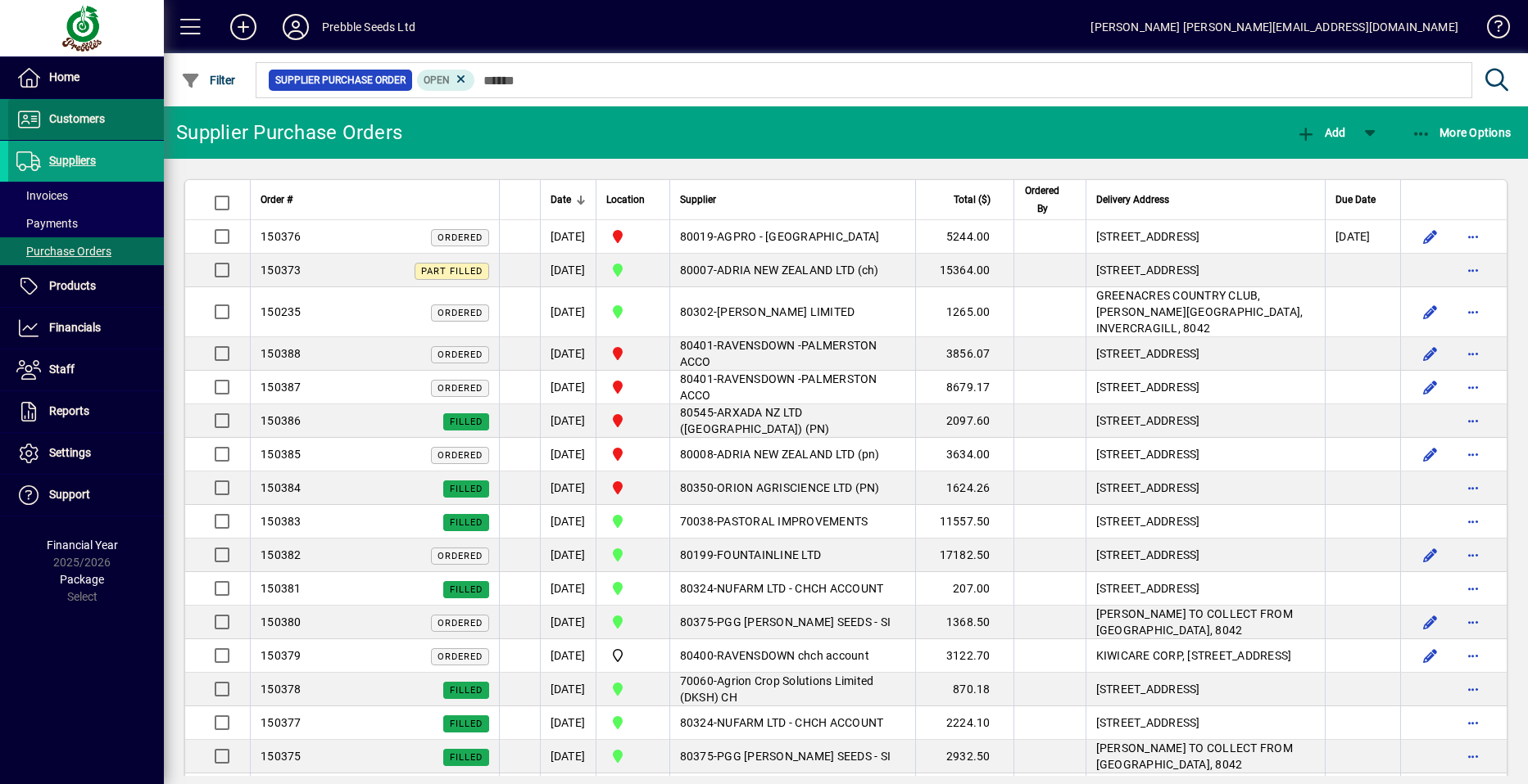
click at [68, 119] on span "Customers" at bounding box center [77, 118] width 56 height 13
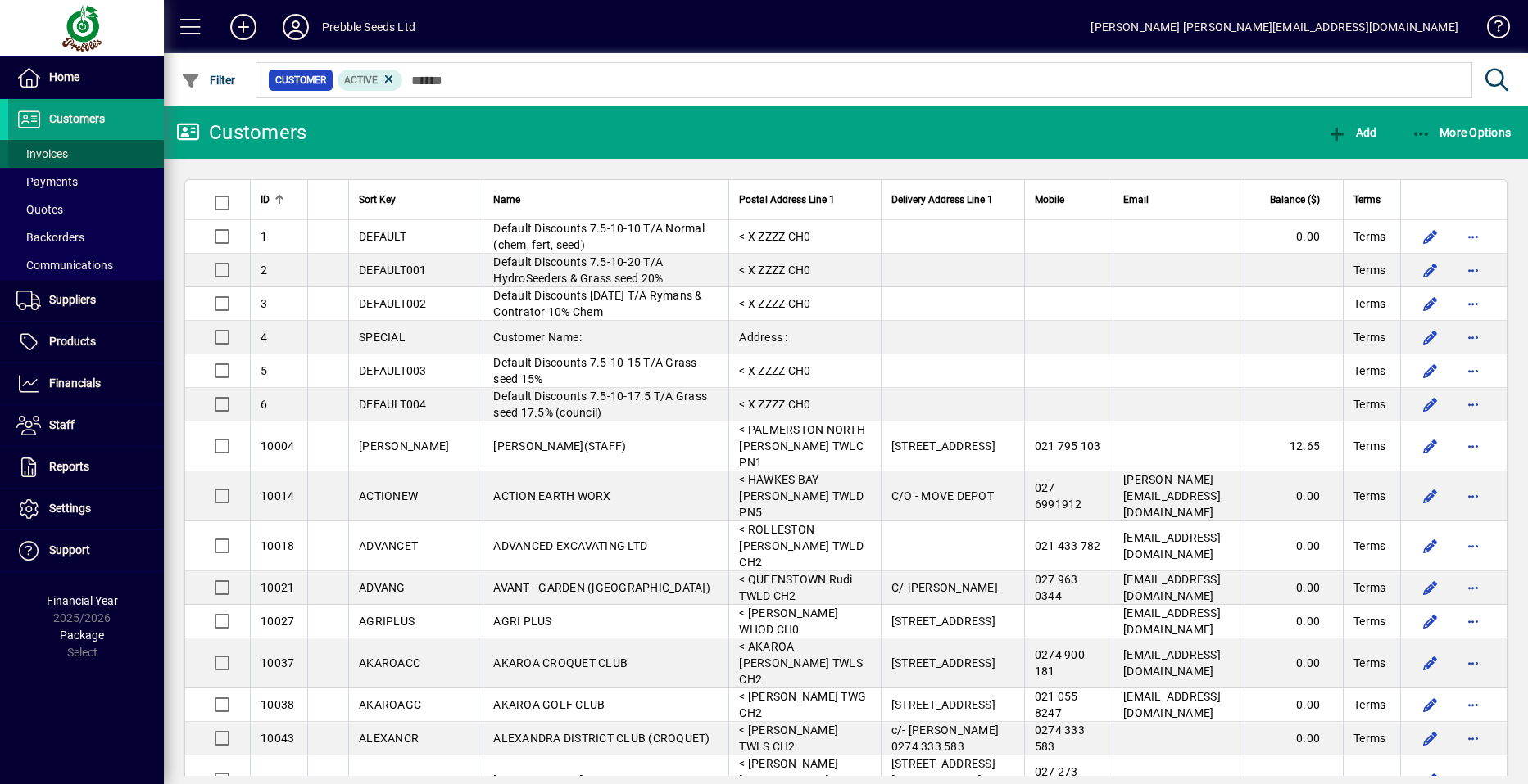
click at [67, 153] on span "Invoices" at bounding box center [43, 154] width 52 height 13
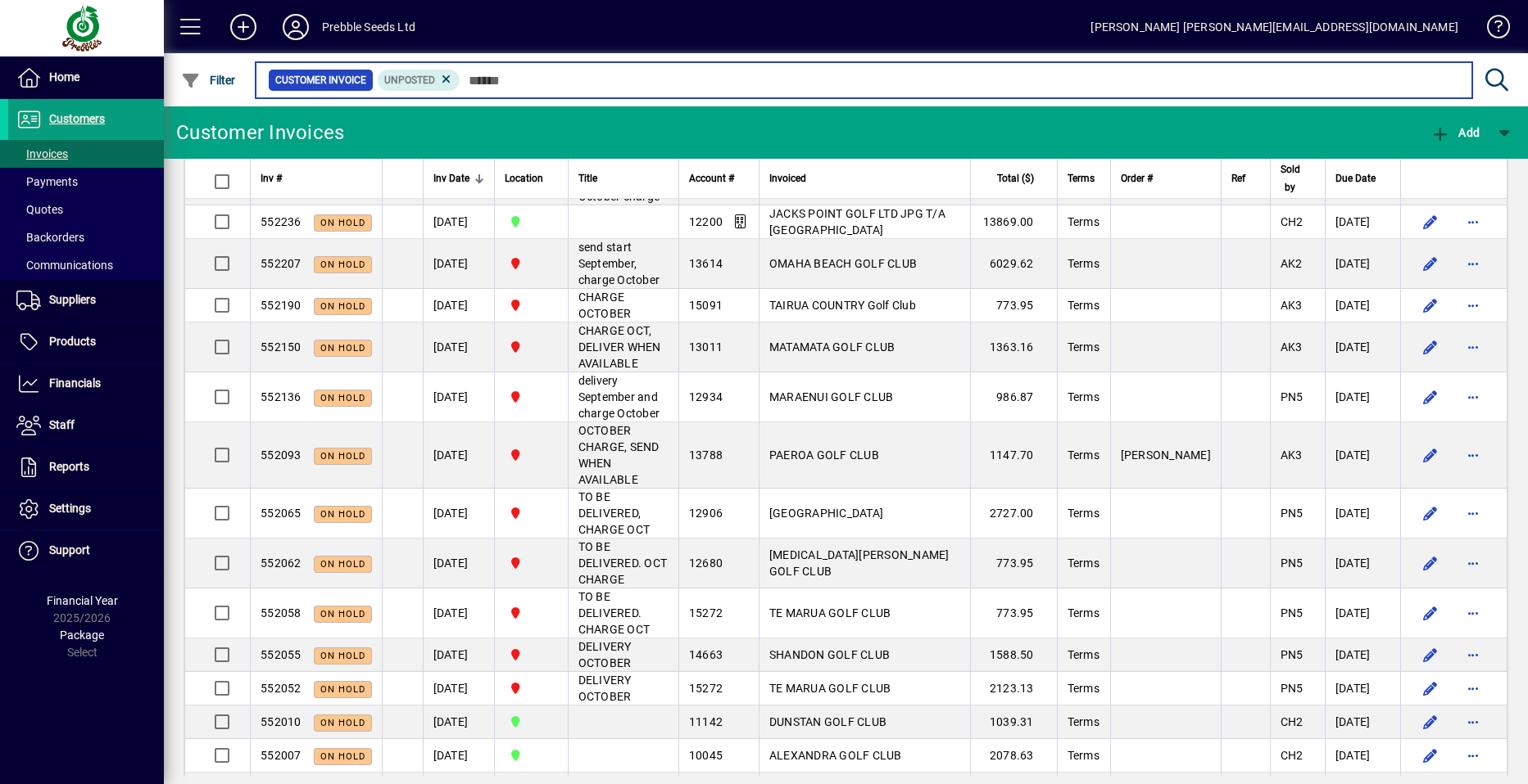
scroll to position [1392, 0]
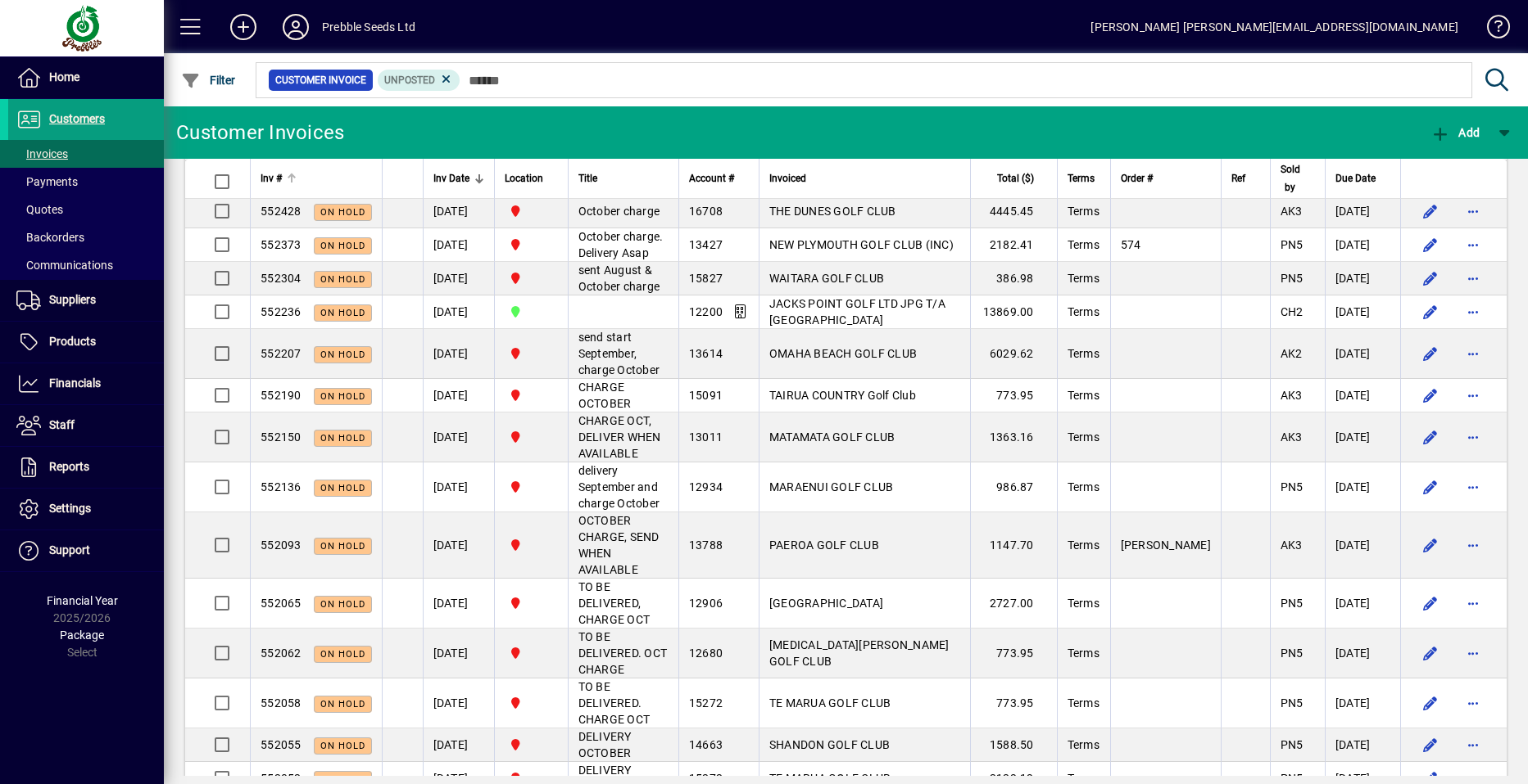
click at [274, 175] on span "Inv #" at bounding box center [270, 179] width 21 height 18
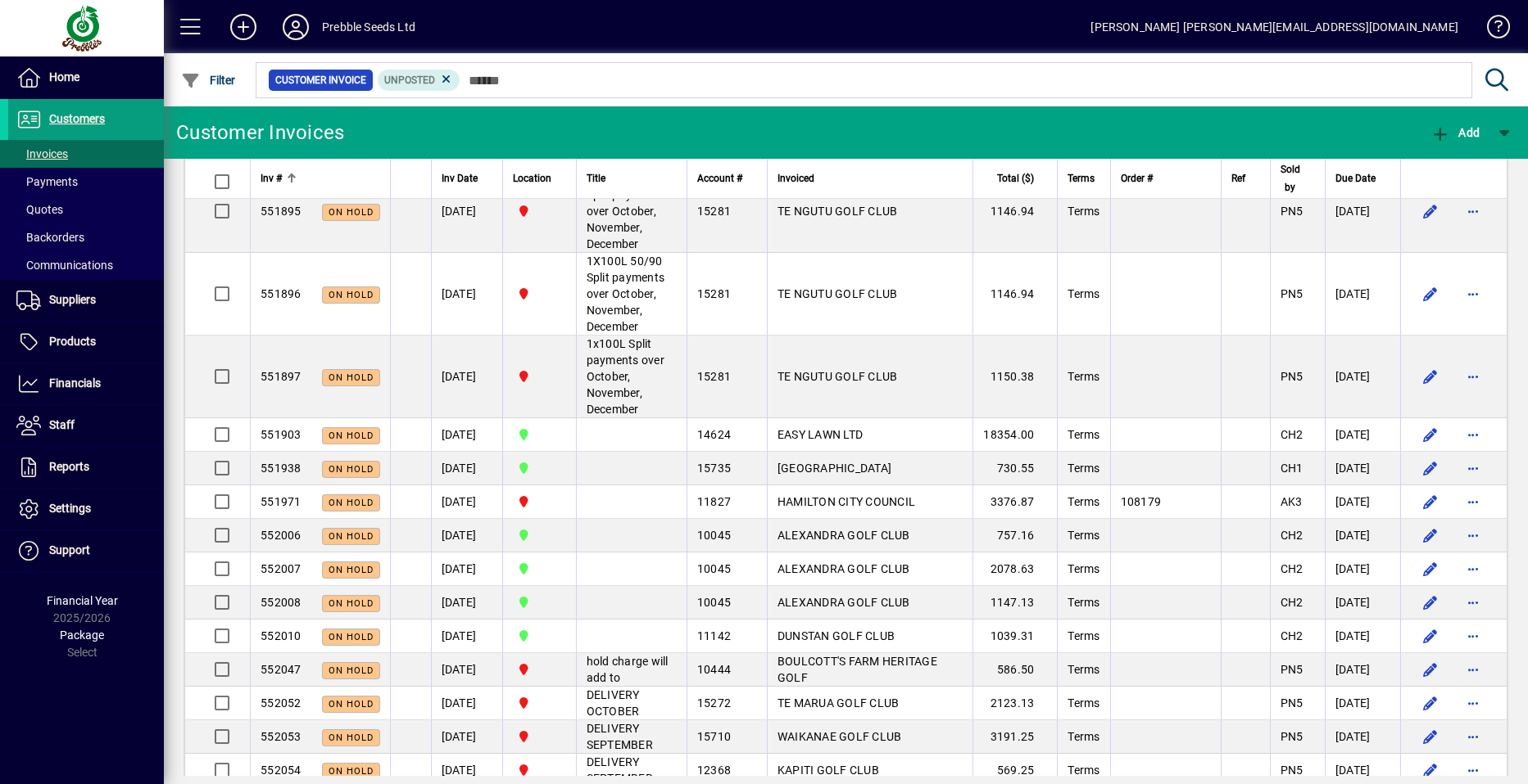
click at [283, 180] on div "Inv #" at bounding box center [320, 179] width 119 height 18
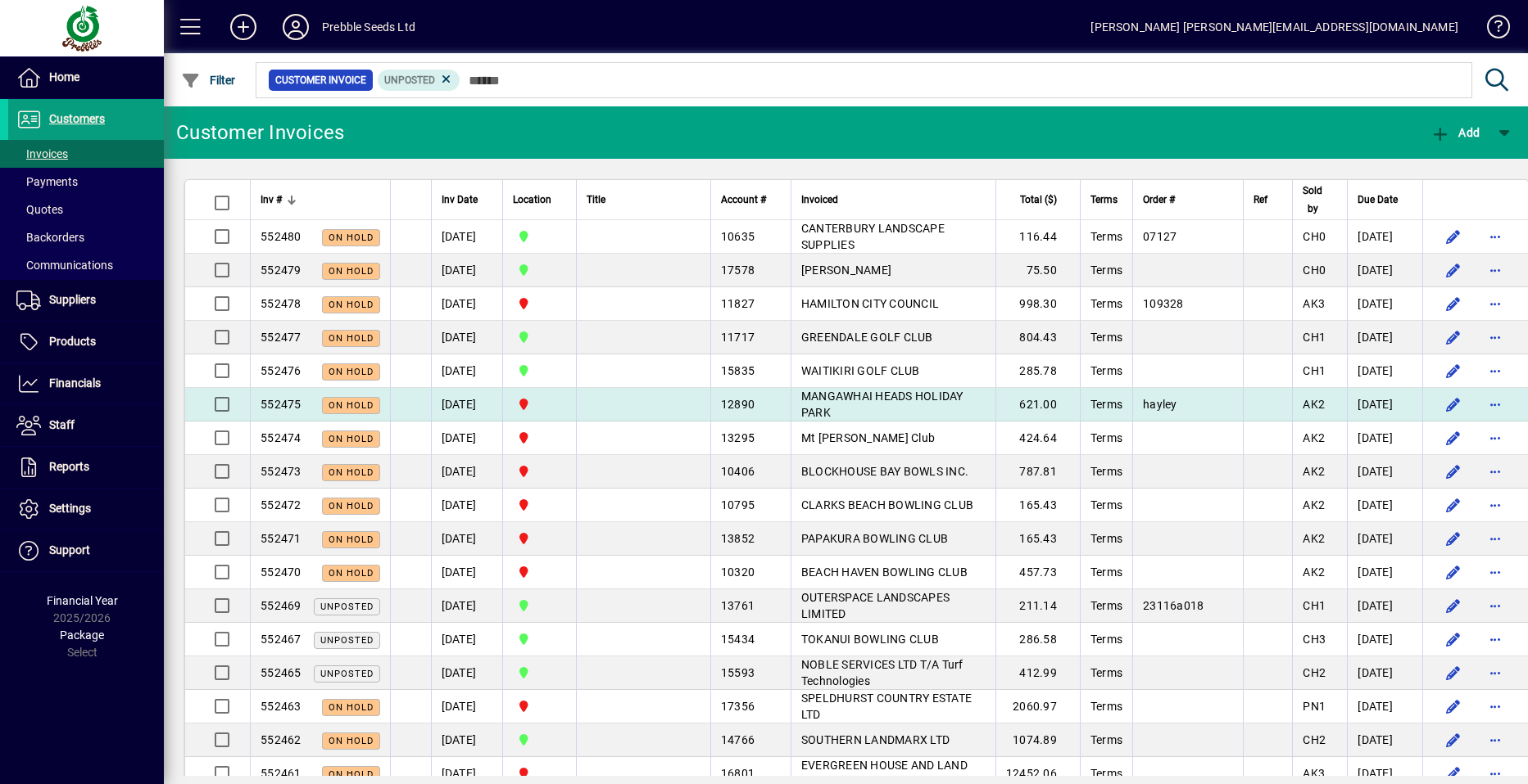
click at [823, 403] on span "MANGAWHAI HEADS HOLIDAY PARK" at bounding box center [882, 405] width 162 height 30
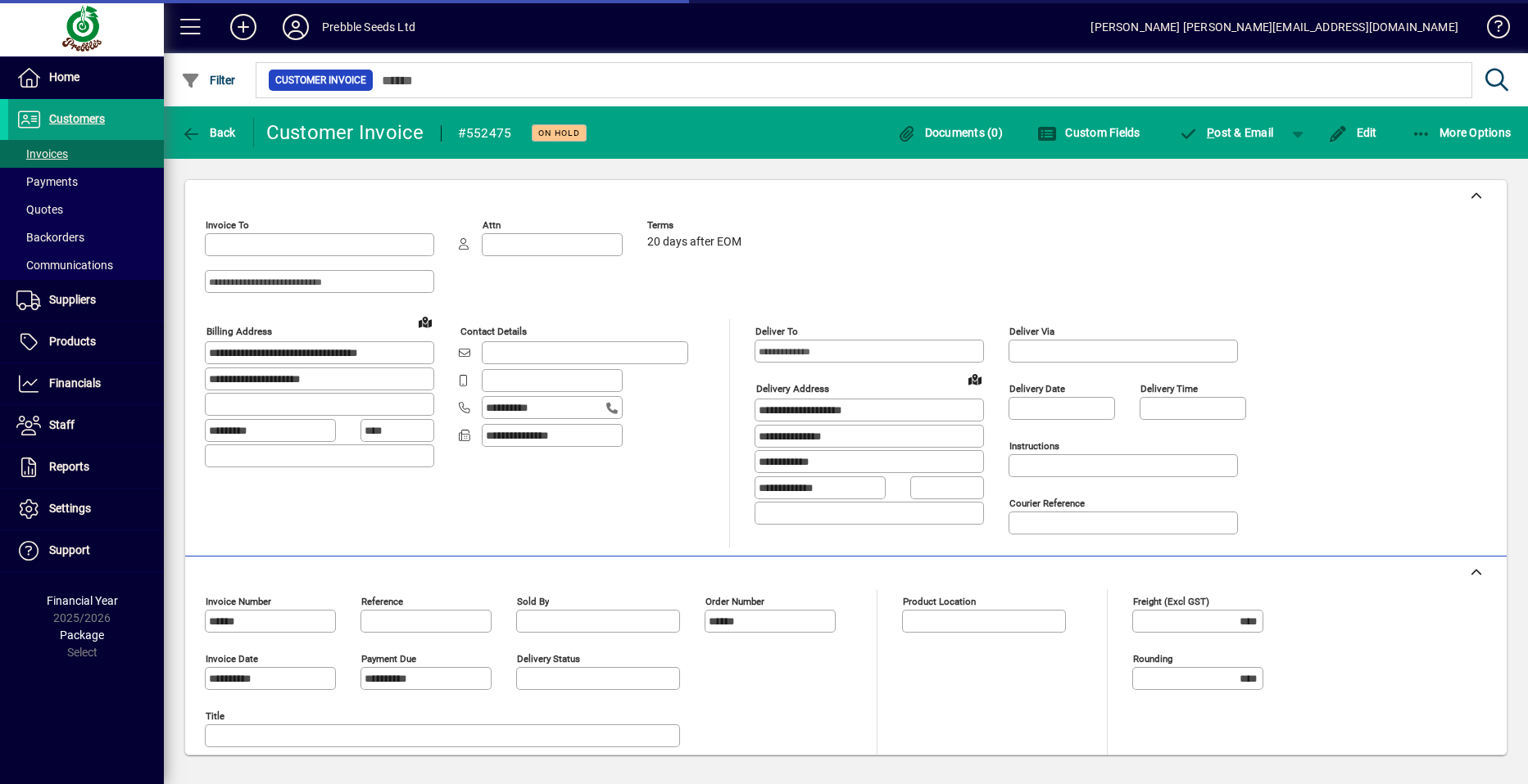
type input "**********"
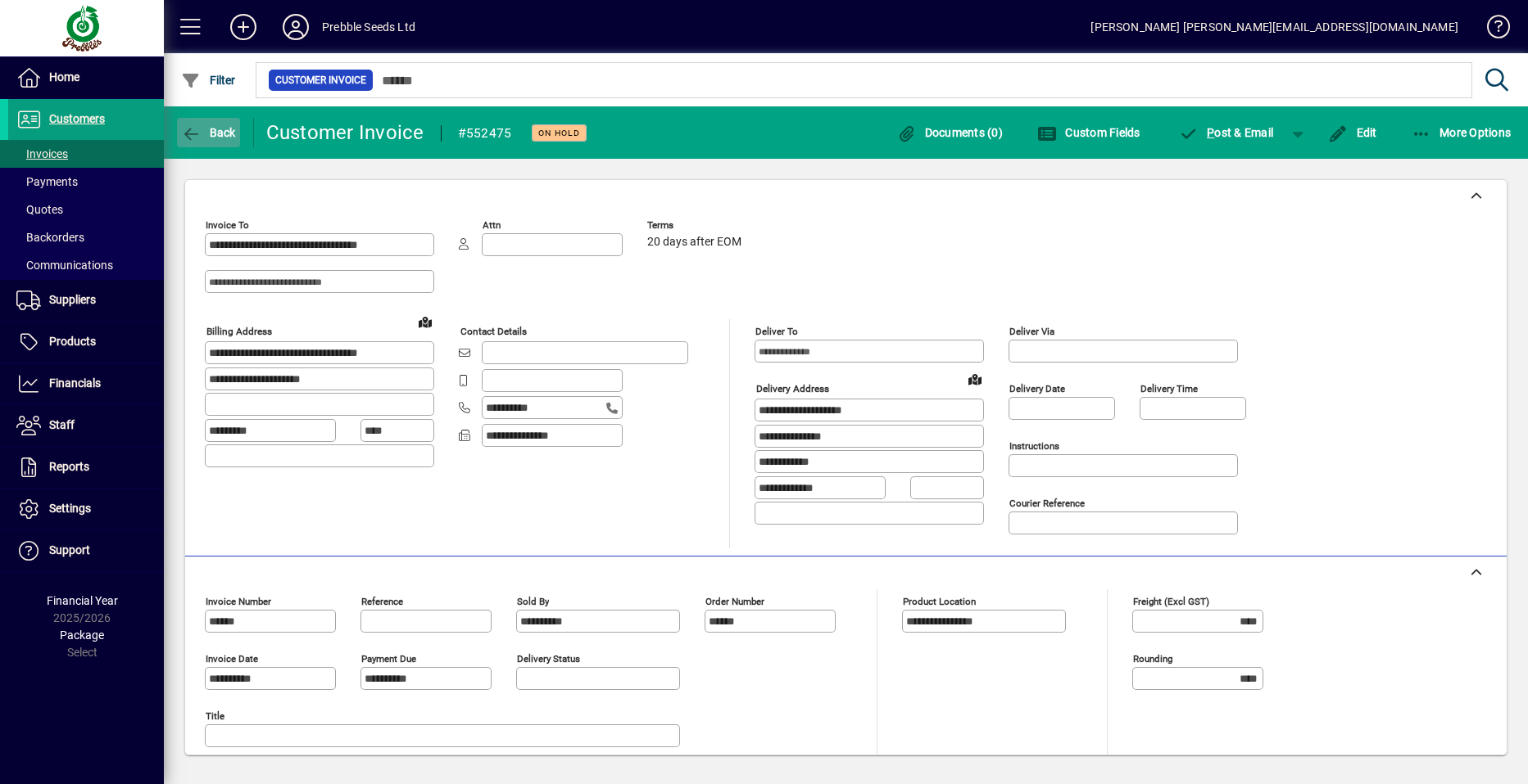
click at [213, 126] on span "Back" at bounding box center [208, 132] width 55 height 13
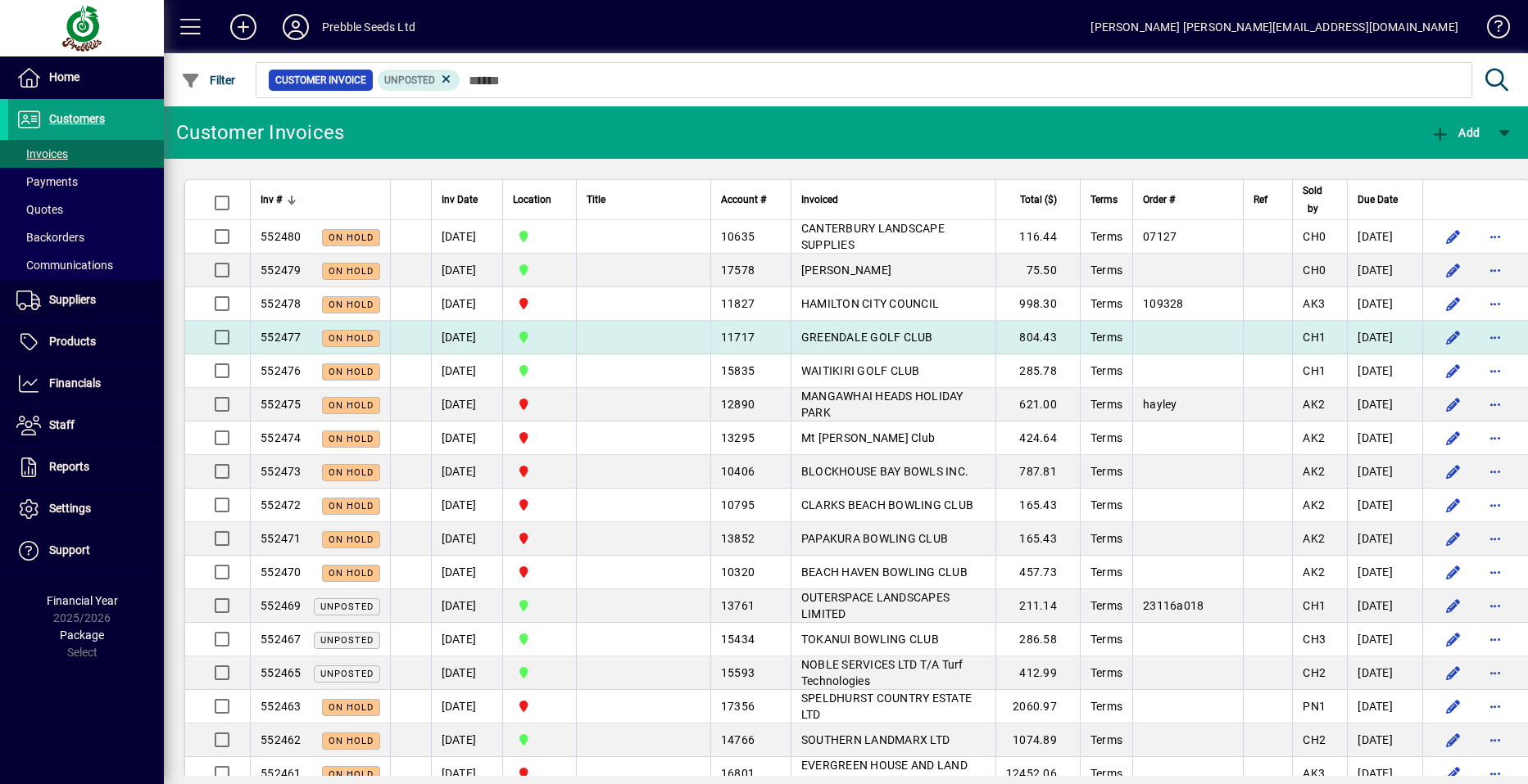
click at [803, 339] on span "GREENDALE GOLF CLUB" at bounding box center [867, 336] width 132 height 13
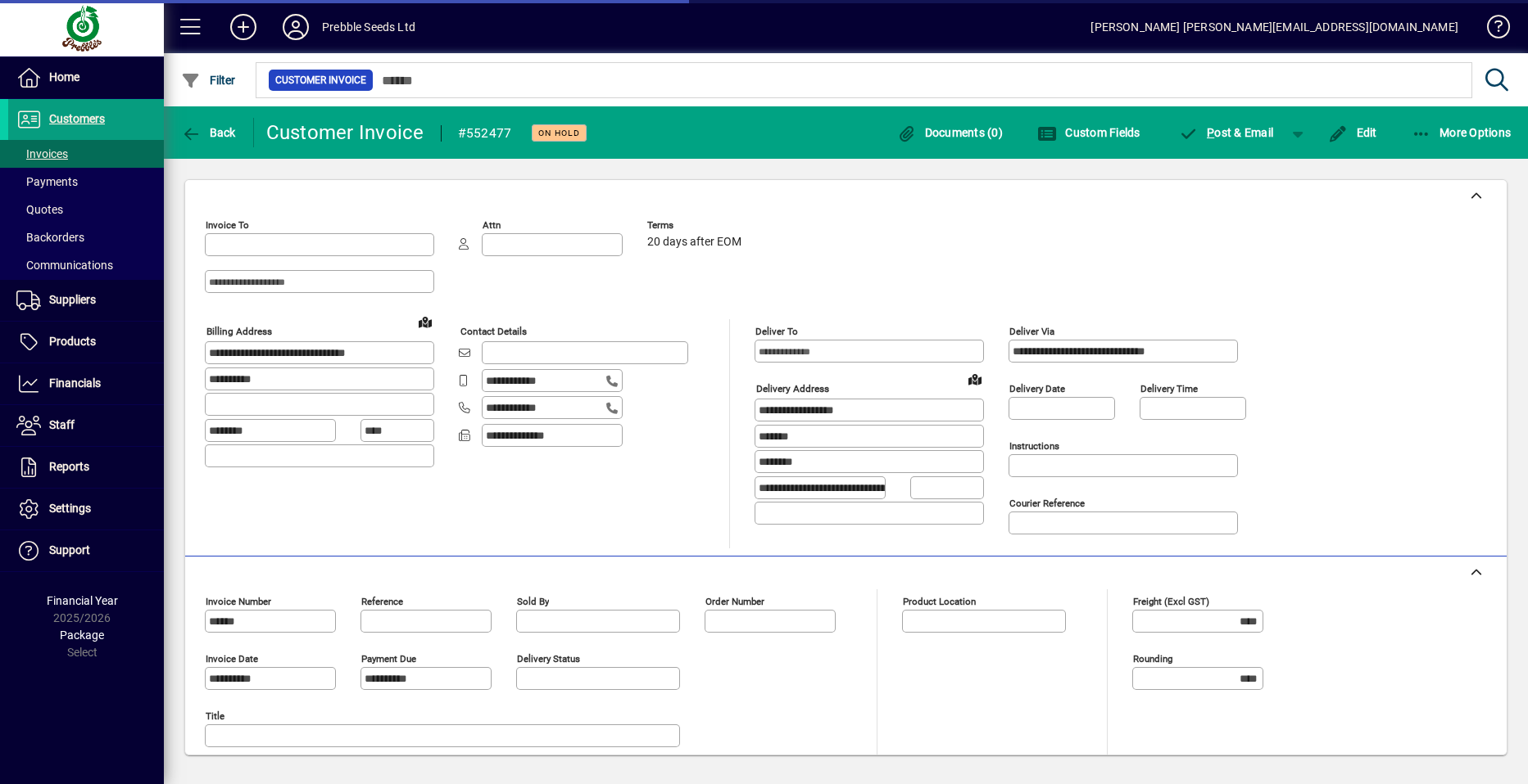
type input "**********"
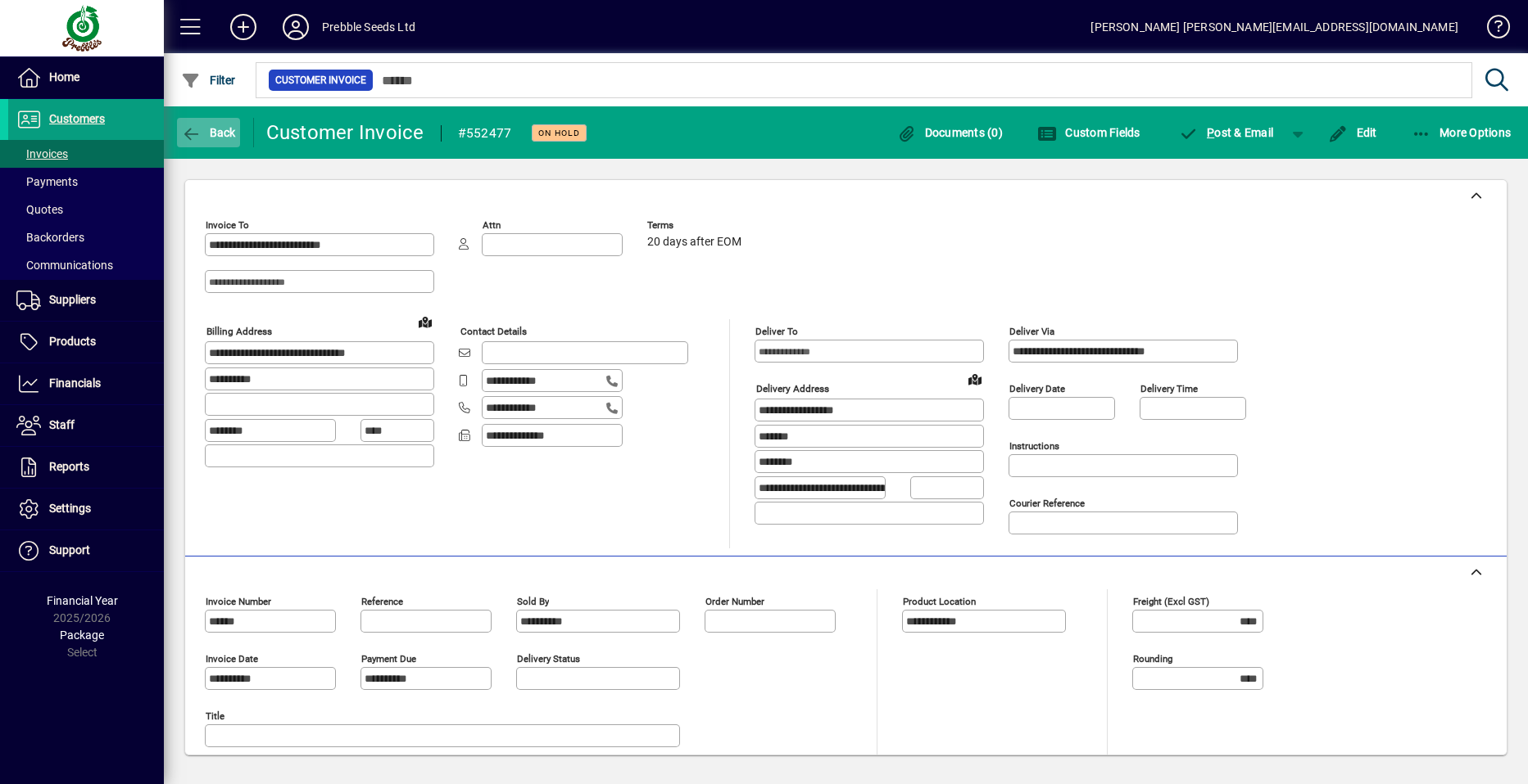
click at [214, 129] on span "Back" at bounding box center [208, 132] width 55 height 13
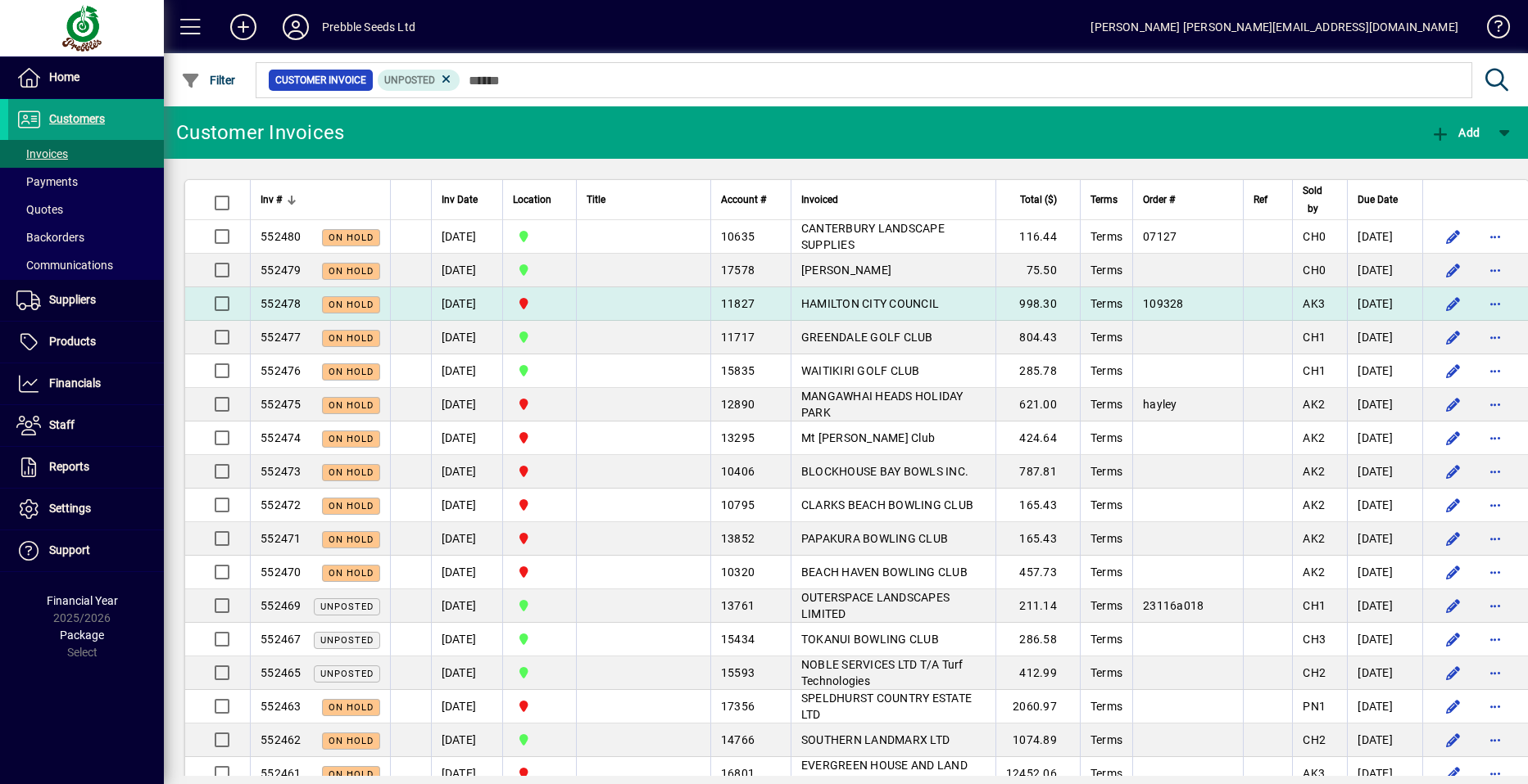
click at [828, 306] on span "HAMILTON CITY COUNCIL" at bounding box center [870, 304] width 138 height 13
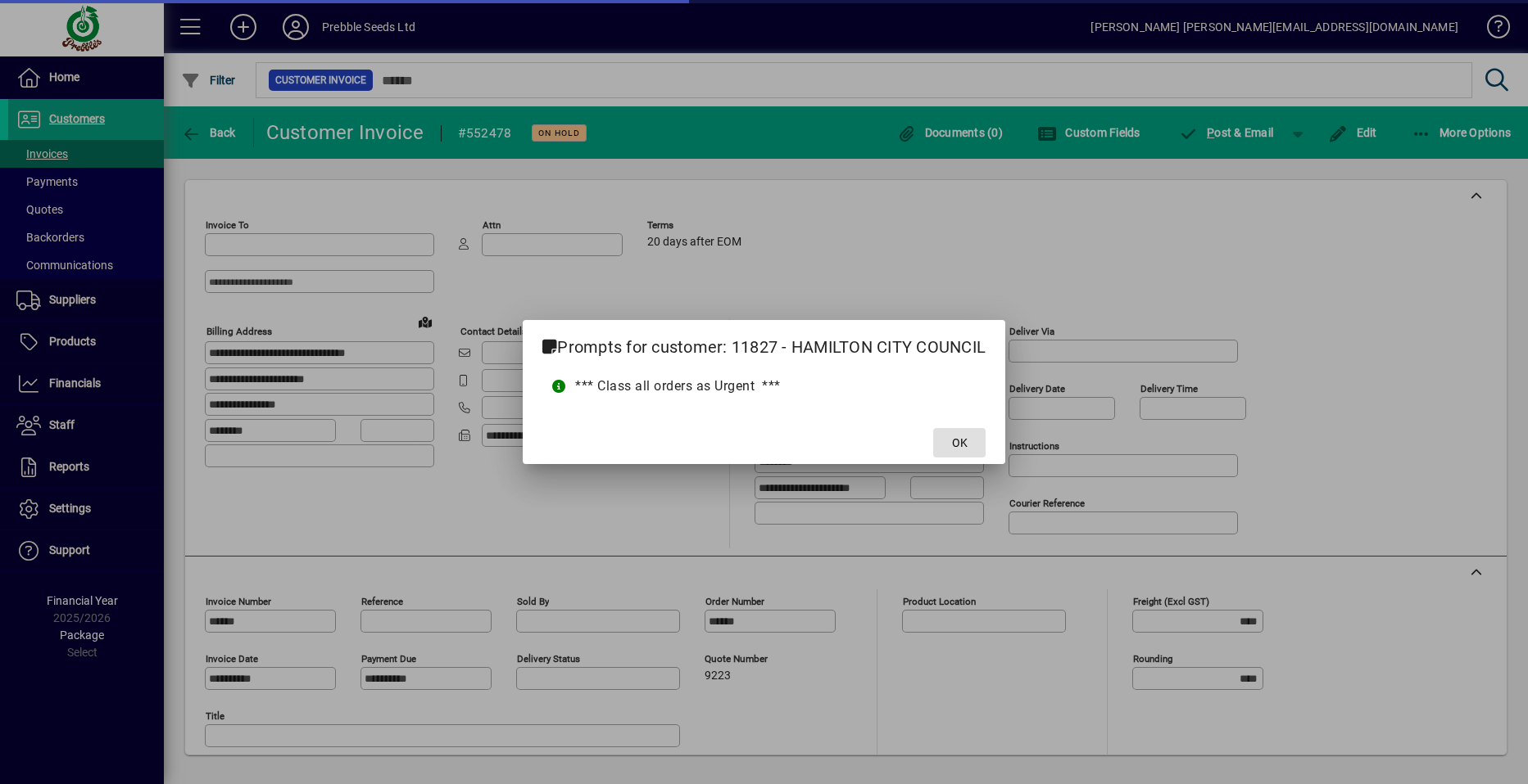
type input "**********"
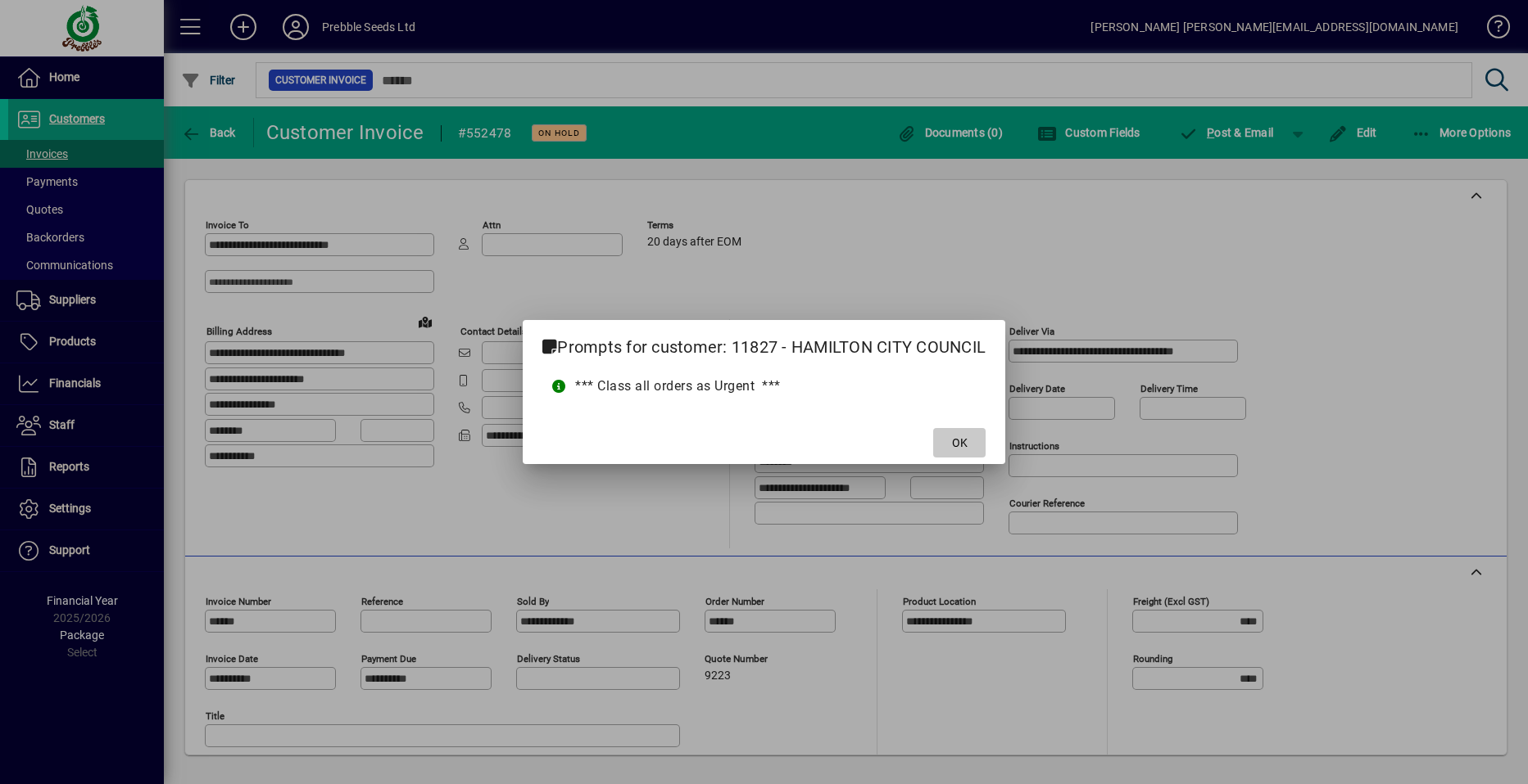
drag, startPoint x: 961, startPoint y: 443, endPoint x: 951, endPoint y: 443, distance: 10.0
click at [959, 443] on span "OK" at bounding box center [960, 443] width 16 height 17
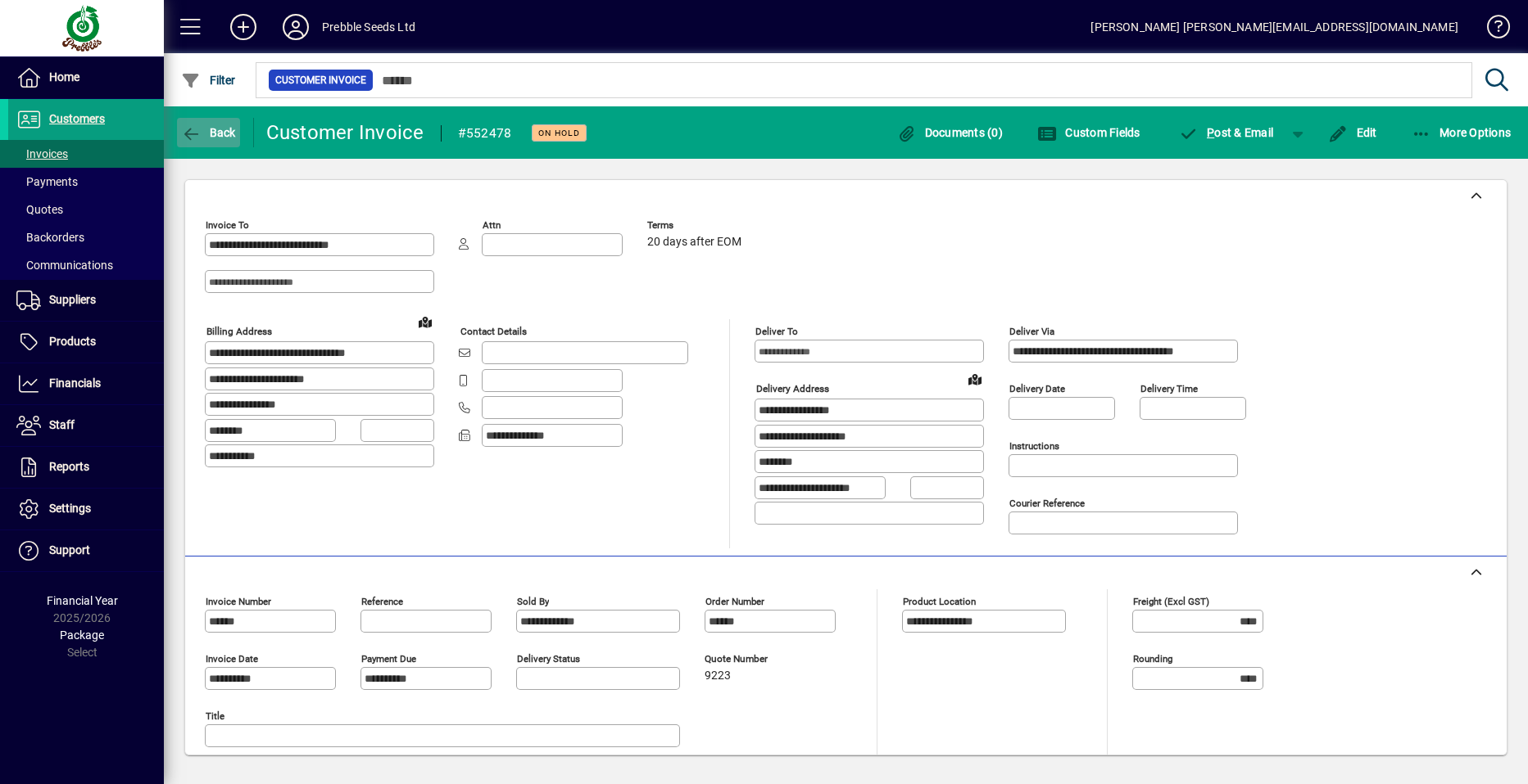
click at [212, 131] on span "Back" at bounding box center [208, 132] width 55 height 13
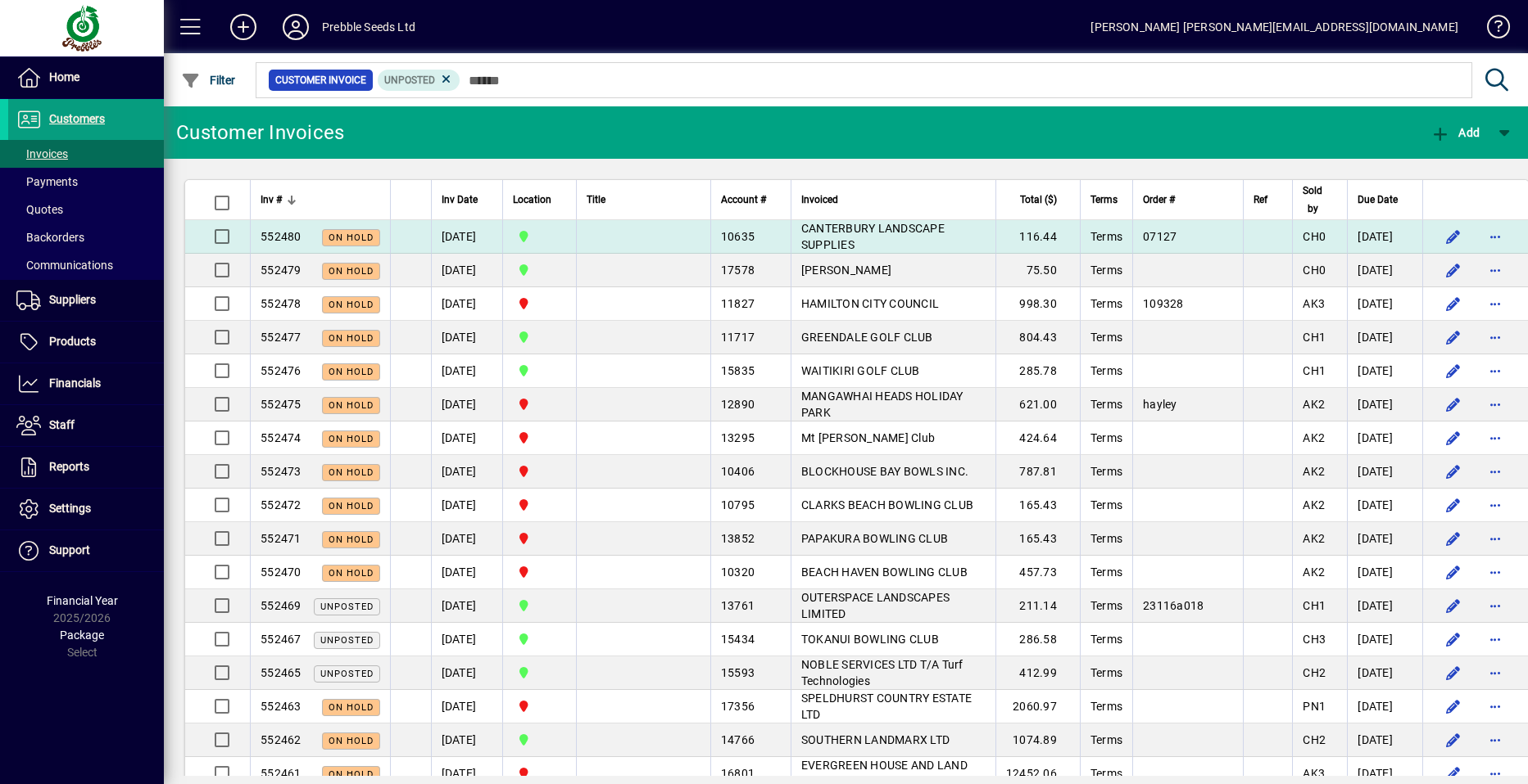
click at [815, 240] on span "CANTERBURY LANDSCAPE SUPPLIES" at bounding box center [873, 237] width 143 height 30
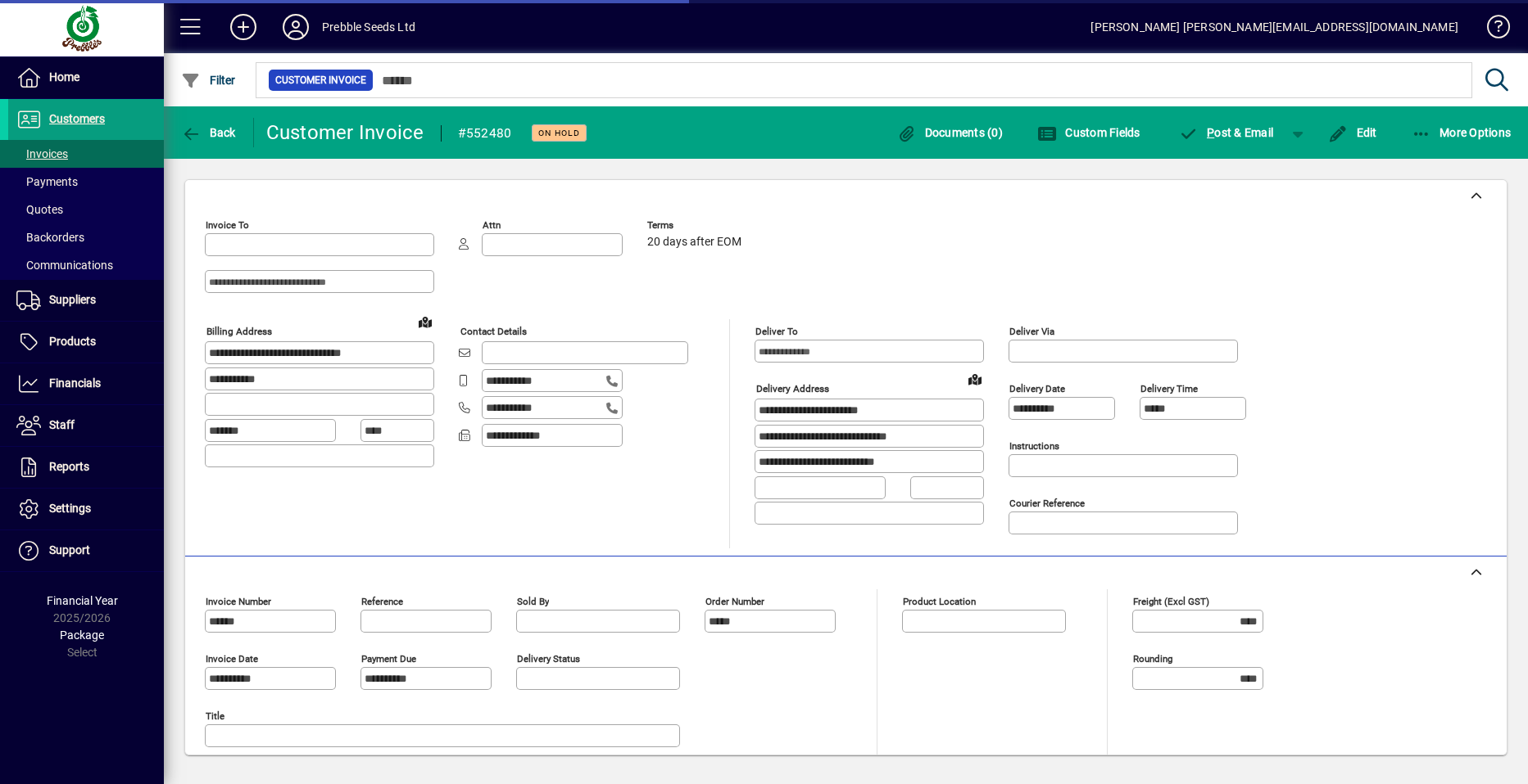
type input "**********"
type input "*********"
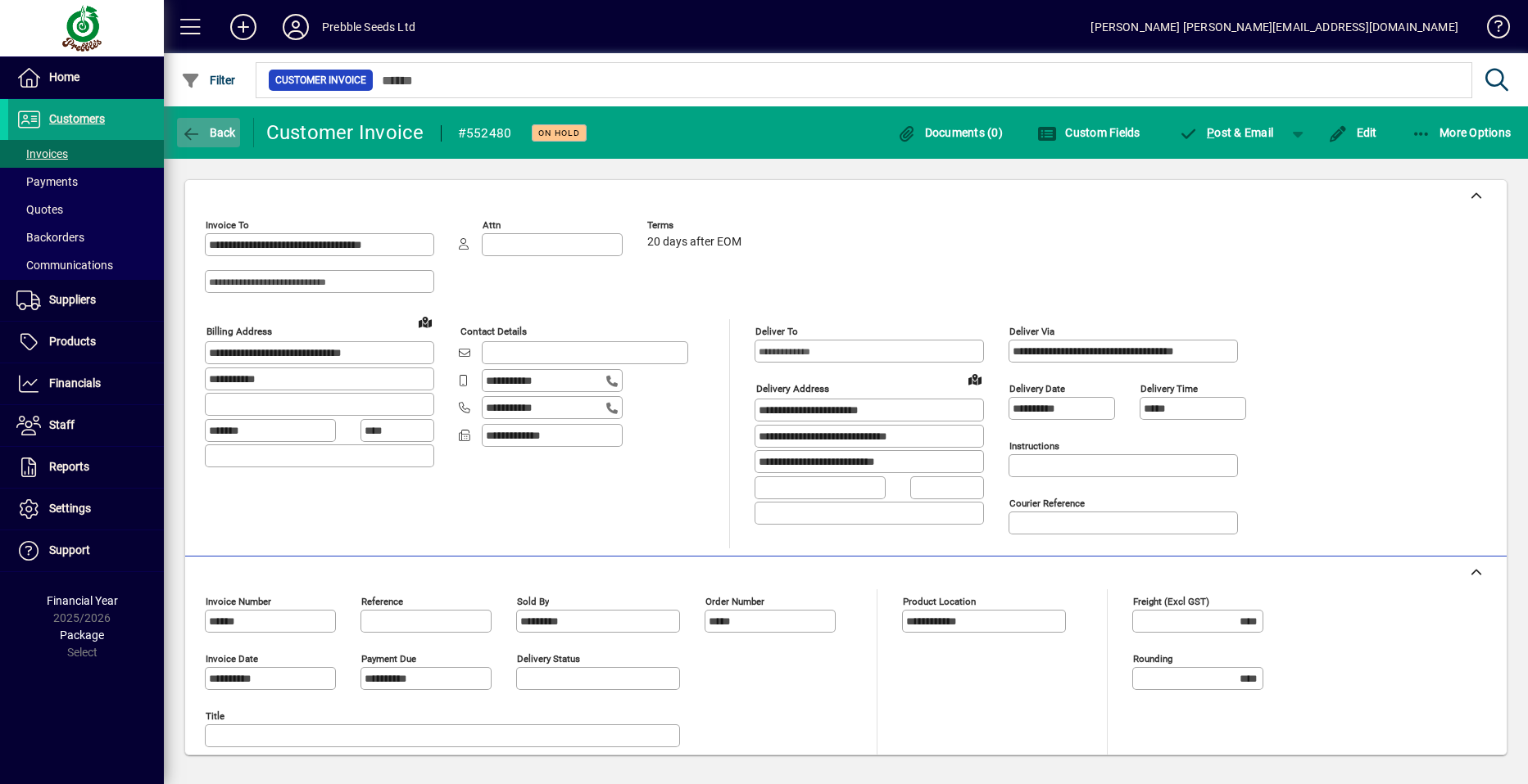
click at [216, 133] on span "Back" at bounding box center [208, 132] width 55 height 13
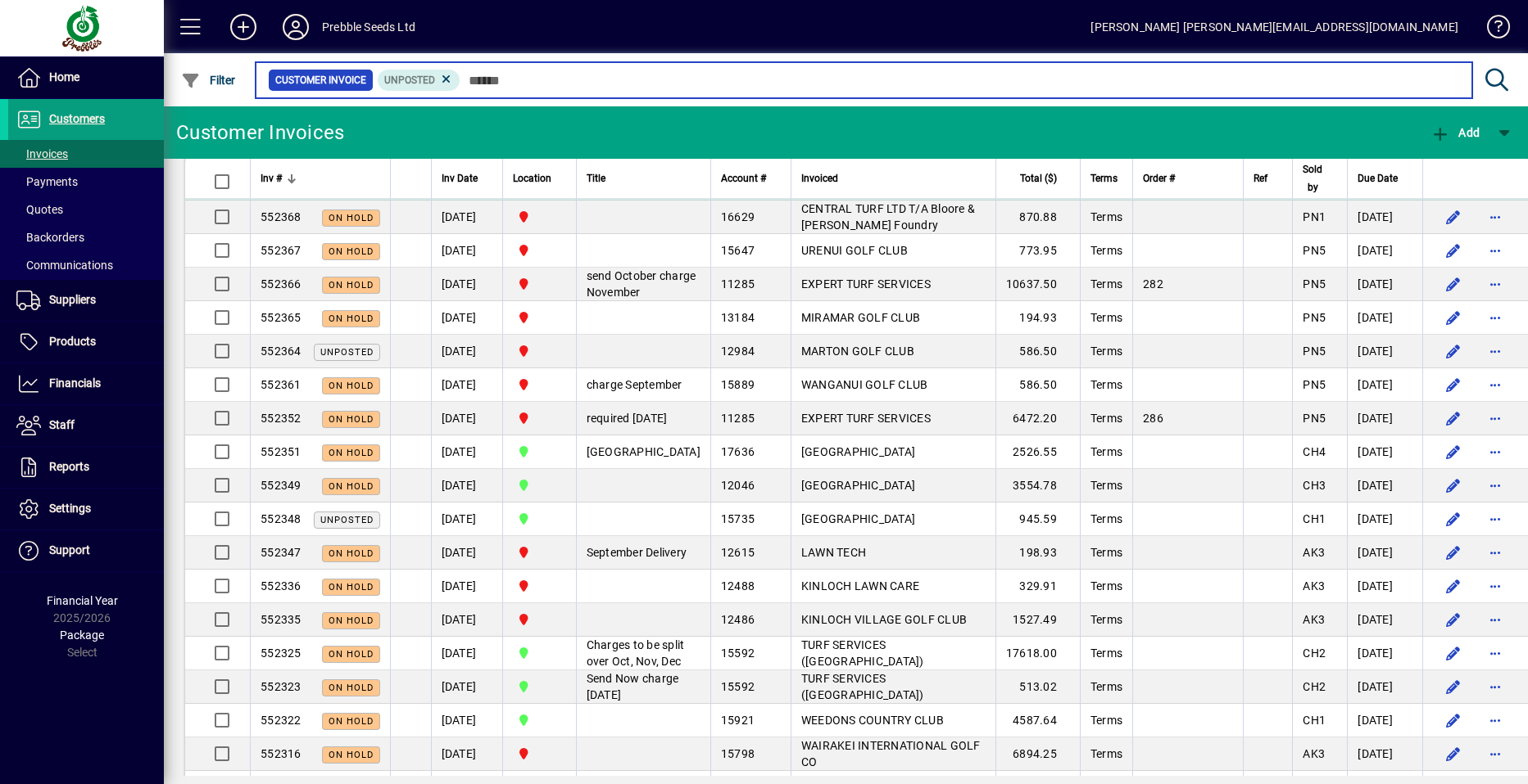
scroll to position [2702, 0]
